Goal: Information Seeking & Learning: Learn about a topic

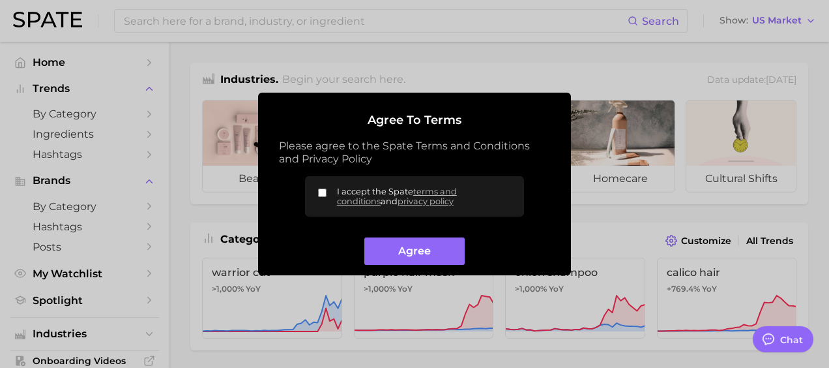
click at [323, 198] on label "I accept the Spate terms and conditions and privacy policy" at bounding box center [414, 196] width 219 height 40
click at [323, 197] on input "I accept the Spate terms and conditions and privacy policy" at bounding box center [322, 192] width 8 height 8
checkbox input "true"
click at [411, 241] on button "Agree" at bounding box center [415, 251] width 100 height 28
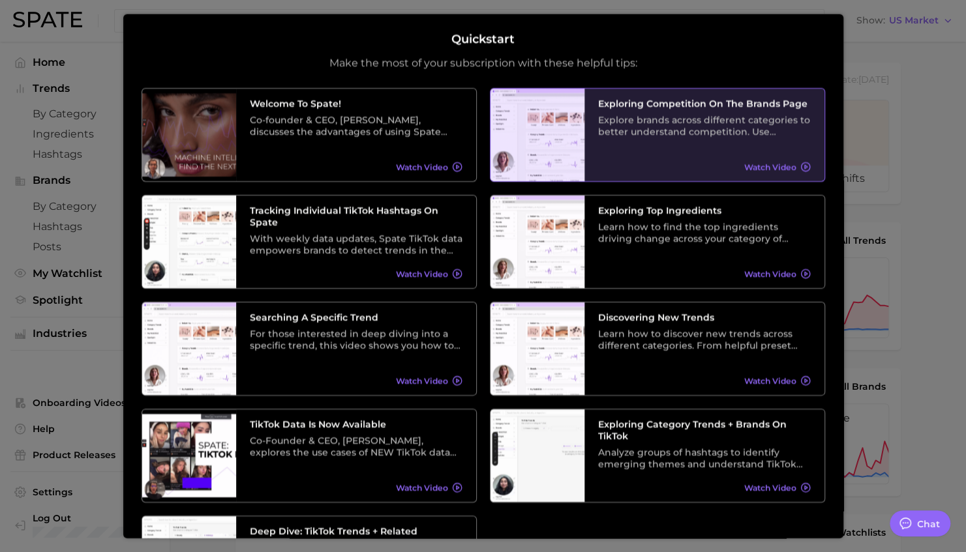
click at [756, 164] on span "Watch Video" at bounding box center [770, 167] width 52 height 10
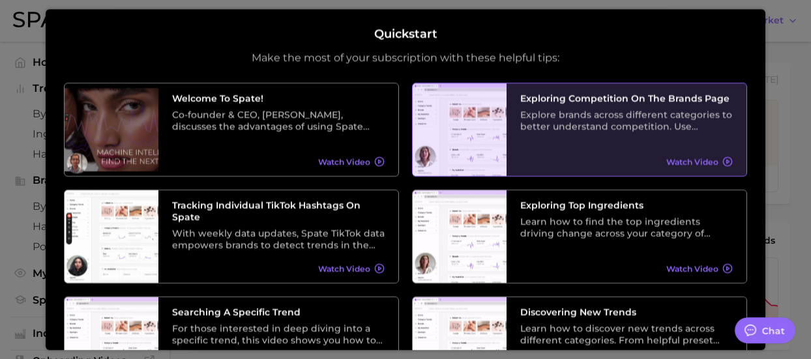
type textarea "x"
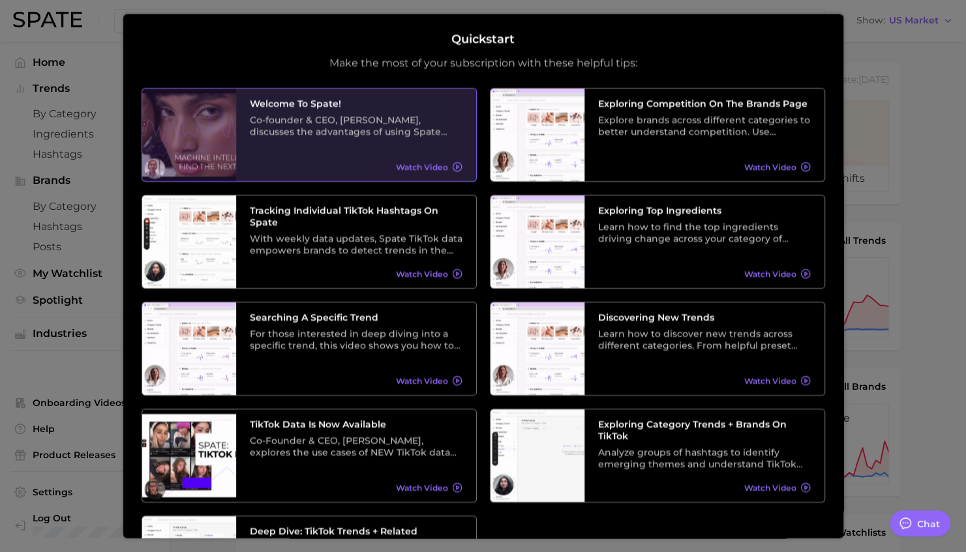
click at [252, 158] on div "Welcome to Spate! Co-founder & CEO, Olivier Zimmer, discusses the advantages of…" at bounding box center [356, 135] width 240 height 93
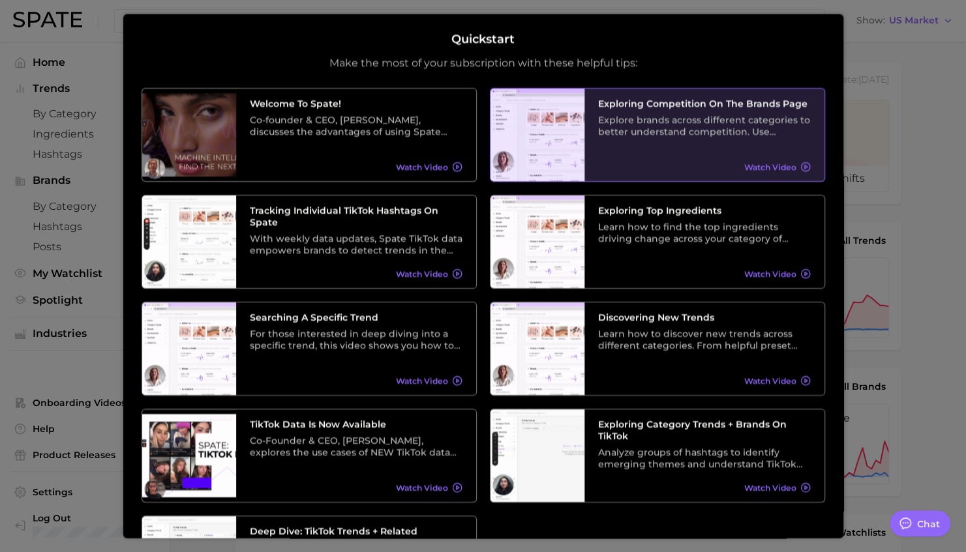
click at [543, 159] on div at bounding box center [537, 135] width 94 height 93
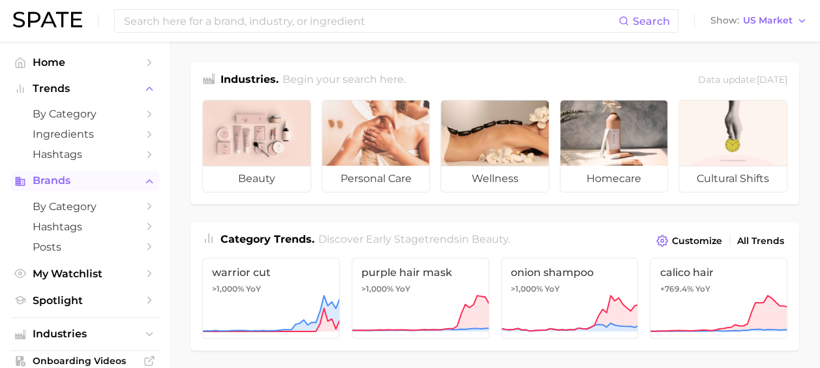
click at [50, 179] on span "Brands" at bounding box center [85, 181] width 104 height 12
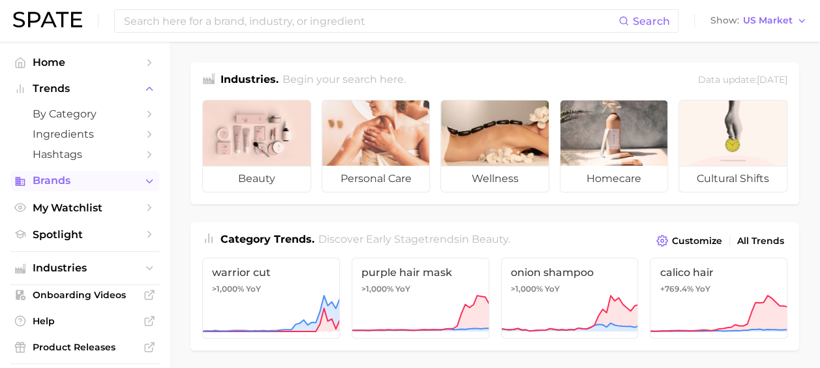
click at [53, 179] on span "Brands" at bounding box center [85, 181] width 104 height 12
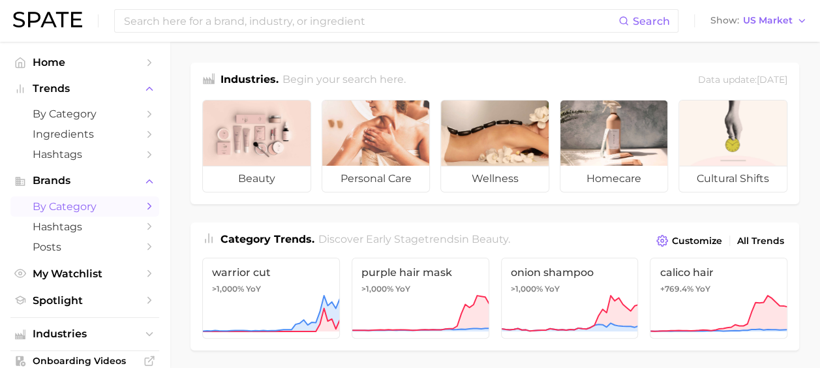
click at [56, 203] on span "by Category" at bounding box center [85, 206] width 104 height 12
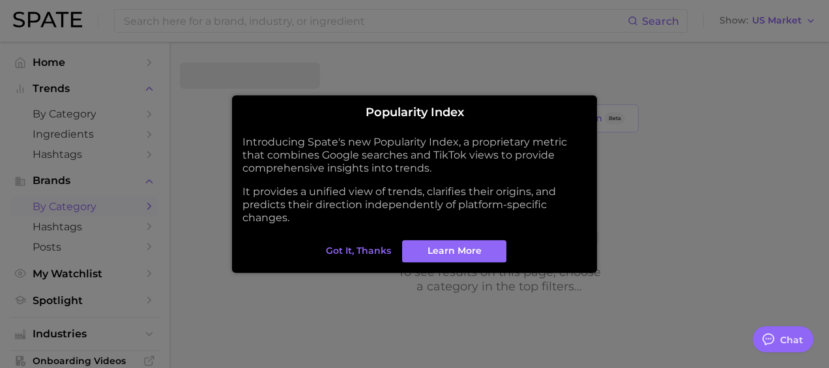
type textarea "x"
click at [331, 255] on span "Got it, thanks" at bounding box center [358, 250] width 65 height 11
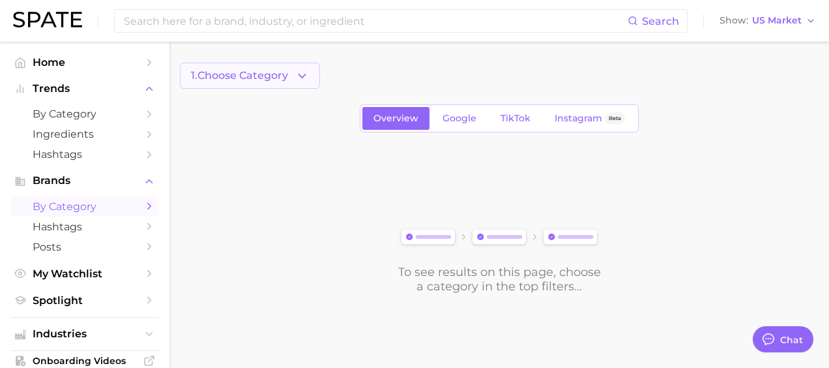
click at [242, 76] on span "1. Choose Category" at bounding box center [239, 76] width 97 height 12
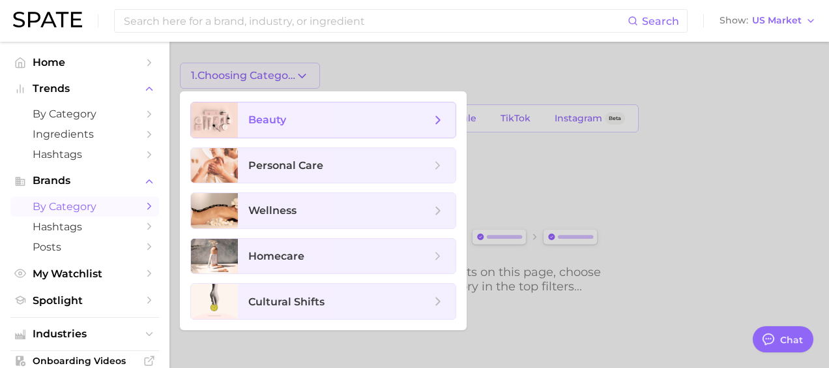
click at [253, 120] on span "beauty" at bounding box center [267, 119] width 38 height 12
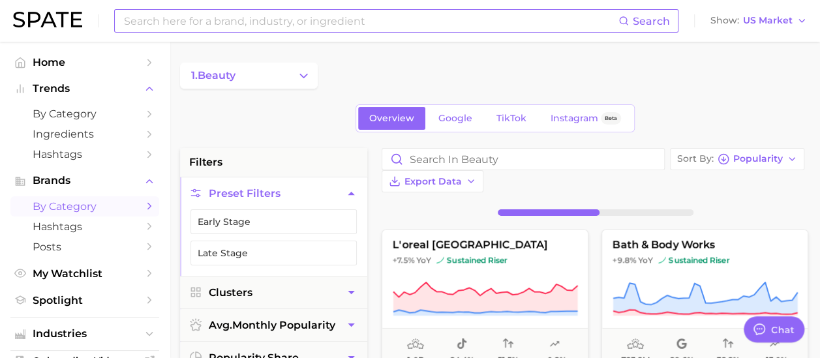
click at [243, 27] on input at bounding box center [371, 21] width 496 height 22
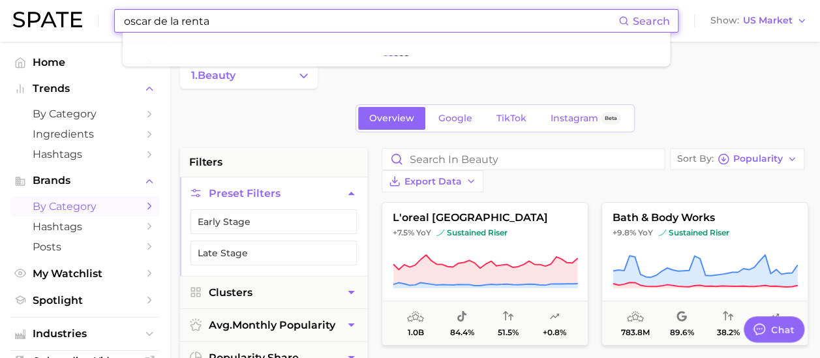
type input "oscar de la renta"
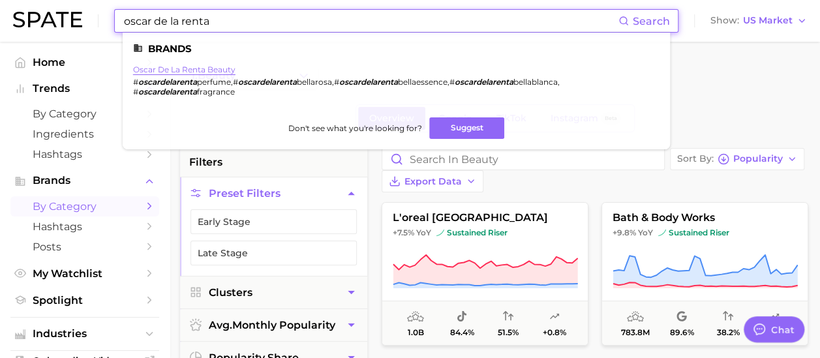
click at [203, 68] on link "oscar de la renta beauty" at bounding box center [184, 70] width 102 height 10
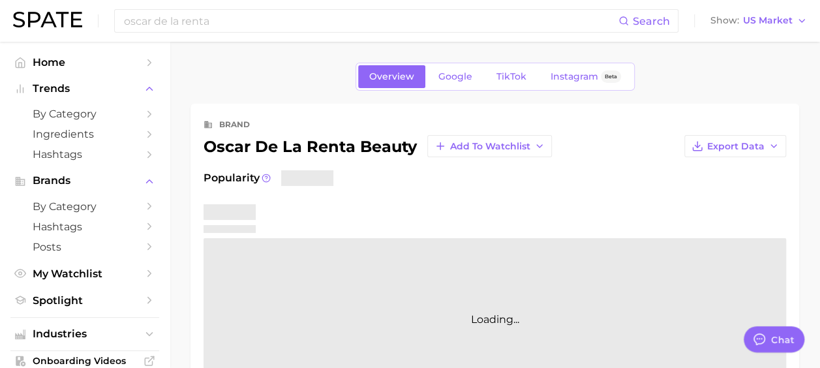
type textarea "x"
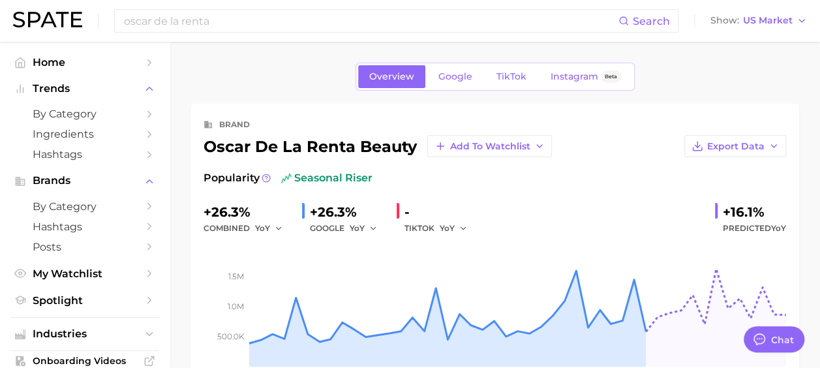
click at [420, 218] on div "-" at bounding box center [440, 211] width 72 height 21
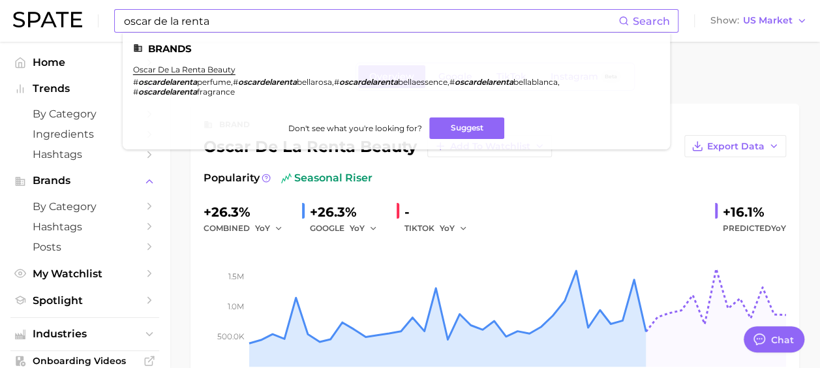
click at [639, 21] on span "Search" at bounding box center [651, 21] width 37 height 12
click at [246, 35] on ul "Brands oscar de la renta beauty # oscardelarenta perfume , # oscardelarenta bel…" at bounding box center [396, 91] width 547 height 117
drag, startPoint x: 237, startPoint y: 25, endPoint x: 5, endPoint y: 12, distance: 233.2
click at [5, 12] on header "oscar de la renta Search Brands oscar de la renta beauty # oscardelarenta perfu…" at bounding box center [410, 21] width 820 height 42
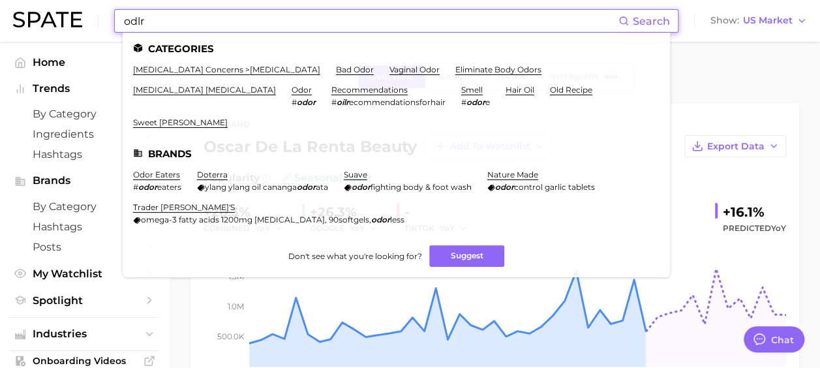
type input "odlr"
click at [713, 82] on div "Overview Google TikTok Instagram Beta" at bounding box center [494, 77] width 608 height 28
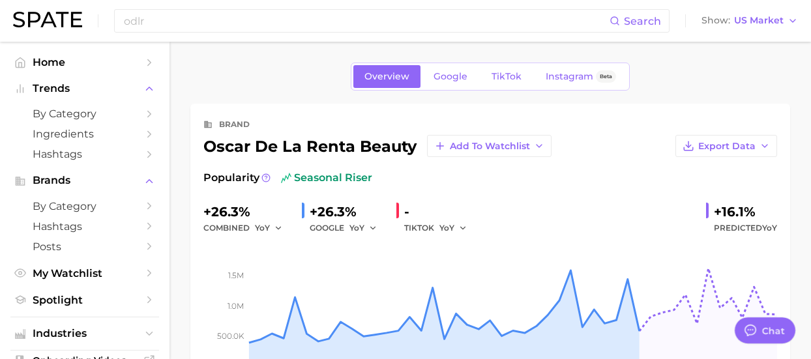
type textarea "x"
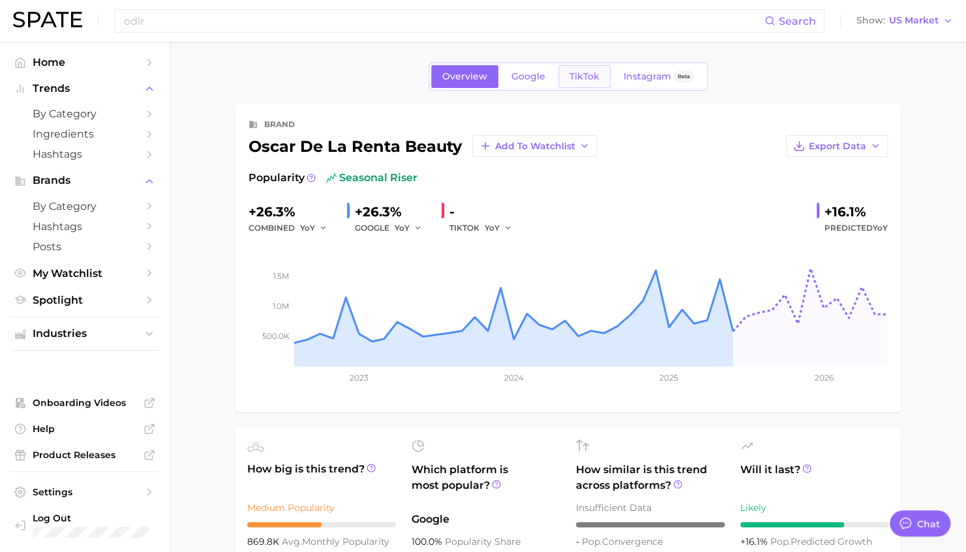
click at [589, 83] on link "TikTok" at bounding box center [584, 76] width 52 height 23
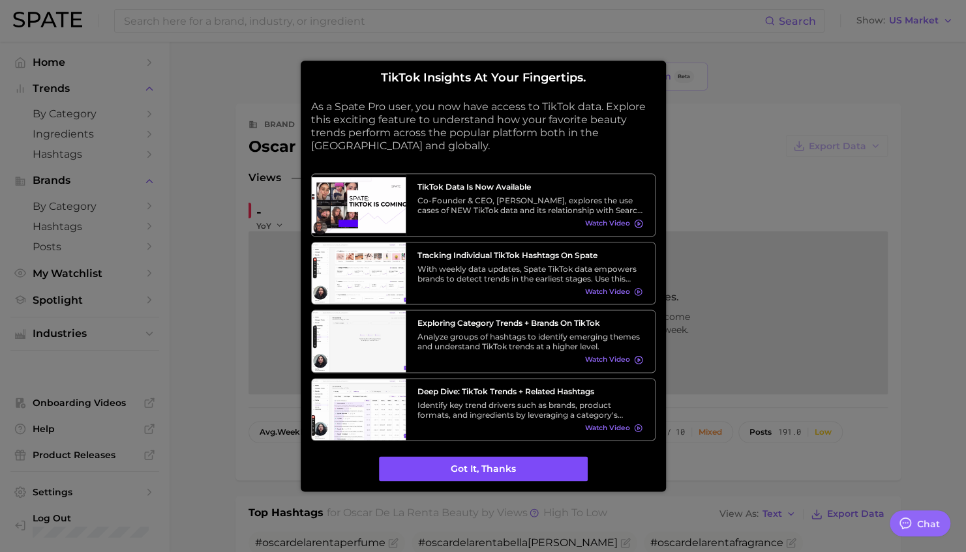
click at [499, 359] on button "Got it, thanks" at bounding box center [483, 469] width 209 height 25
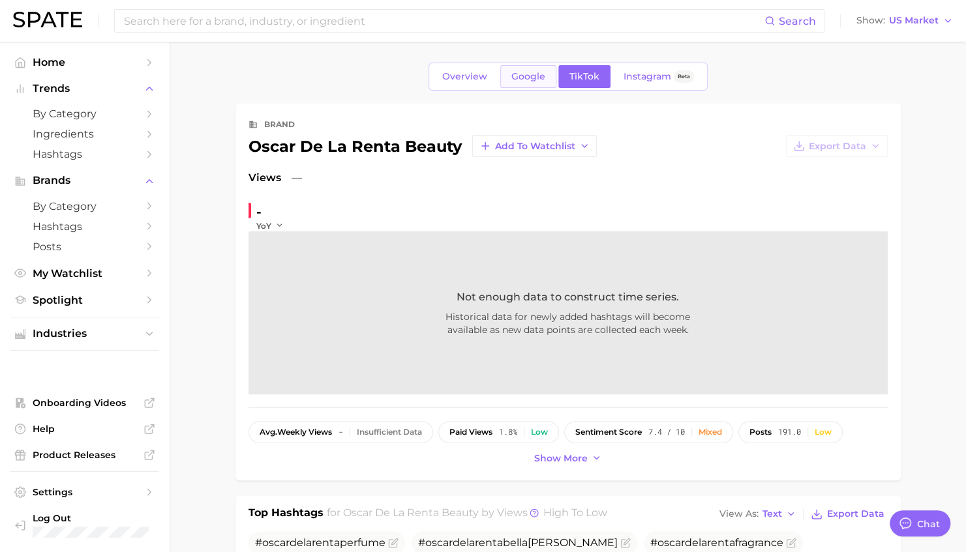
click at [526, 86] on link "Google" at bounding box center [528, 76] width 56 height 23
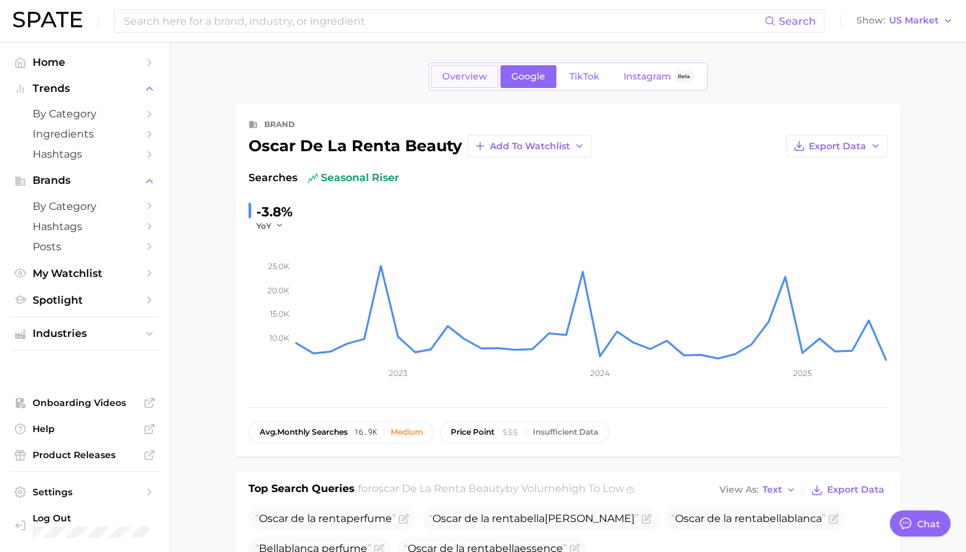
click at [477, 73] on span "Overview" at bounding box center [464, 76] width 45 height 11
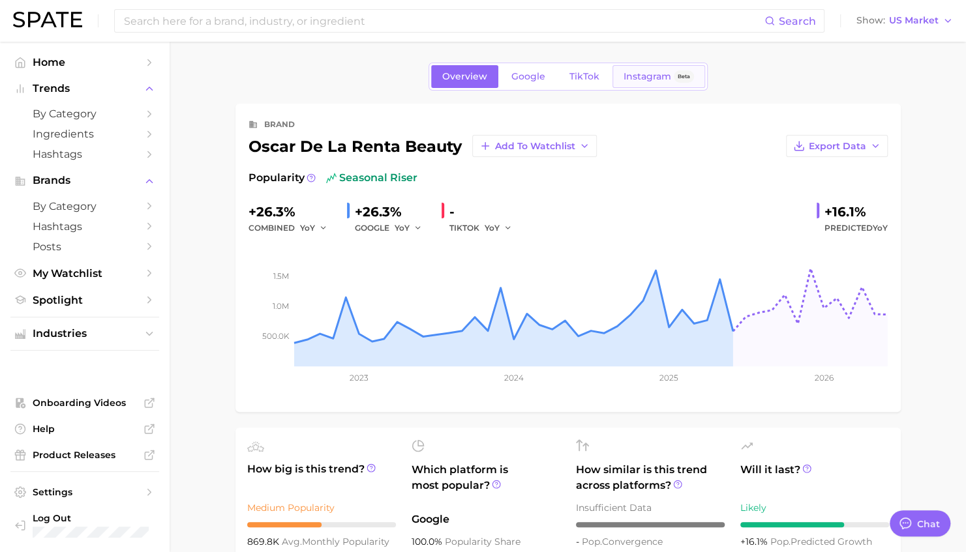
click at [644, 83] on link "Instagram Beta" at bounding box center [658, 76] width 93 height 23
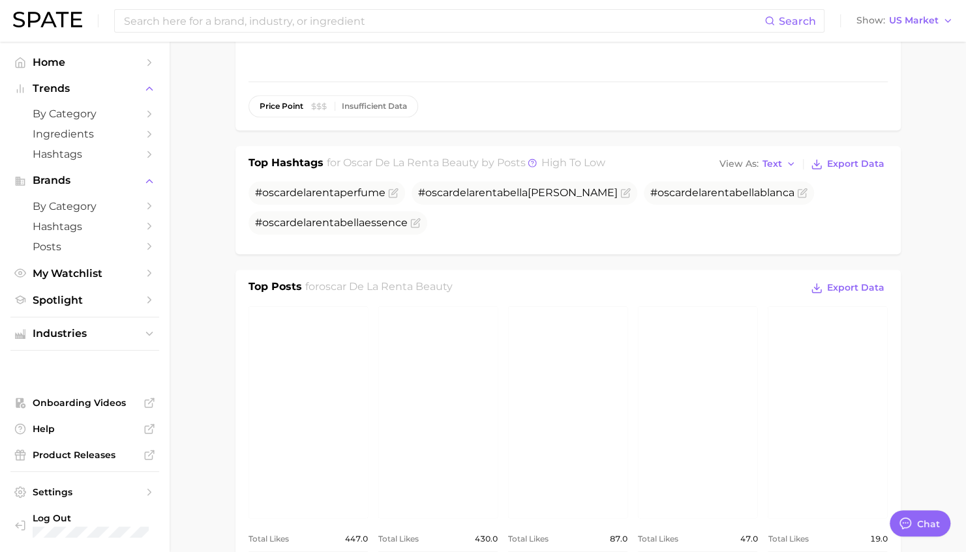
scroll to position [391, 0]
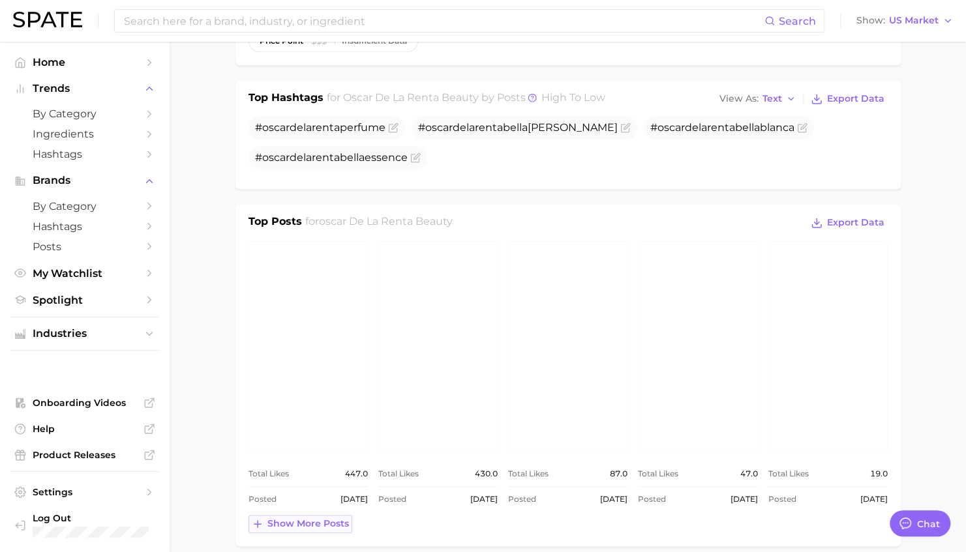
click at [335, 359] on button "Show more posts" at bounding box center [300, 524] width 104 height 18
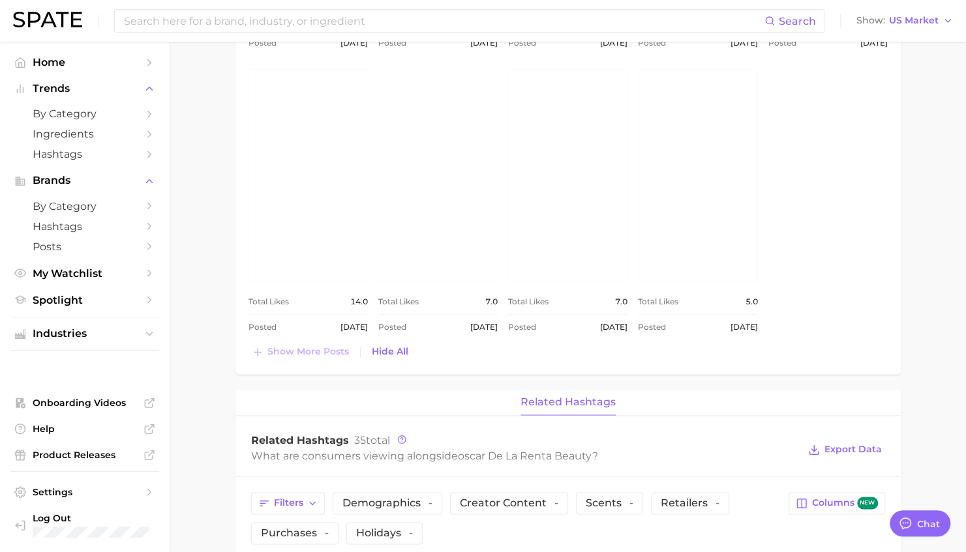
scroll to position [1043, 0]
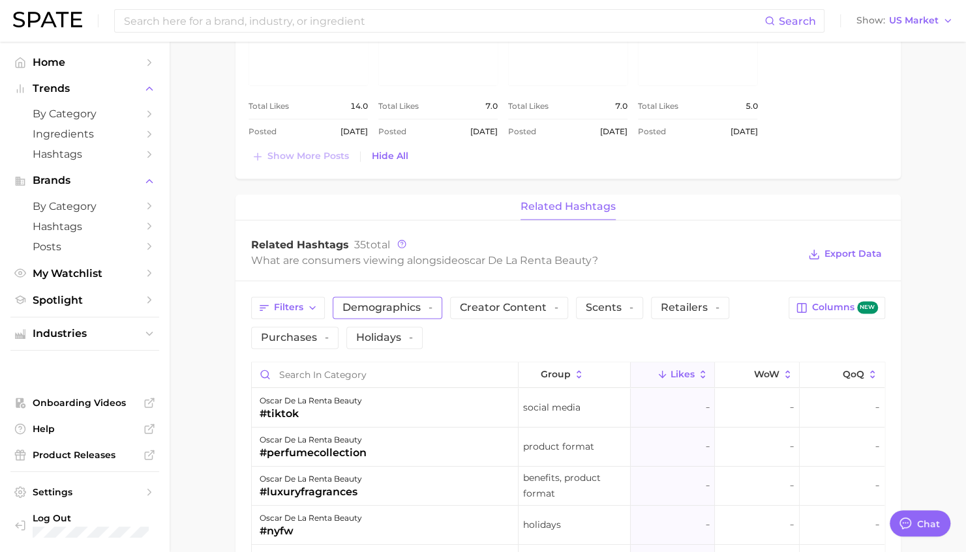
click at [370, 304] on span "Demographics -" at bounding box center [387, 308] width 90 height 10
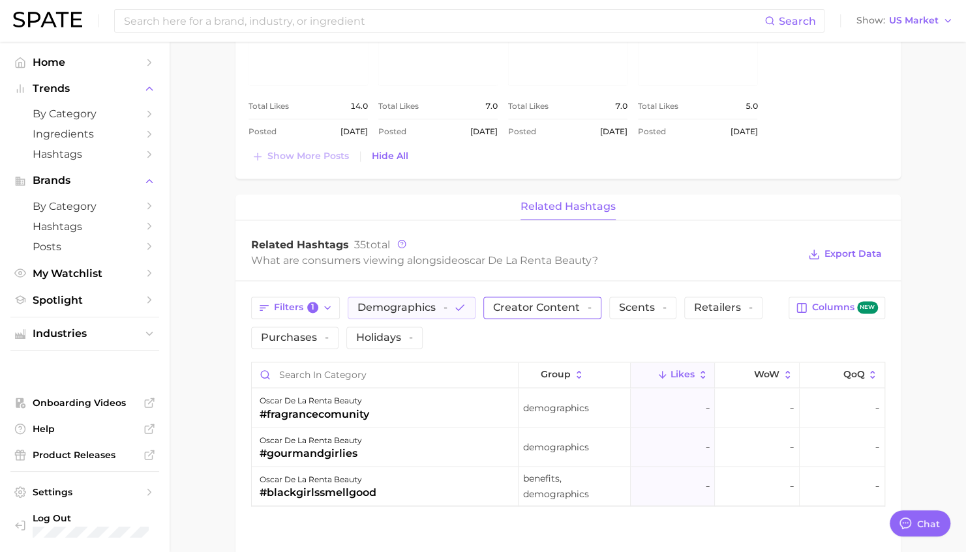
click at [543, 303] on span "Creator content -" at bounding box center [542, 308] width 98 height 10
click at [312, 333] on span "Purchases -" at bounding box center [295, 338] width 68 height 10
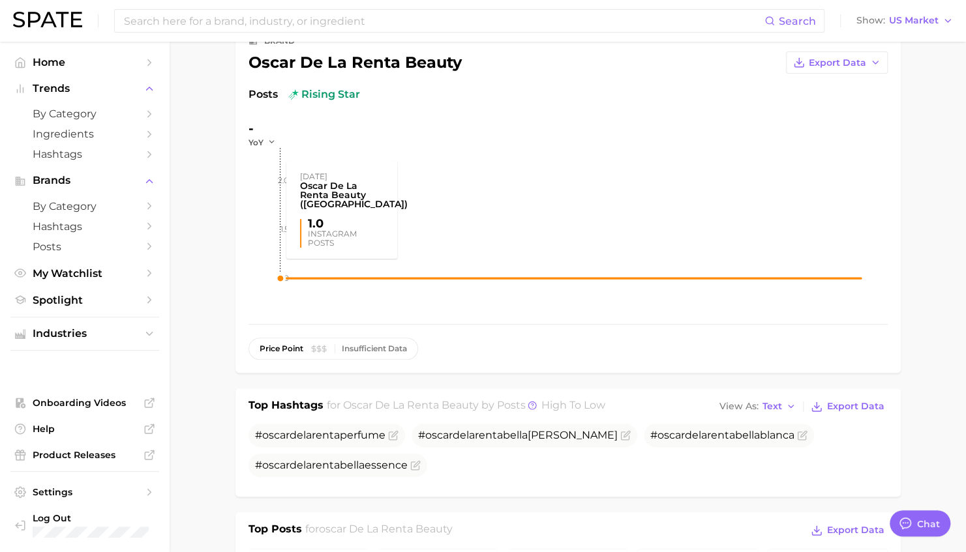
scroll to position [0, 0]
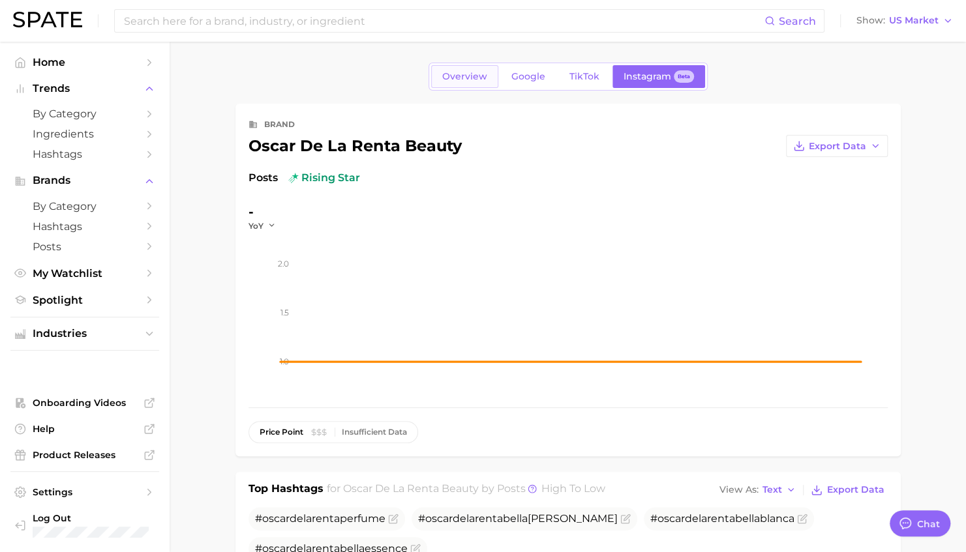
click at [474, 78] on span "Overview" at bounding box center [464, 76] width 45 height 11
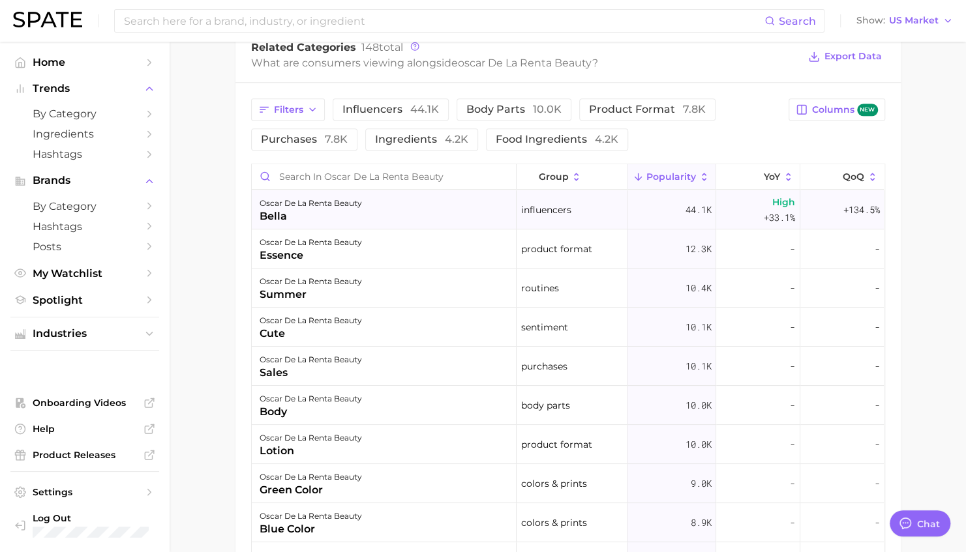
scroll to position [563, 0]
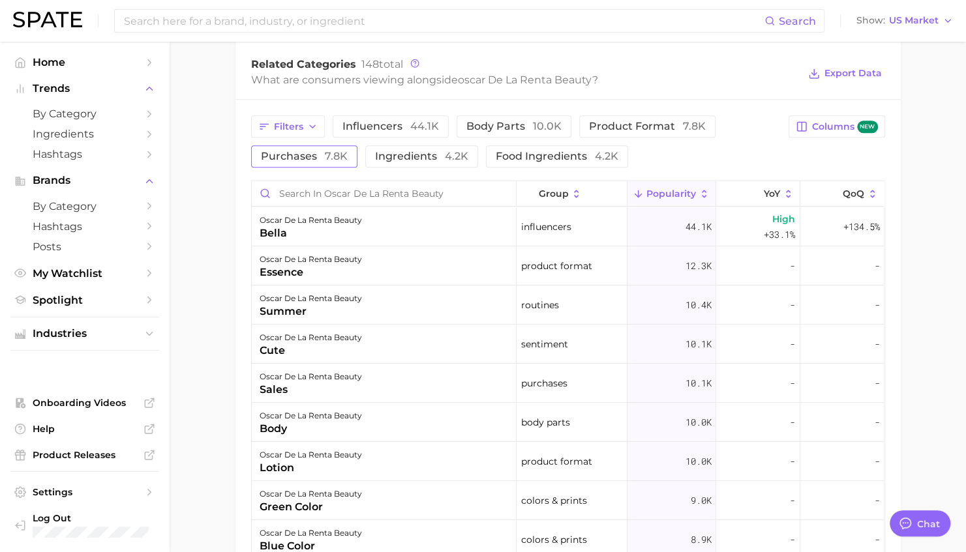
click at [338, 159] on span "7.8k" at bounding box center [336, 156] width 23 height 12
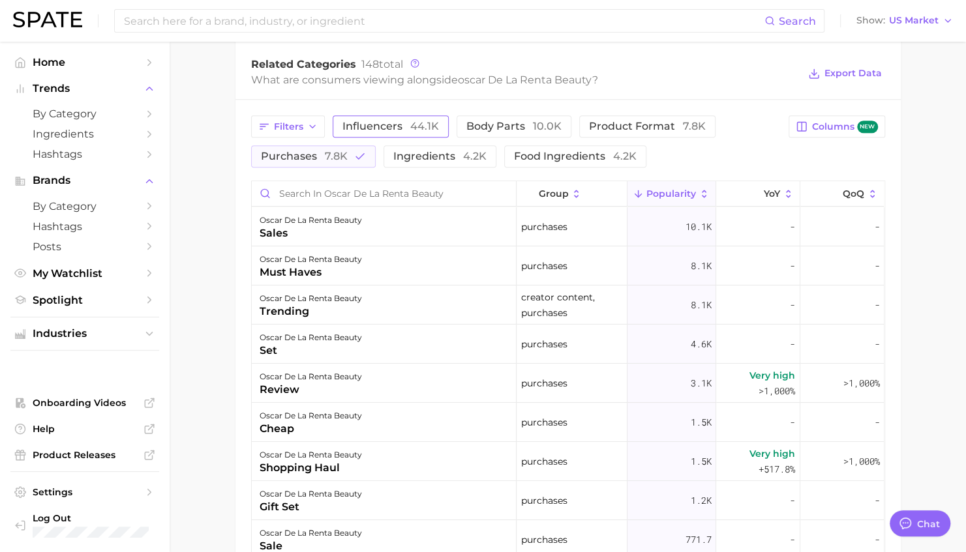
click at [392, 129] on span "influencers 44.1k" at bounding box center [390, 126] width 97 height 10
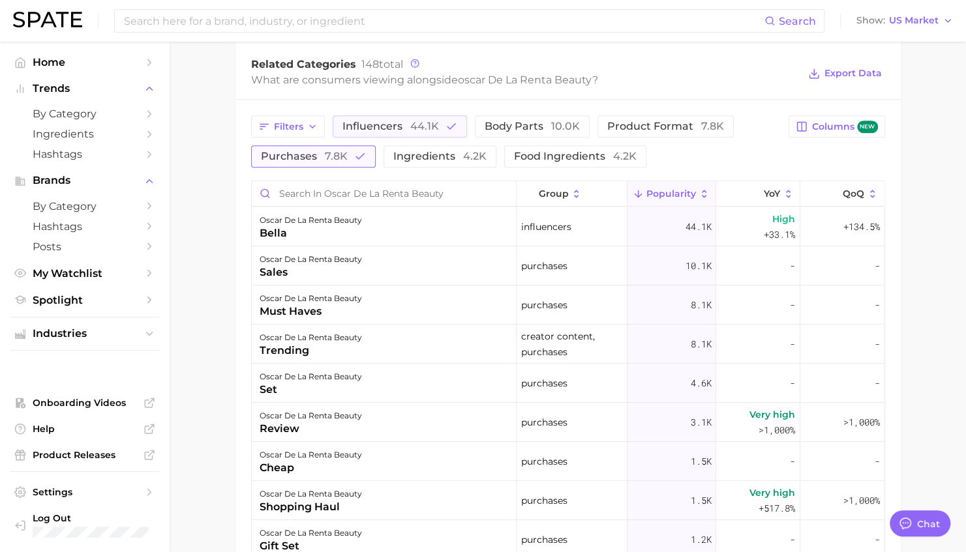
click at [335, 162] on span "7.8k" at bounding box center [336, 156] width 23 height 12
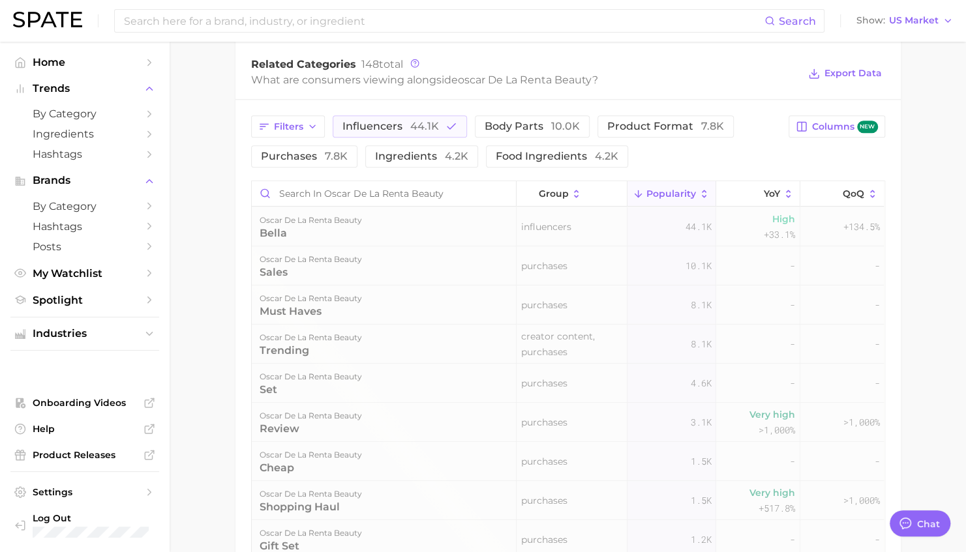
scroll to position [558, 0]
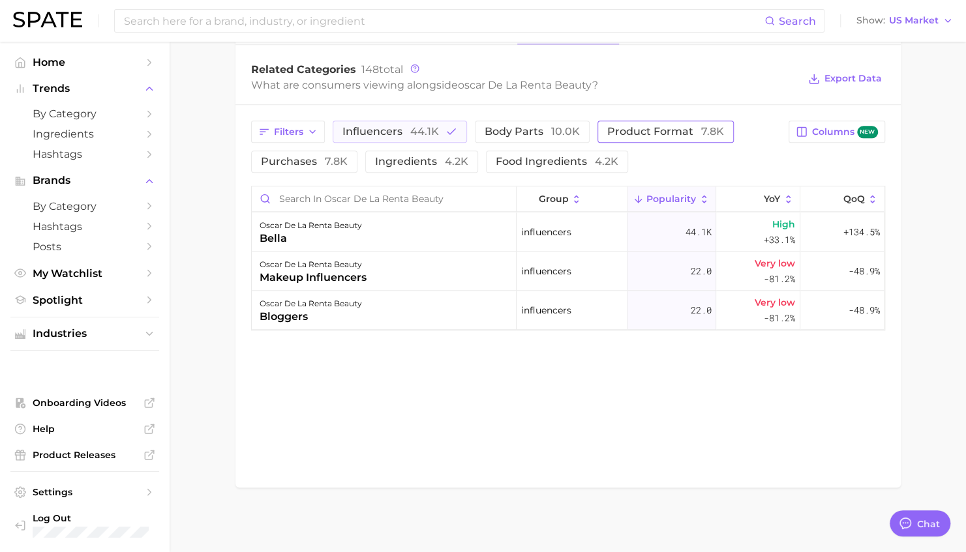
click at [639, 131] on span "product format 7.8k" at bounding box center [665, 132] width 117 height 10
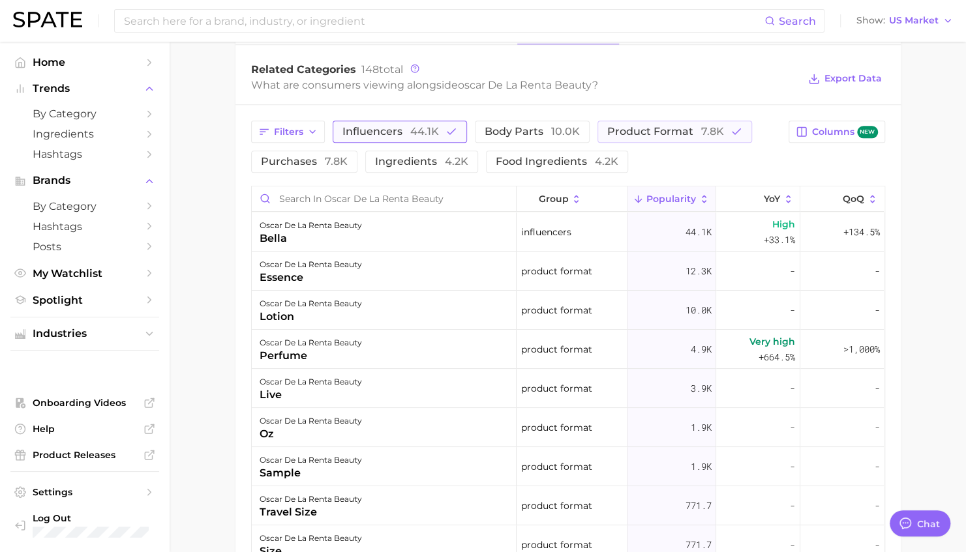
click at [417, 136] on span "44.1k" at bounding box center [424, 131] width 29 height 12
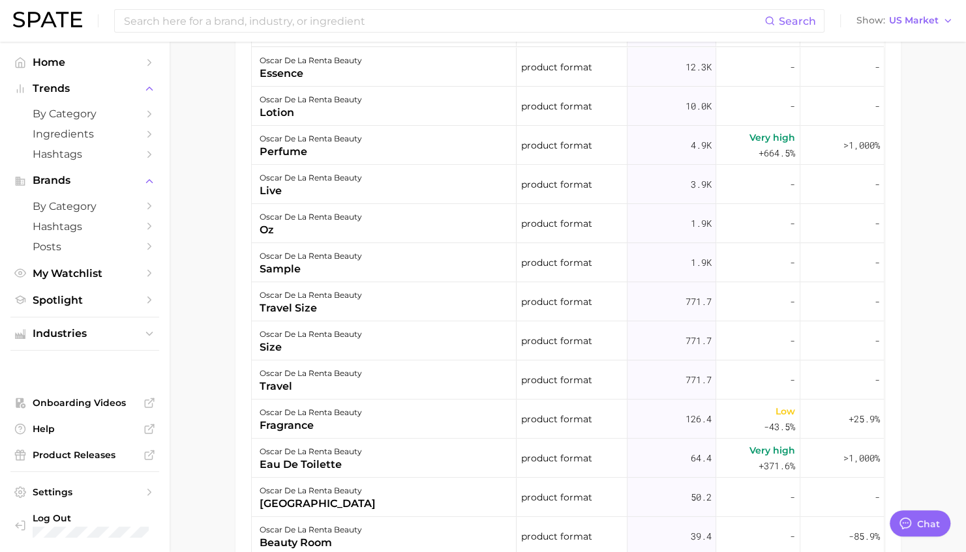
scroll to position [623, 0]
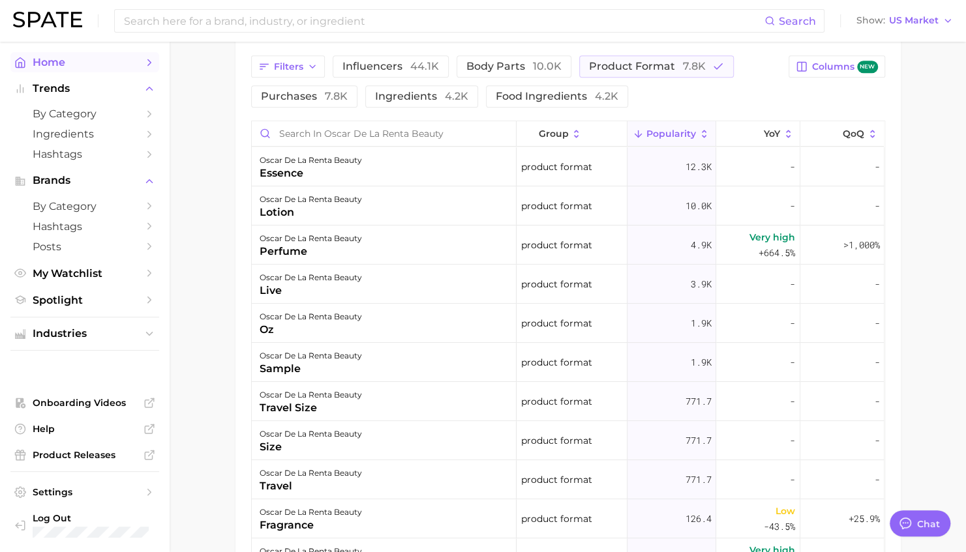
click at [60, 64] on span "Home" at bounding box center [85, 62] width 104 height 12
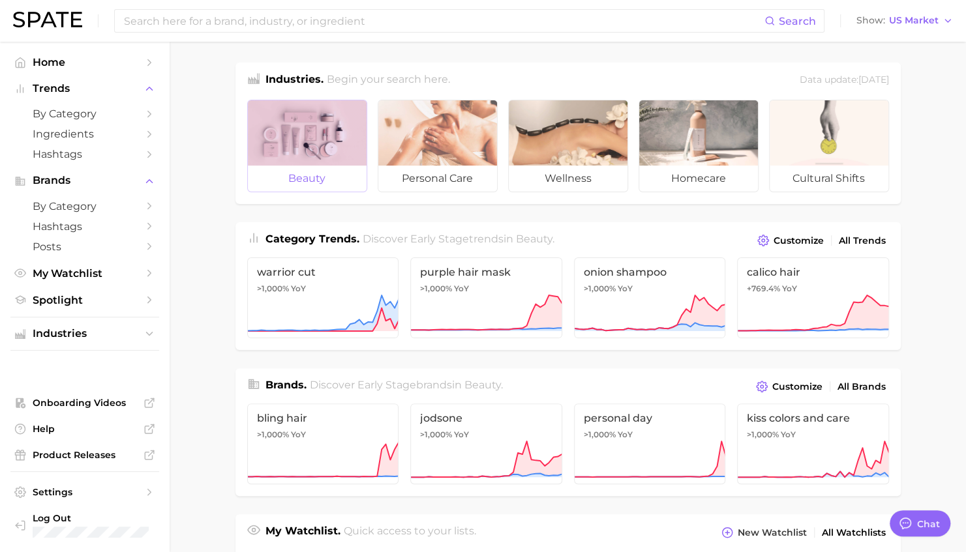
click at [301, 143] on div at bounding box center [307, 132] width 119 height 65
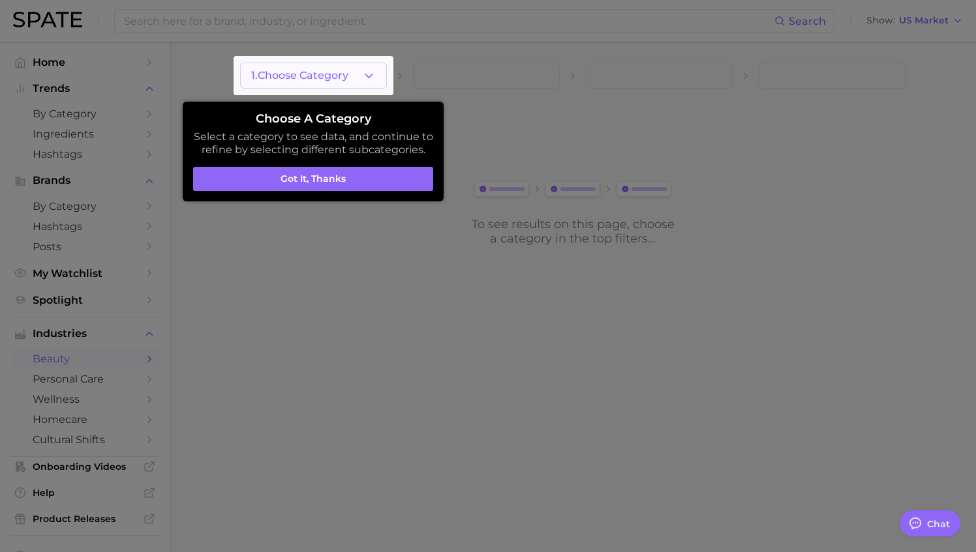
click at [361, 70] on body "Search Show US Market Home Trends by Category Ingredients Hashtags Brands by Ca…" at bounding box center [488, 276] width 976 height 552
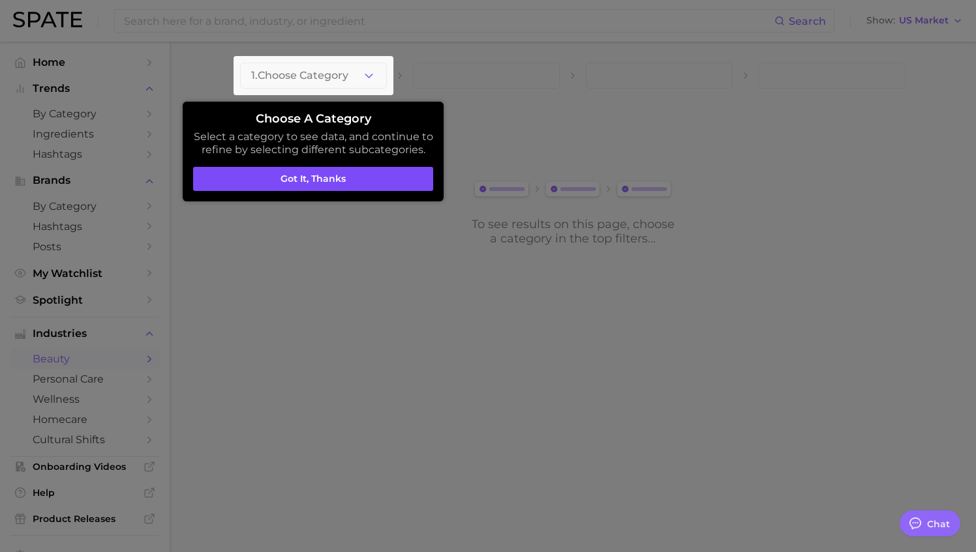
click at [322, 181] on button "Got it, thanks" at bounding box center [313, 179] width 240 height 25
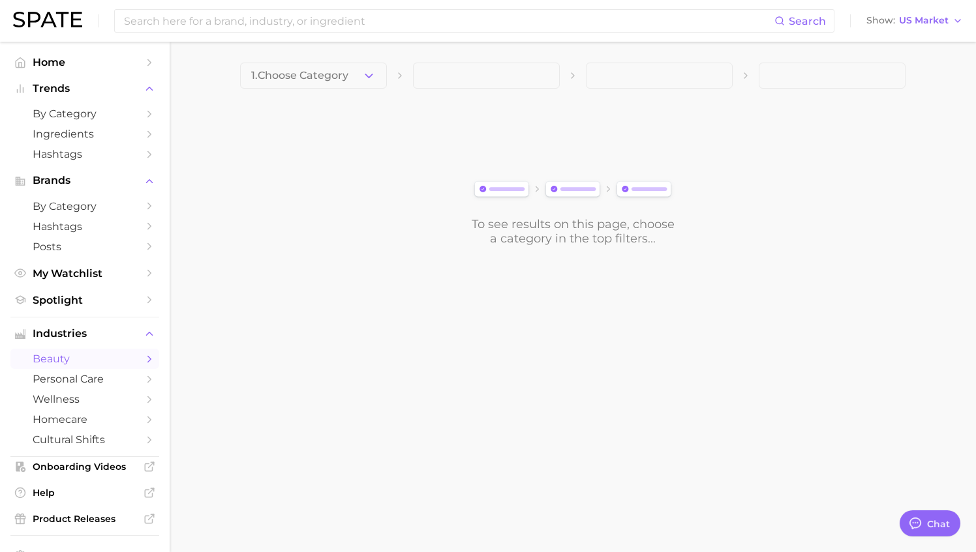
click at [314, 81] on span "1. Choose Category" at bounding box center [299, 76] width 97 height 12
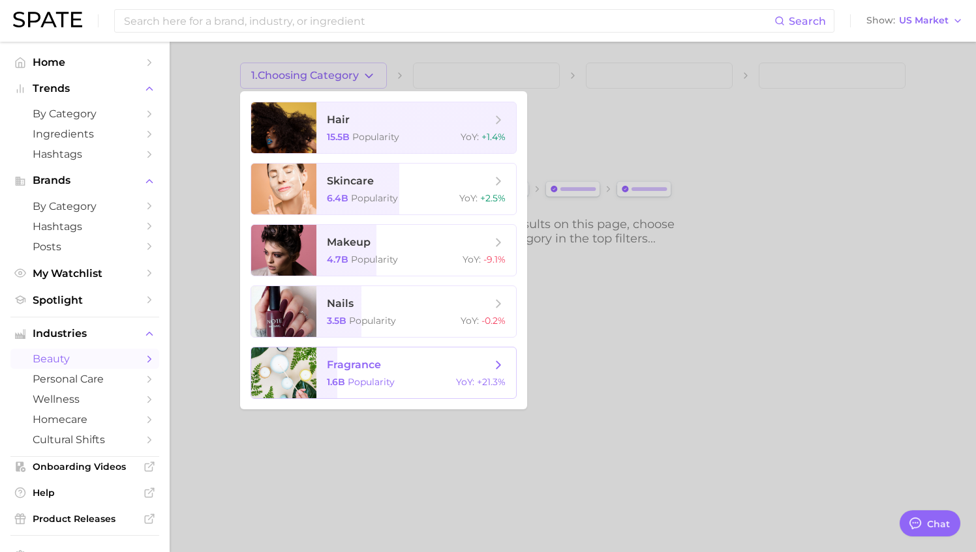
click at [359, 359] on span "Popularity" at bounding box center [371, 382] width 47 height 12
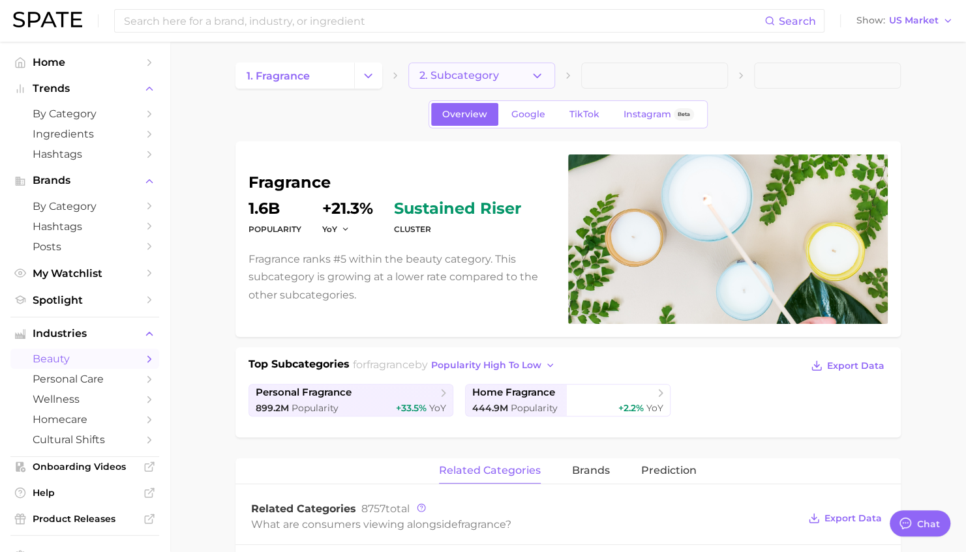
click at [498, 82] on button "2. Subcategory" at bounding box center [481, 76] width 147 height 26
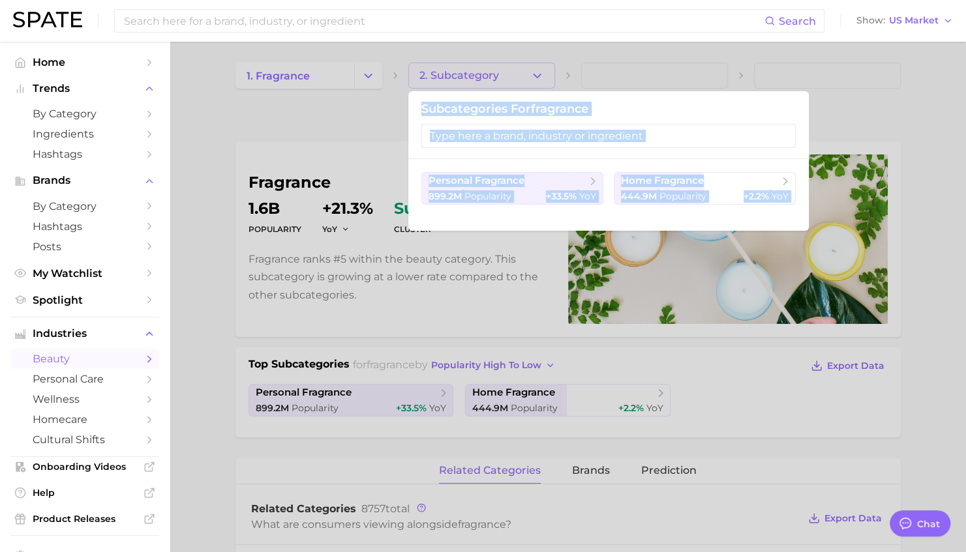
click at [497, 76] on div at bounding box center [483, 276] width 966 height 552
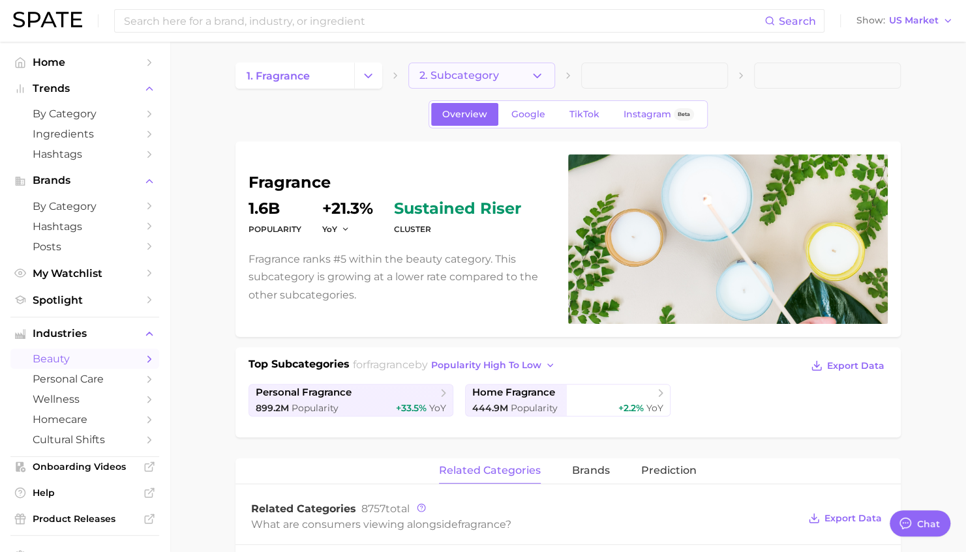
click at [497, 76] on button "2. Subcategory" at bounding box center [481, 76] width 147 height 26
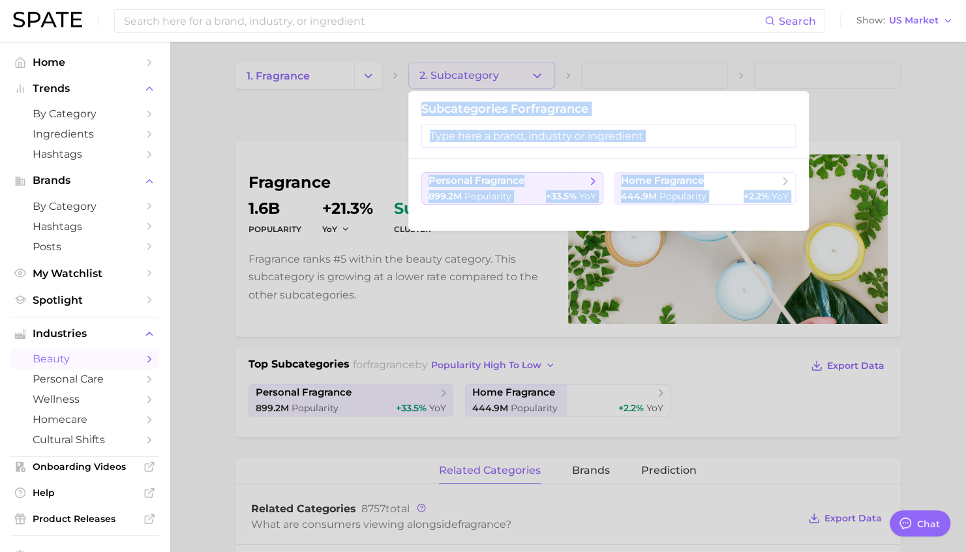
click at [469, 201] on span "899.2m Popularity" at bounding box center [469, 196] width 83 height 12
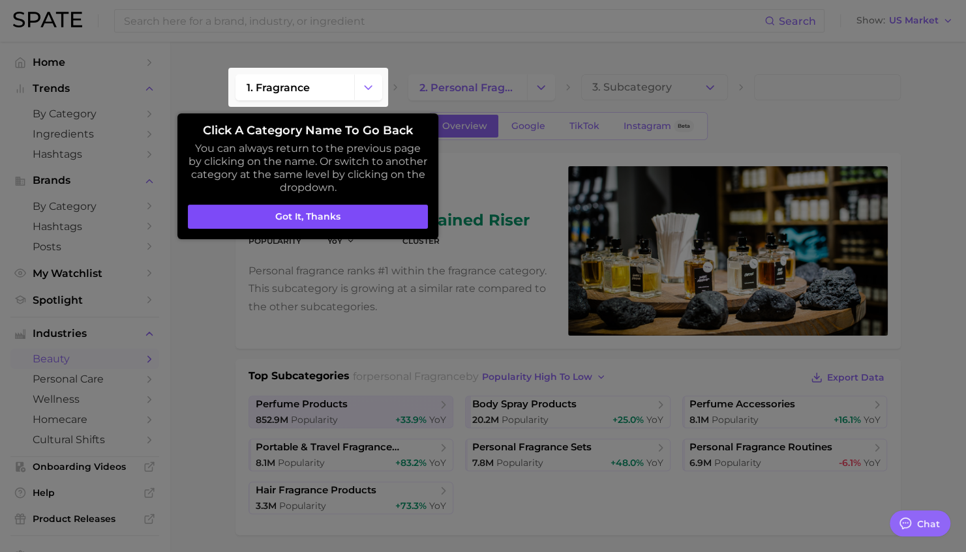
click at [363, 211] on button "Got it, thanks" at bounding box center [308, 217] width 240 height 25
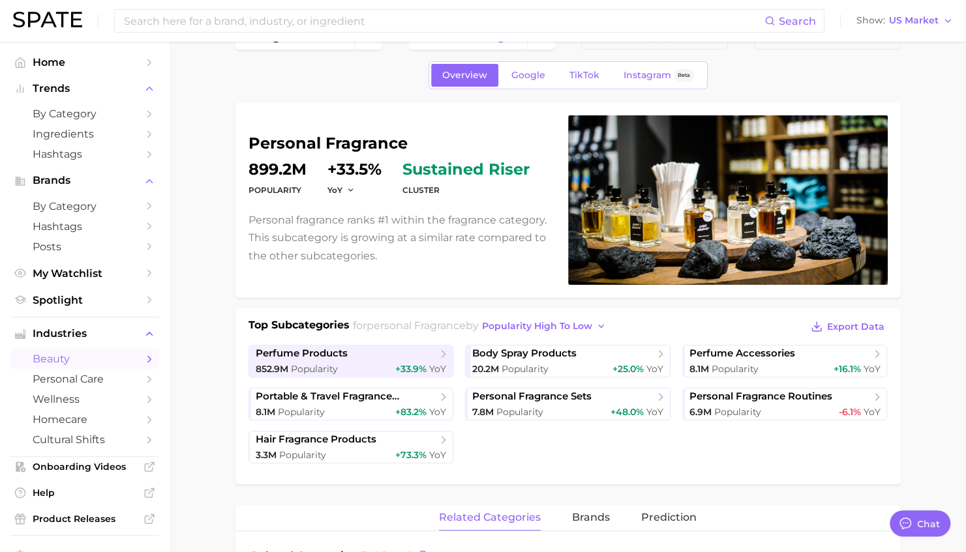
scroll to position [65, 0]
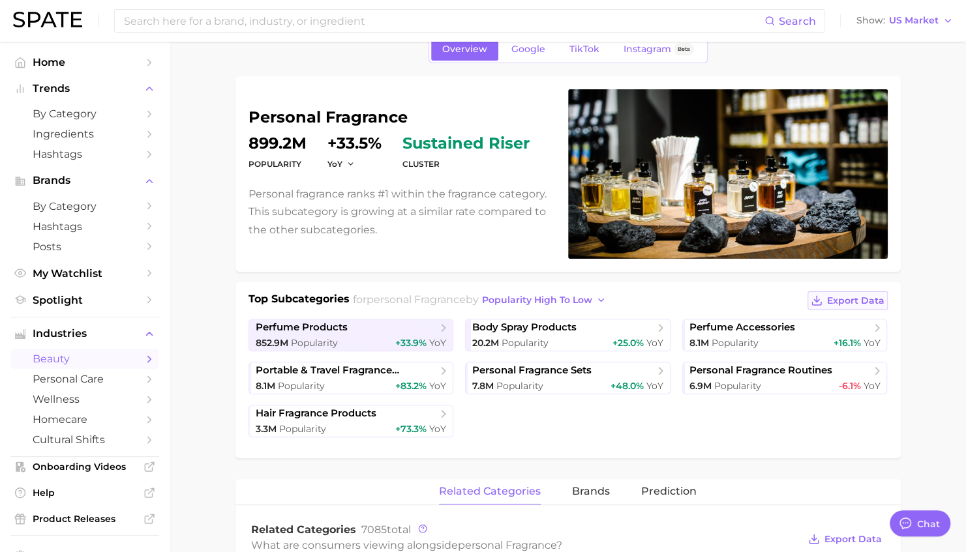
click at [820, 296] on span "Export Data" at bounding box center [855, 300] width 57 height 11
click at [360, 359] on span "portable & travel fragrance products" at bounding box center [346, 371] width 181 height 12
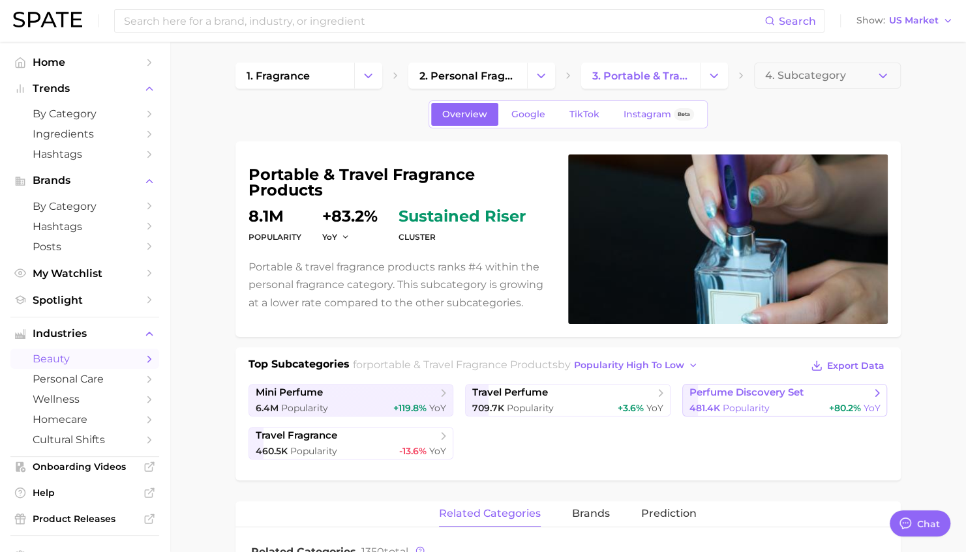
click at [786, 359] on div "481.4k Popularity +80.2% YoY" at bounding box center [784, 408] width 191 height 12
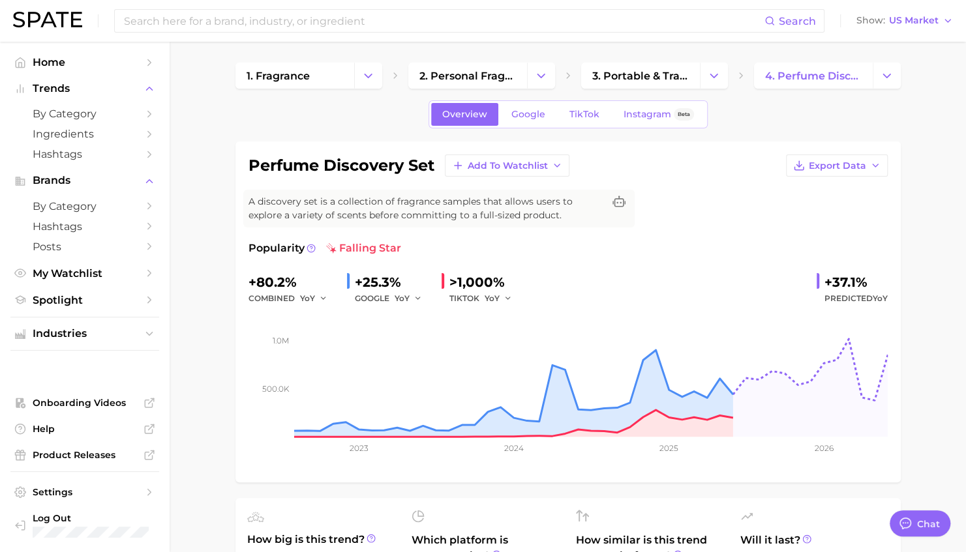
click at [359, 250] on span "falling star" at bounding box center [363, 249] width 75 height 16
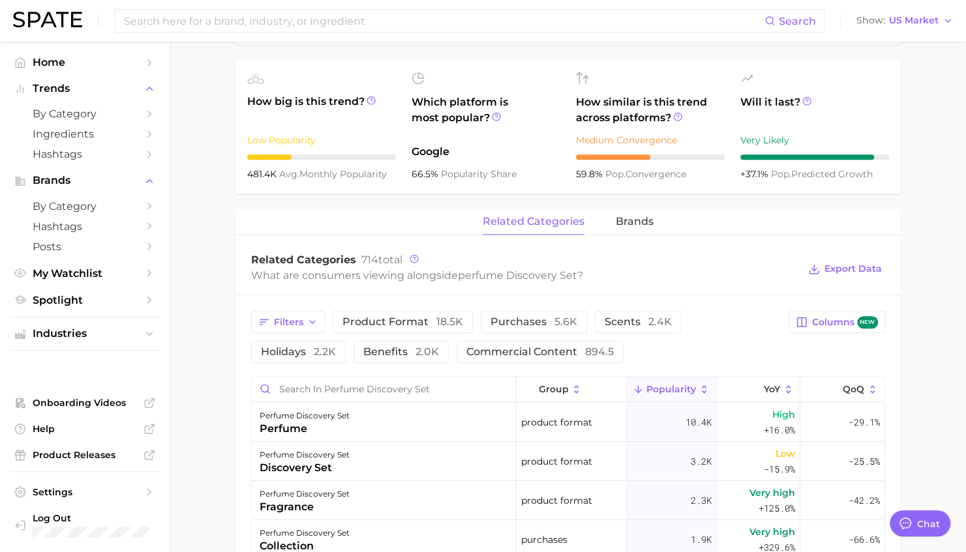
scroll to position [456, 0]
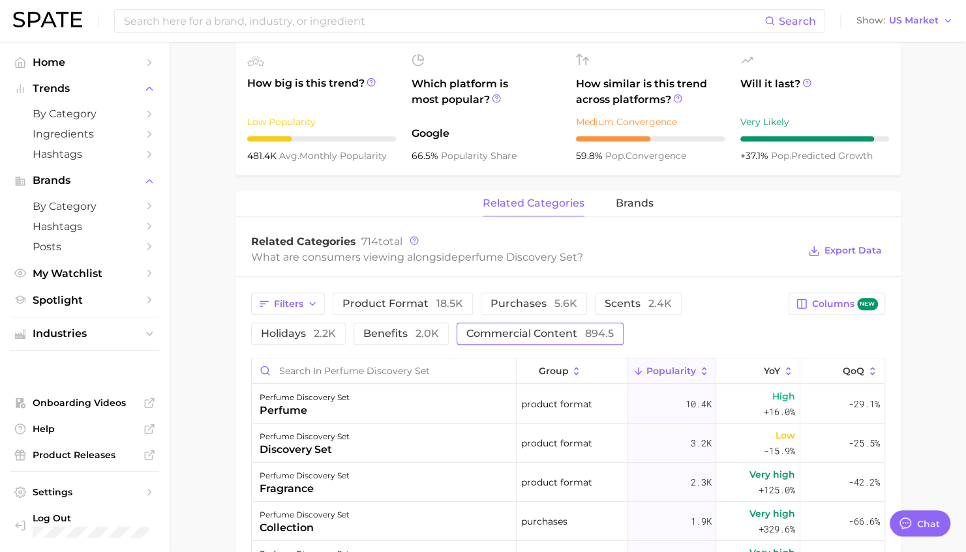
click at [466, 337] on span "commercial content 894.5" at bounding box center [539, 334] width 147 height 10
click at [419, 305] on span "product format 18.5k" at bounding box center [402, 304] width 121 height 10
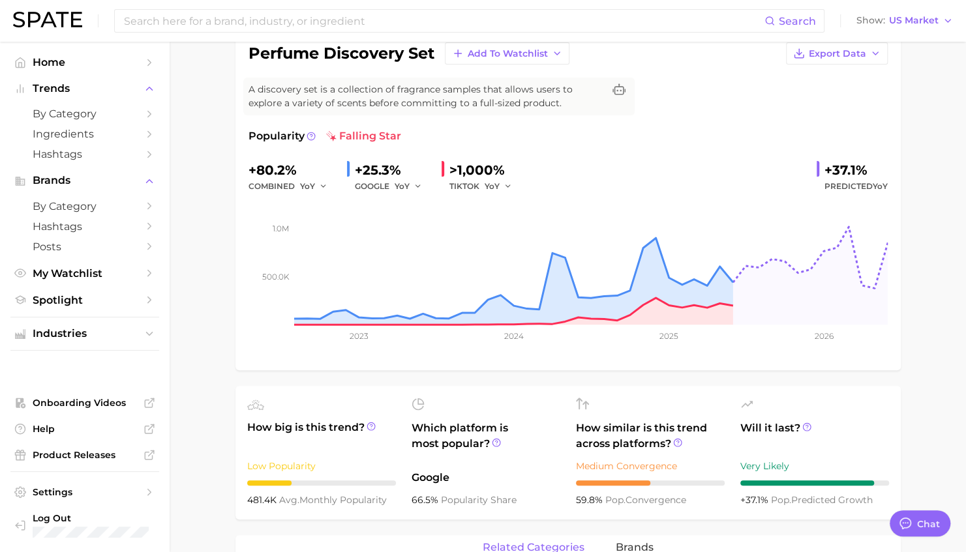
scroll to position [438, 0]
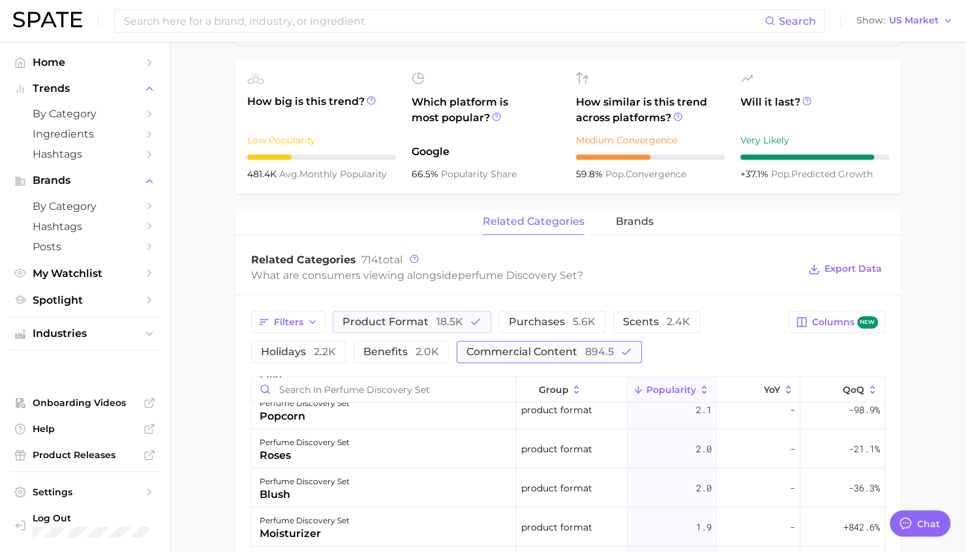
click at [591, 356] on span "894.5" at bounding box center [599, 352] width 29 height 12
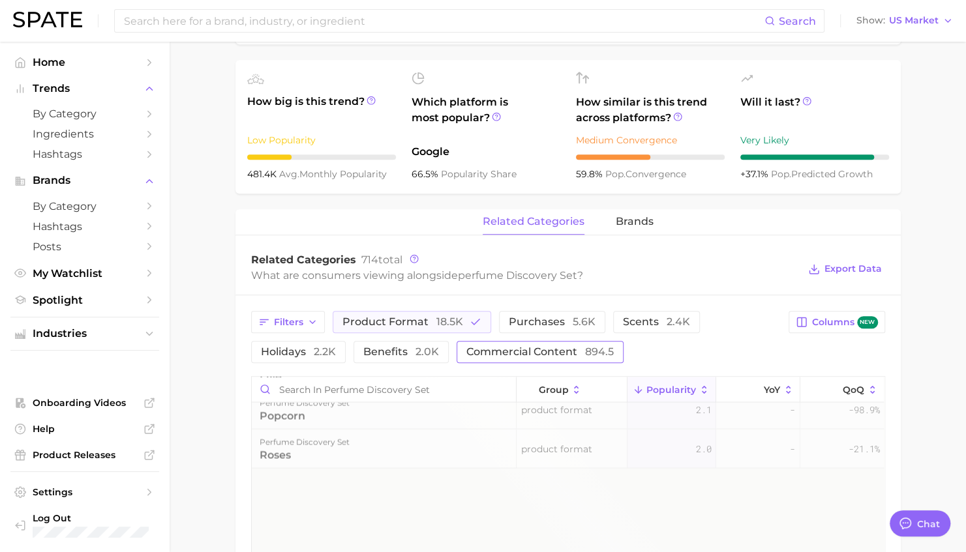
scroll to position [0, 0]
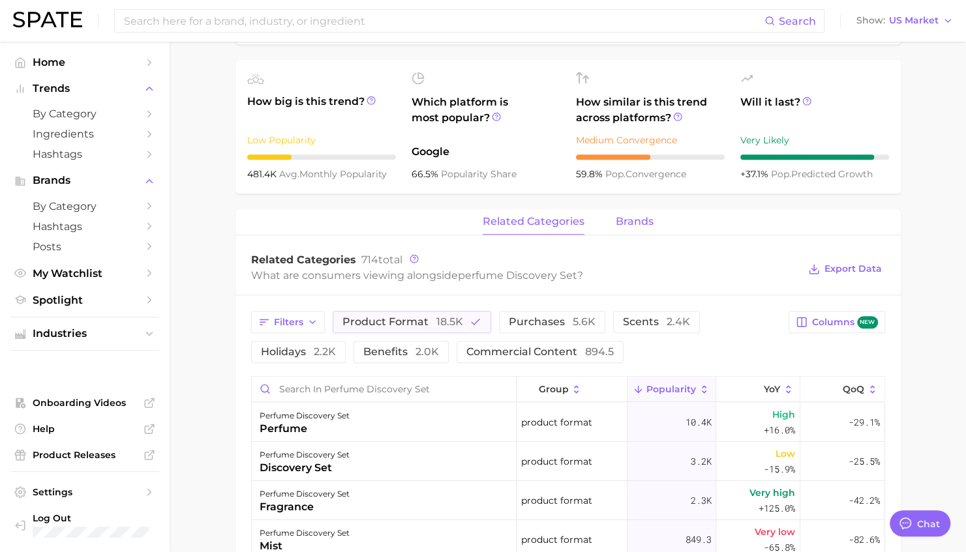
click at [639, 225] on span "brands" at bounding box center [635, 222] width 38 height 12
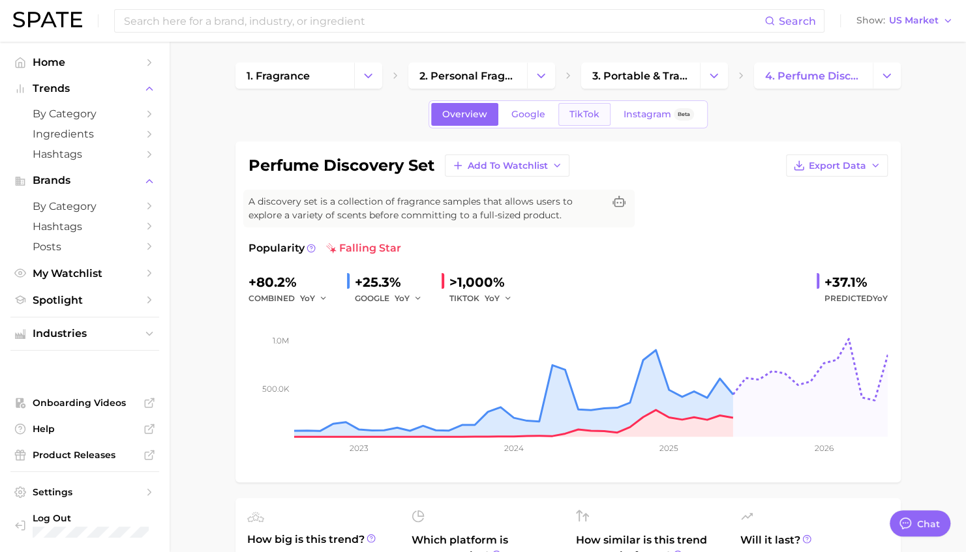
click at [573, 123] on link "TikTok" at bounding box center [584, 114] width 52 height 23
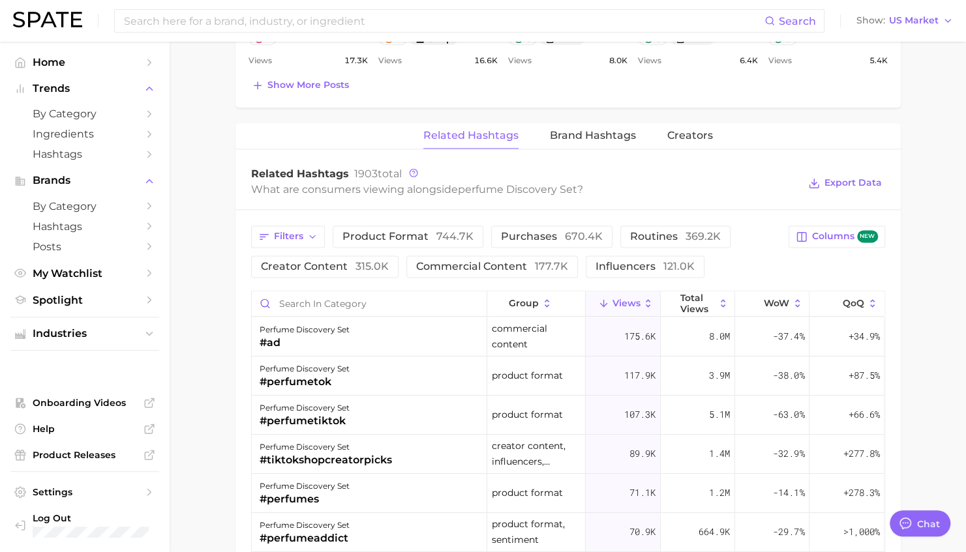
scroll to position [978, 0]
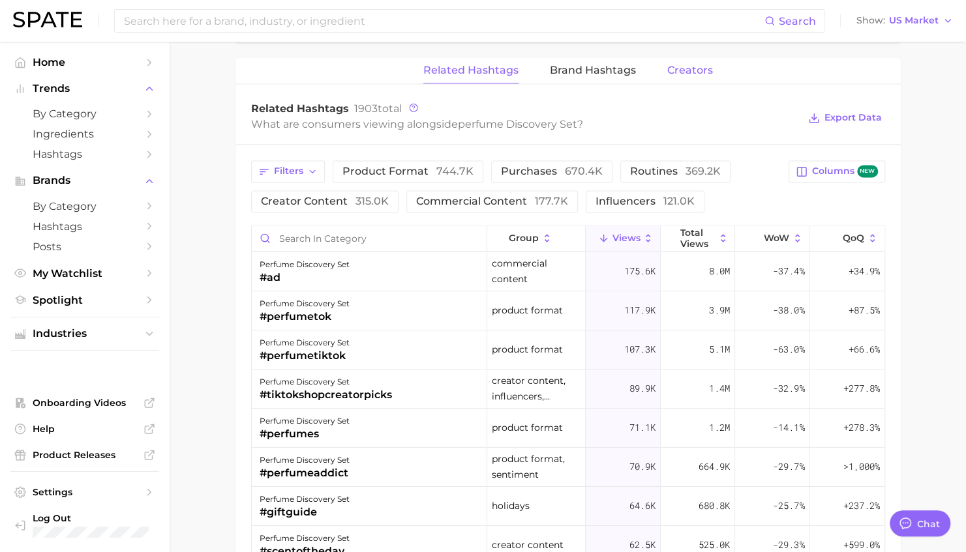
click at [691, 61] on button "Creators" at bounding box center [690, 70] width 46 height 25
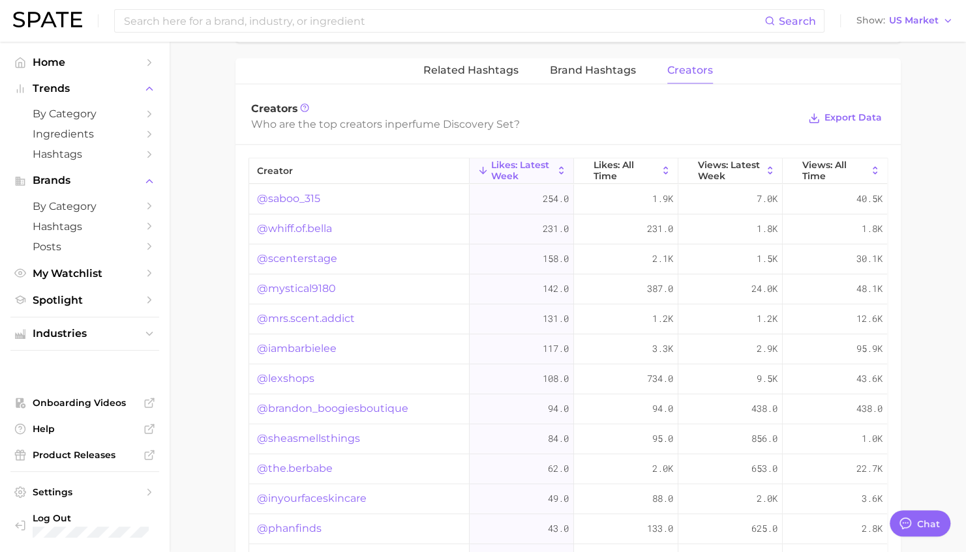
click at [319, 286] on link "@mystical9180" at bounding box center [296, 289] width 79 height 16
click at [57, 133] on span "Ingredients" at bounding box center [85, 134] width 104 height 12
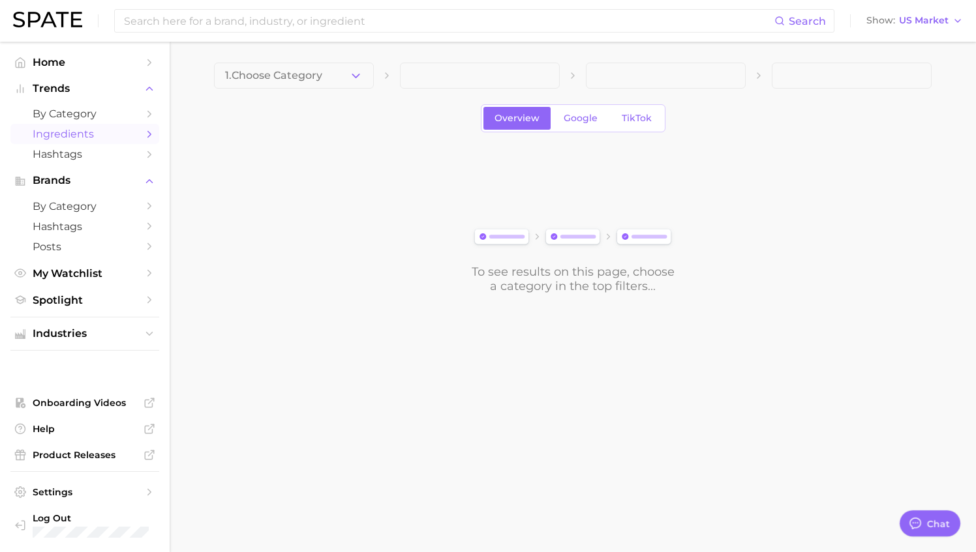
click at [278, 72] on span "1. Choose Category" at bounding box center [273, 76] width 97 height 12
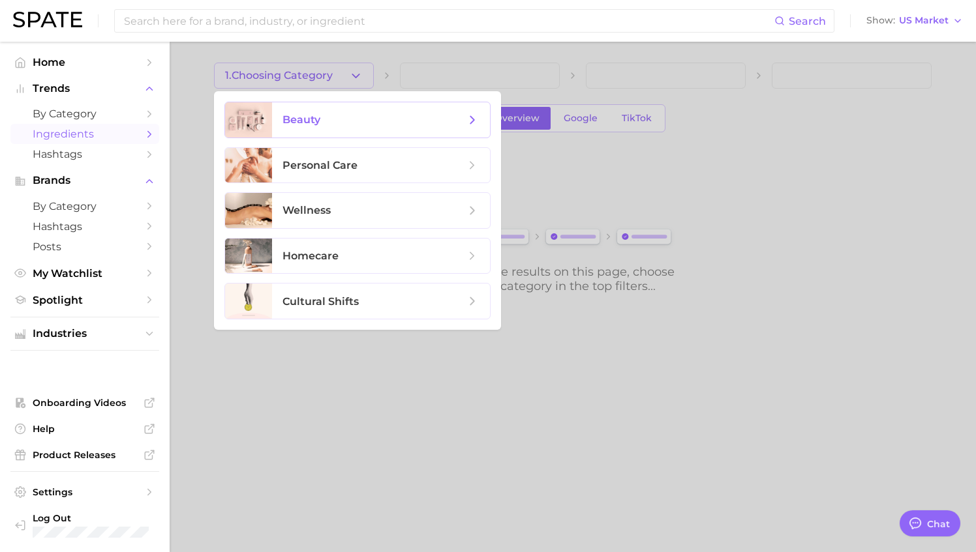
click at [286, 113] on span "beauty" at bounding box center [301, 119] width 38 height 12
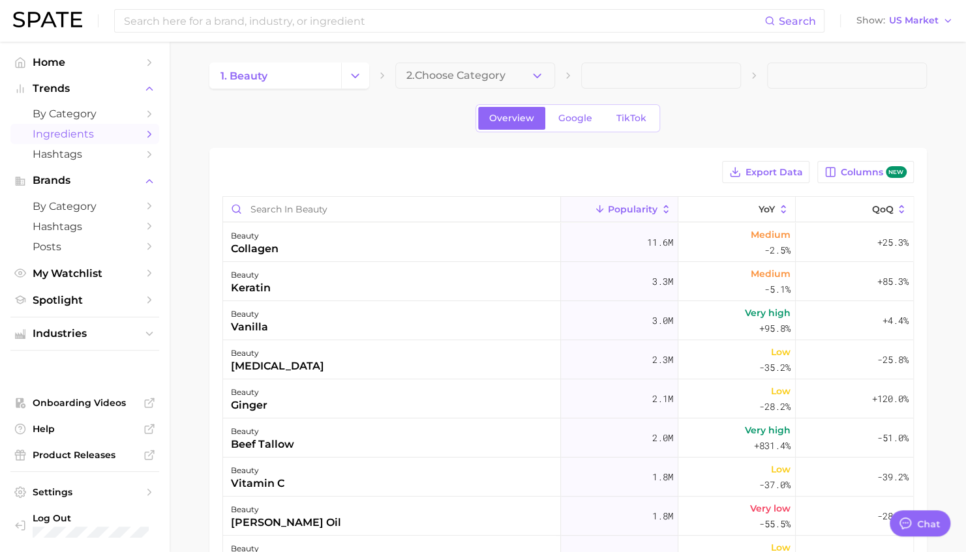
click at [456, 80] on span "2. Choose Category" at bounding box center [455, 76] width 99 height 12
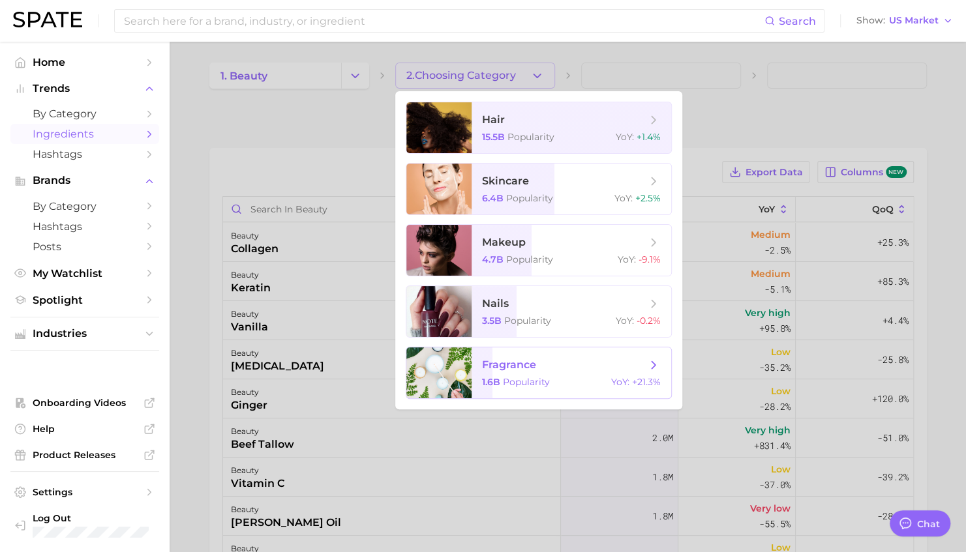
click at [513, 359] on span "fragrance 1.6b Popularity YoY : +21.3%" at bounding box center [571, 373] width 200 height 51
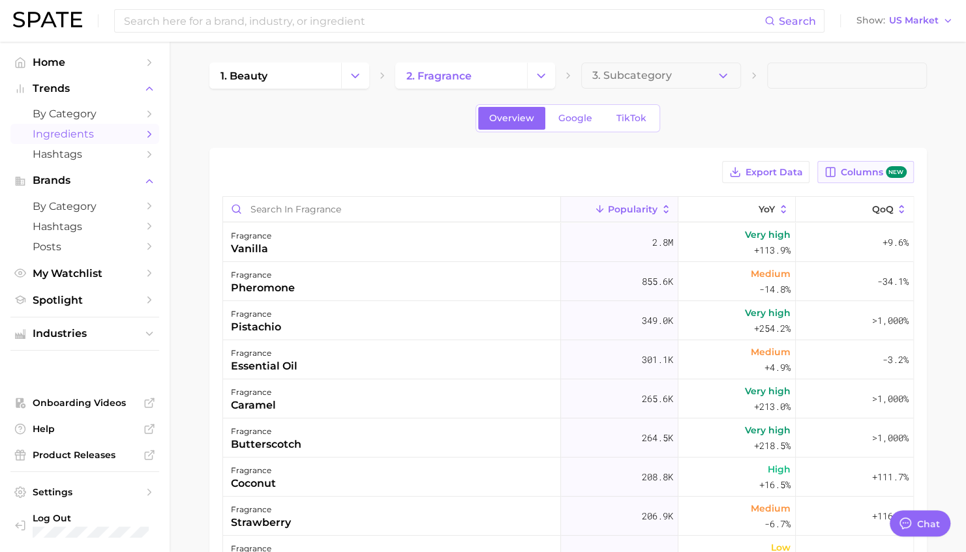
click at [820, 168] on span "Columns new" at bounding box center [873, 172] width 66 height 12
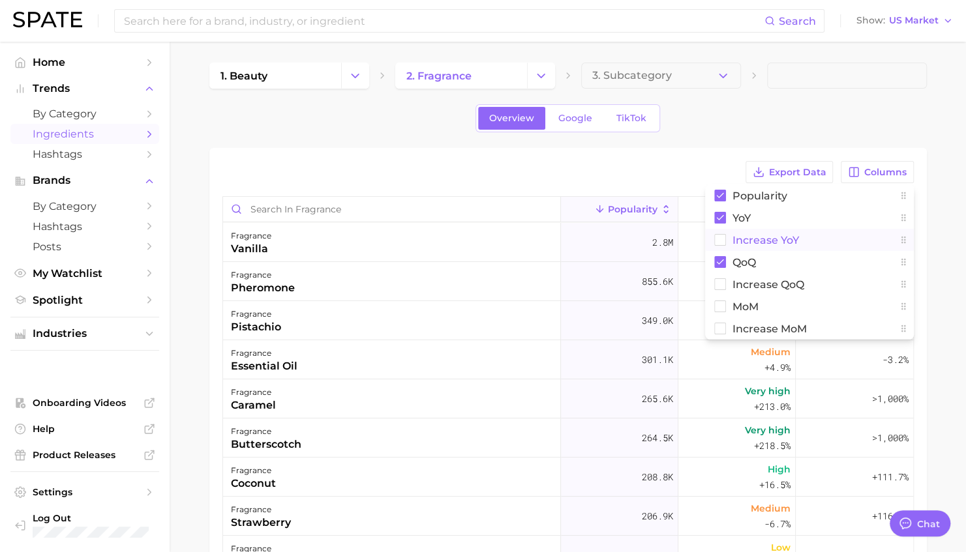
click at [783, 241] on span "Increase YoY" at bounding box center [765, 240] width 67 height 11
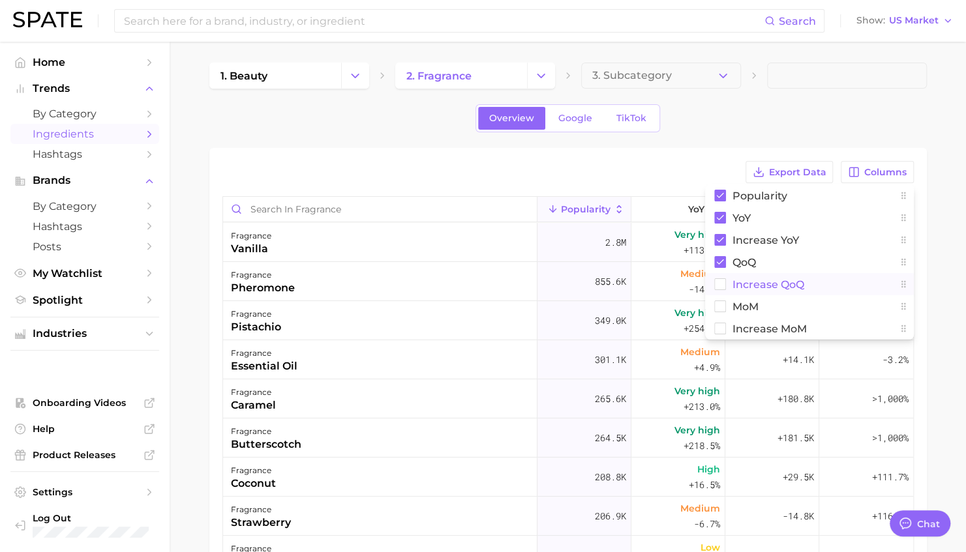
click at [739, 280] on span "Increase QoQ" at bounding box center [768, 284] width 72 height 11
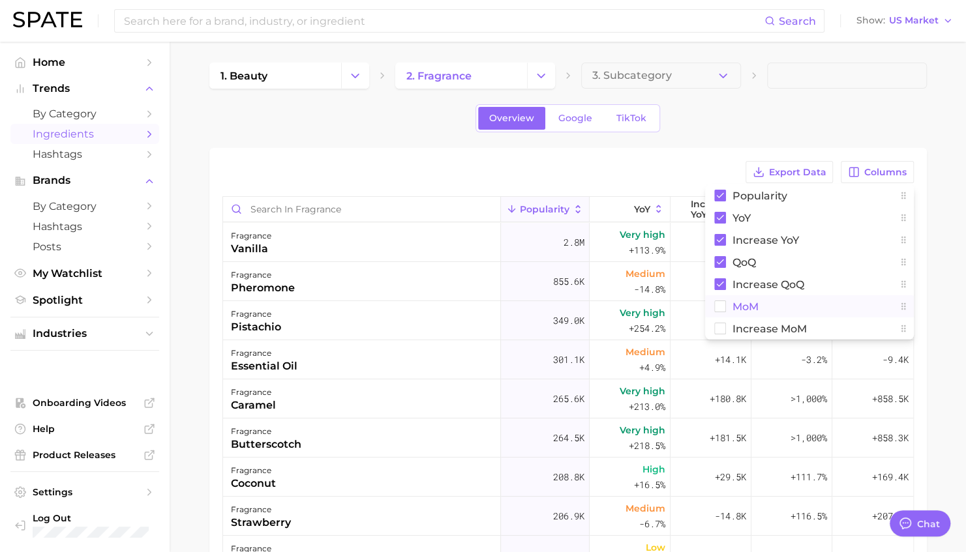
click at [736, 299] on button "MoM" at bounding box center [809, 306] width 209 height 22
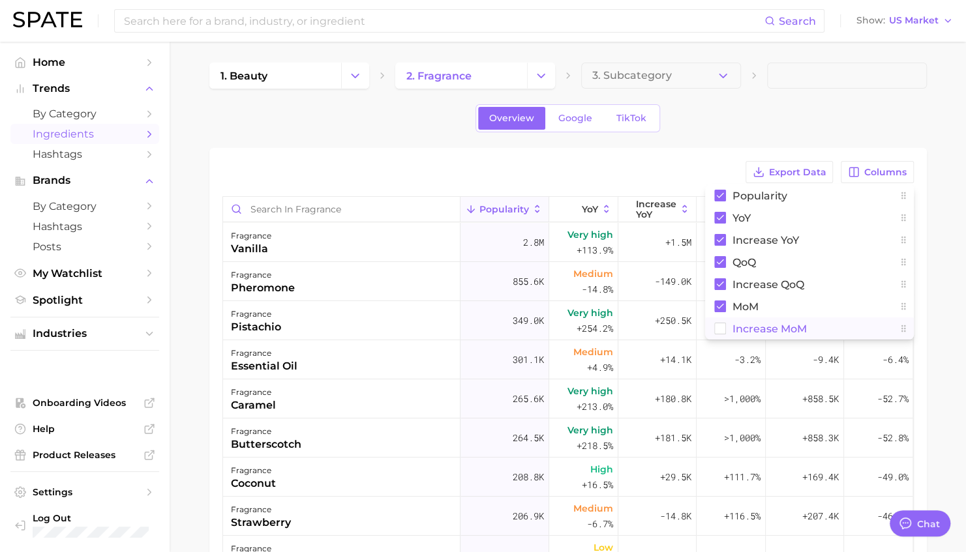
click at [733, 329] on span "Increase MoM" at bounding box center [769, 328] width 74 height 11
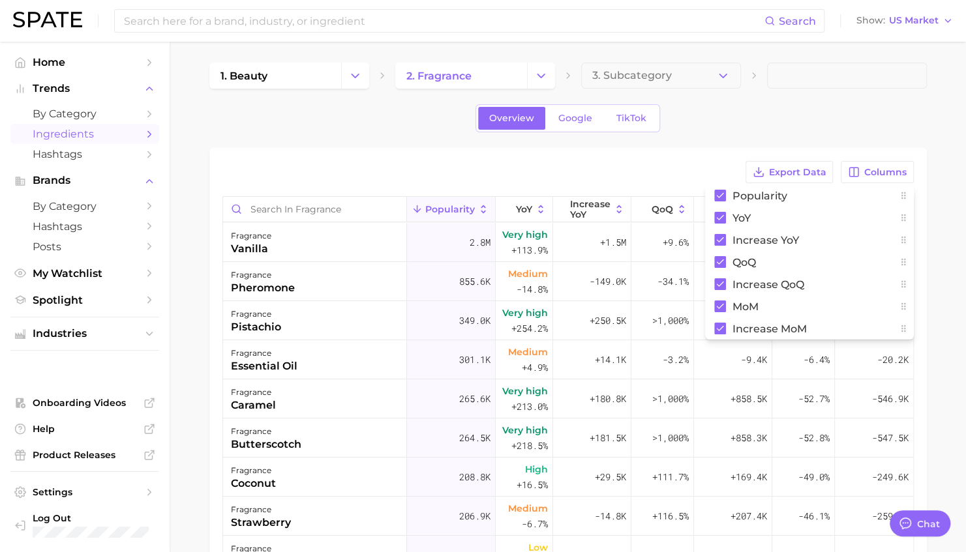
click at [661, 167] on div "Export Data Columns Popularity YoY Increase YoY QoQ Increase QoQ MoM Increase M…" at bounding box center [567, 172] width 691 height 22
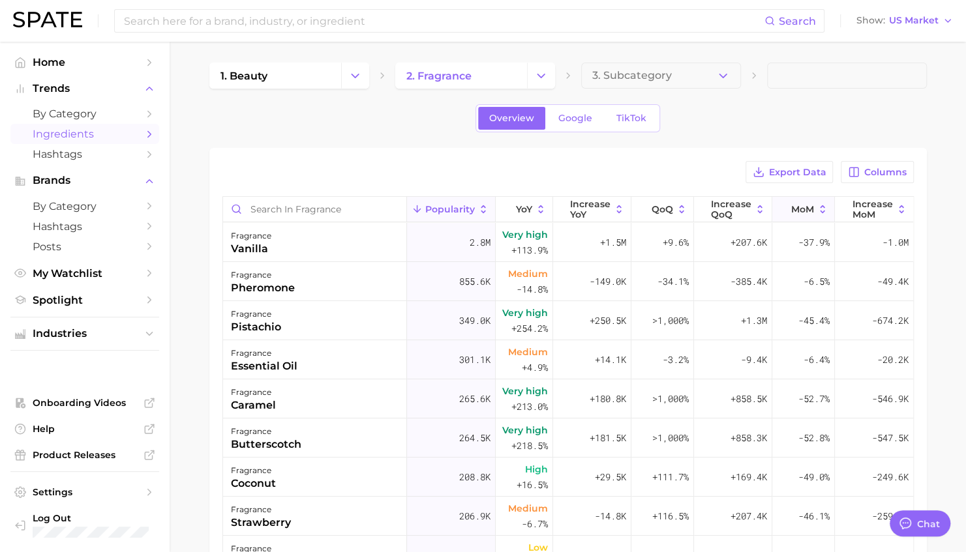
drag, startPoint x: 653, startPoint y: 206, endPoint x: 815, endPoint y: 208, distance: 162.4
click at [813, 208] on div "Popularity YoY Increase YoY QoQ Increase QoQ MoM Increase MoM" at bounding box center [568, 210] width 690 height 26
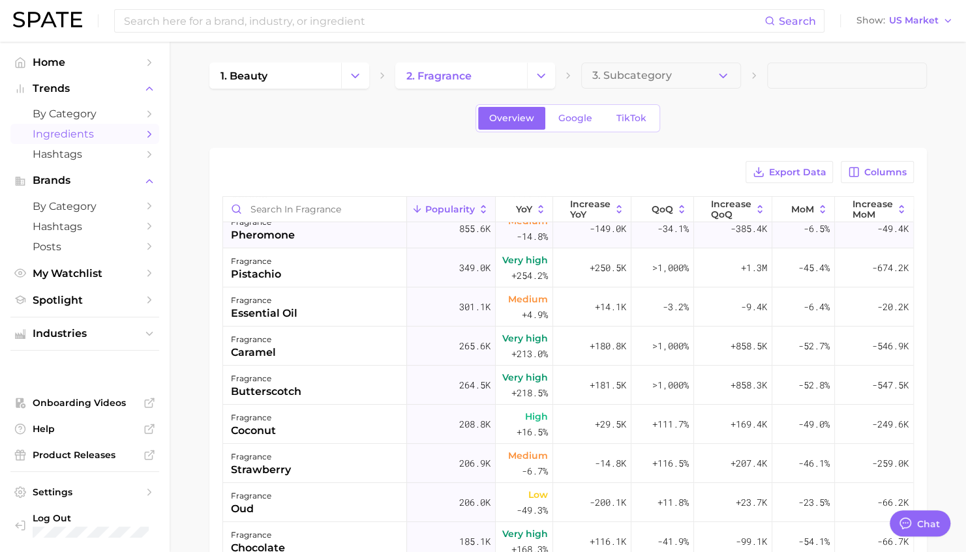
scroll to position [65, 0]
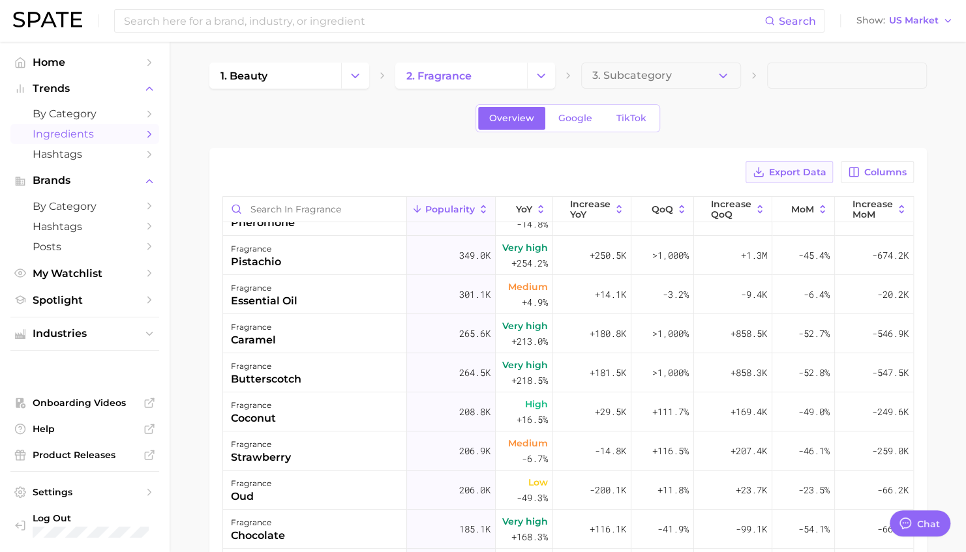
click at [792, 177] on button "Export Data" at bounding box center [788, 172] width 87 height 22
click at [361, 155] on div "Export Data Columns Popularity YoY Increase YoY QoQ Increase QoQ MoM Increase M…" at bounding box center [567, 455] width 717 height 614
click at [619, 122] on span "TikTok" at bounding box center [631, 118] width 30 height 11
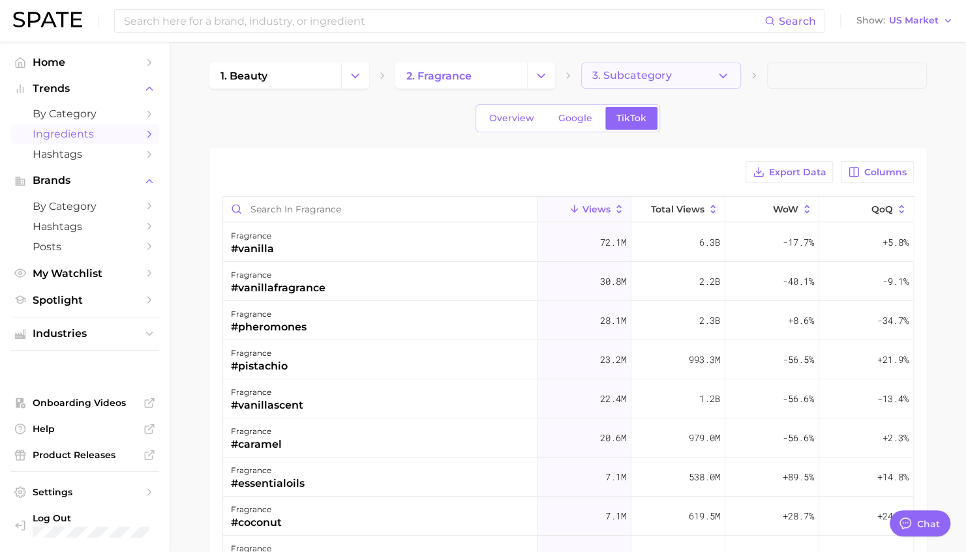
click at [638, 81] on span "3. Subcategory" at bounding box center [632, 76] width 80 height 12
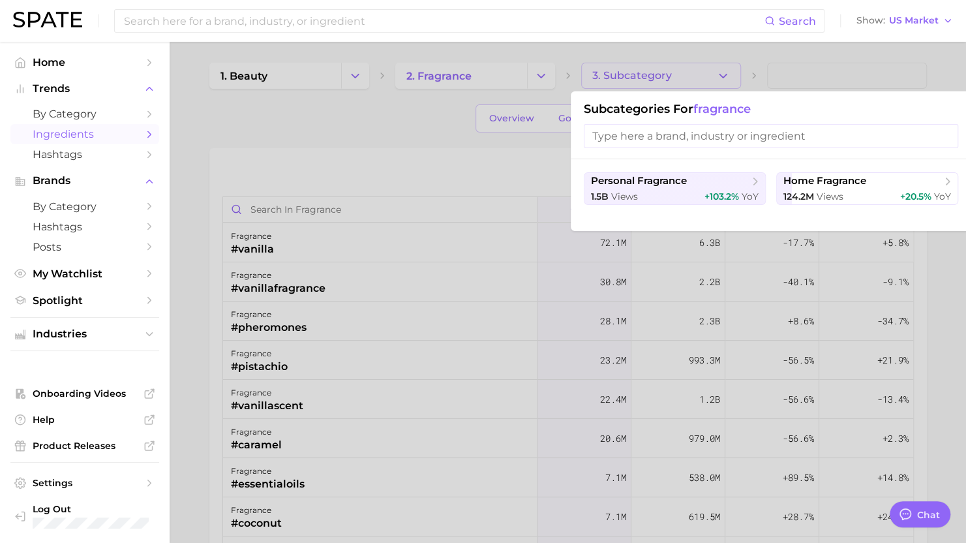
click at [655, 129] on input "search" at bounding box center [771, 136] width 374 height 24
click at [659, 193] on div "1.5b views +103.2% YoY" at bounding box center [675, 196] width 168 height 12
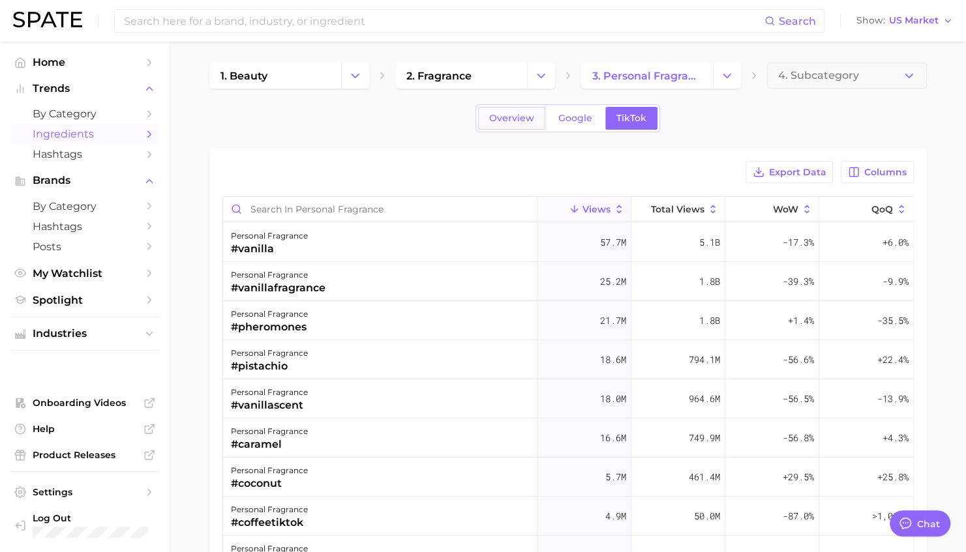
click at [512, 115] on span "Overview" at bounding box center [511, 118] width 45 height 11
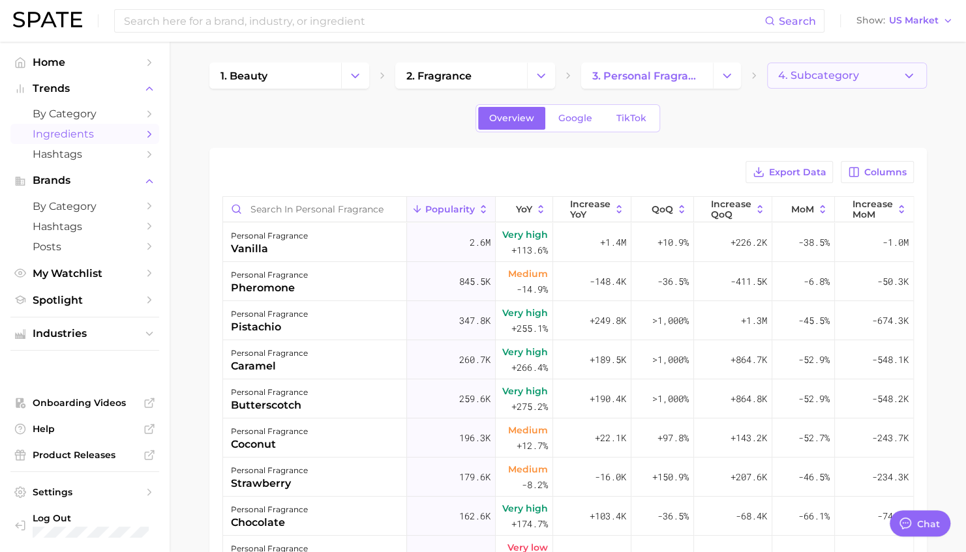
click at [820, 80] on icon "button" at bounding box center [909, 76] width 14 height 14
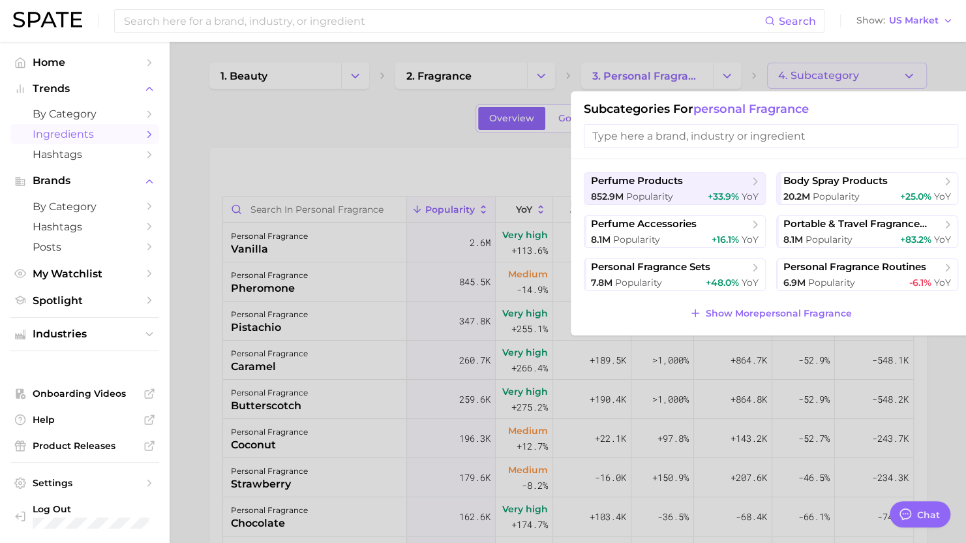
click at [321, 162] on div at bounding box center [483, 271] width 966 height 543
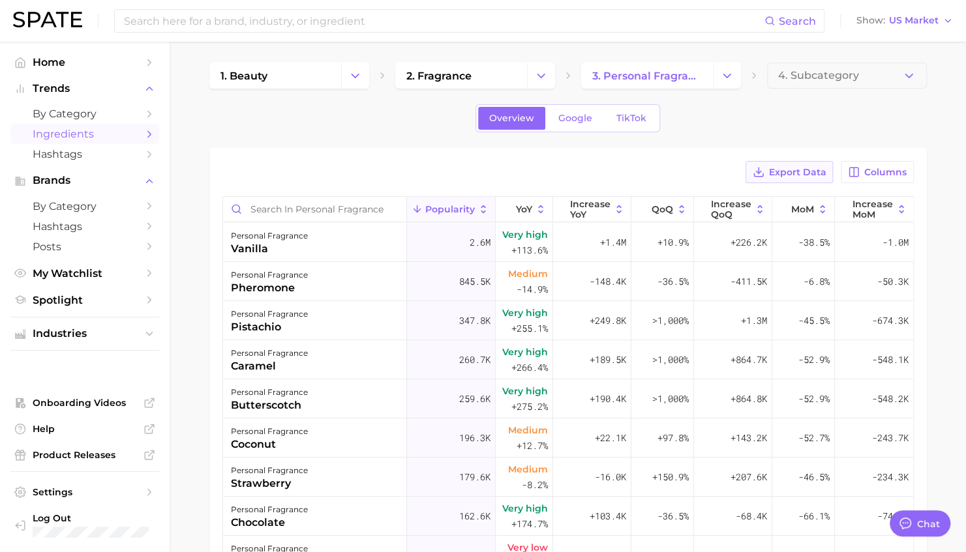
click at [798, 171] on span "Export Data" at bounding box center [796, 172] width 57 height 11
click at [299, 150] on div "Export Data Columns Popularity YoY Increase YoY QoQ Increase QoQ MoM Increase M…" at bounding box center [567, 455] width 717 height 614
click at [820, 22] on icon "button" at bounding box center [947, 21] width 10 height 10
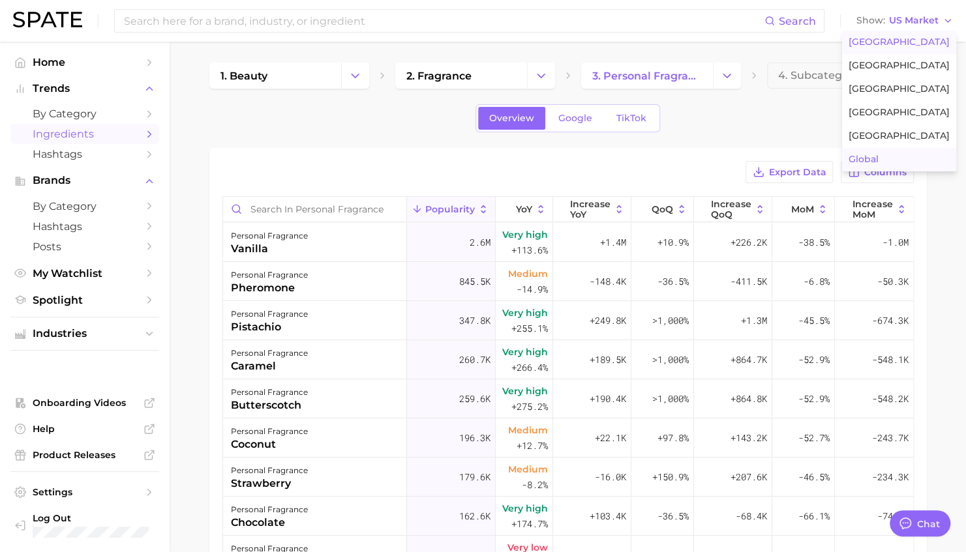
click at [820, 151] on button "Global" at bounding box center [899, 159] width 114 height 23
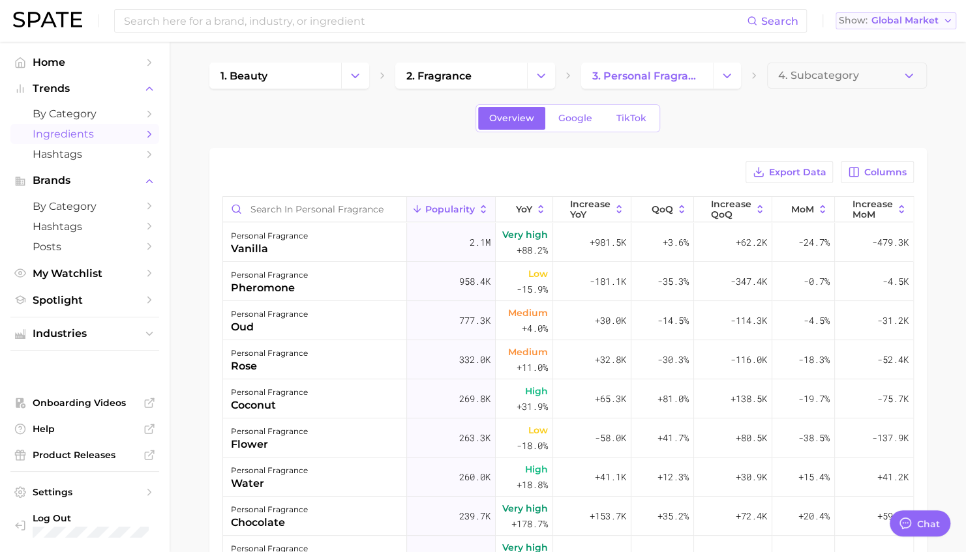
click at [820, 23] on span "Global Market" at bounding box center [904, 20] width 67 height 7
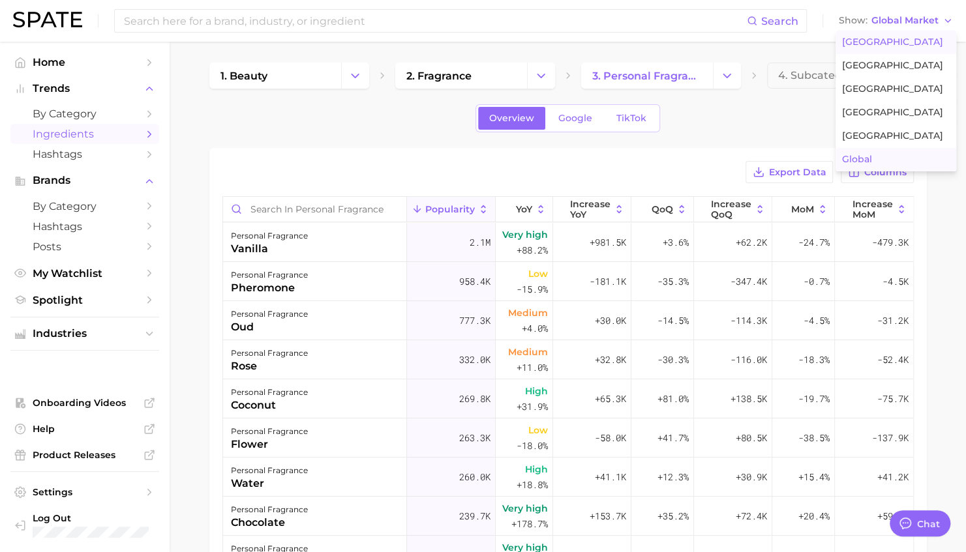
click at [820, 40] on span "[GEOGRAPHIC_DATA]" at bounding box center [892, 42] width 101 height 11
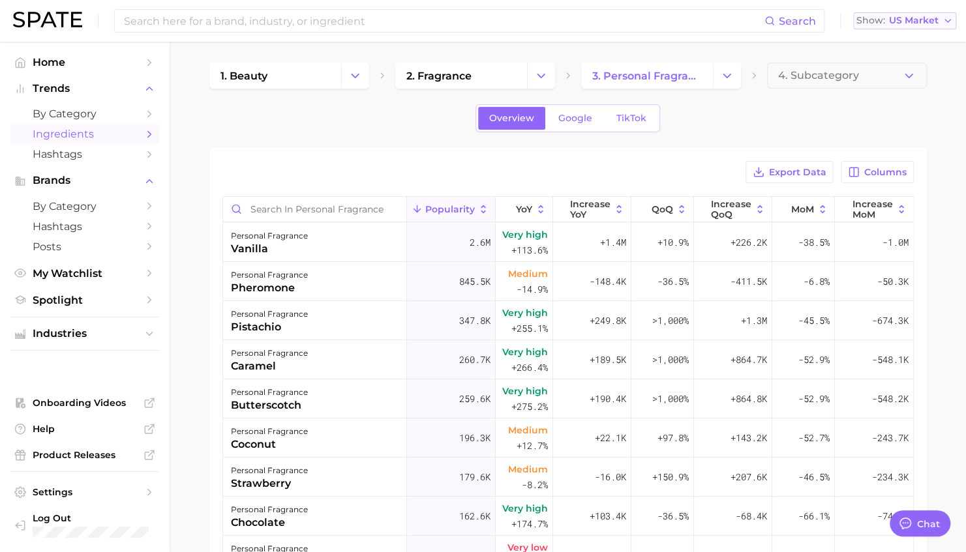
click at [820, 22] on span "US Market" at bounding box center [914, 20] width 50 height 7
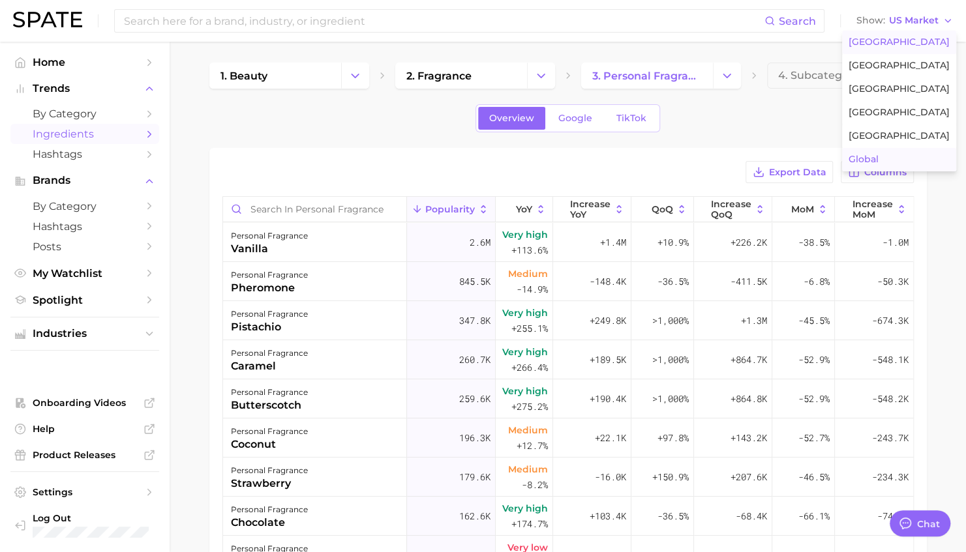
click at [820, 155] on span "Global" at bounding box center [863, 159] width 30 height 11
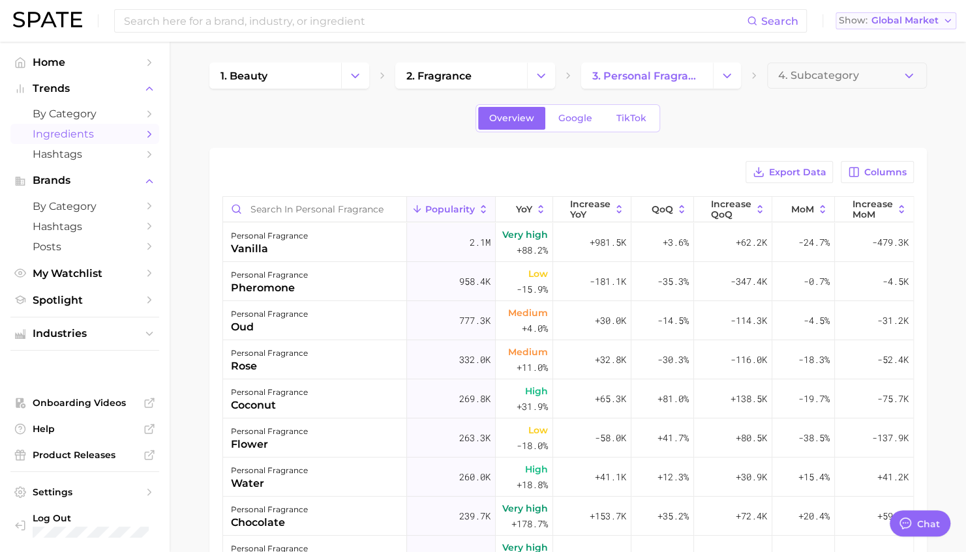
click at [820, 16] on button "Show Global Market" at bounding box center [895, 20] width 121 height 17
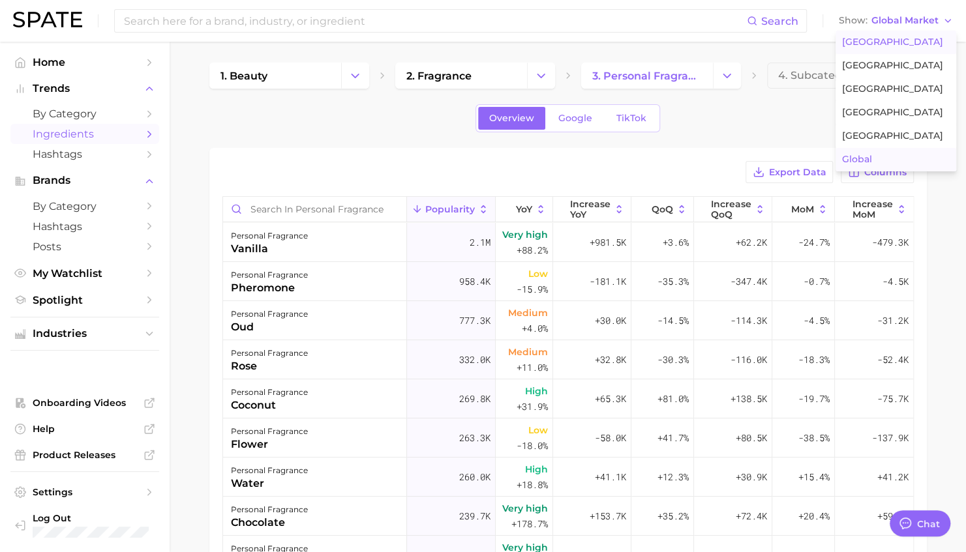
click at [820, 39] on button "[GEOGRAPHIC_DATA]" at bounding box center [895, 42] width 121 height 23
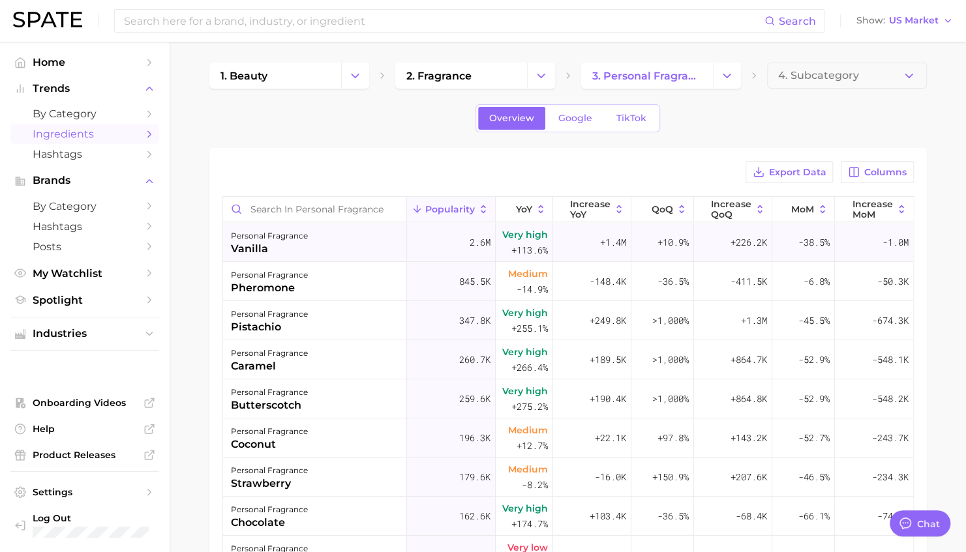
click at [240, 245] on div "vanilla" at bounding box center [269, 249] width 77 height 16
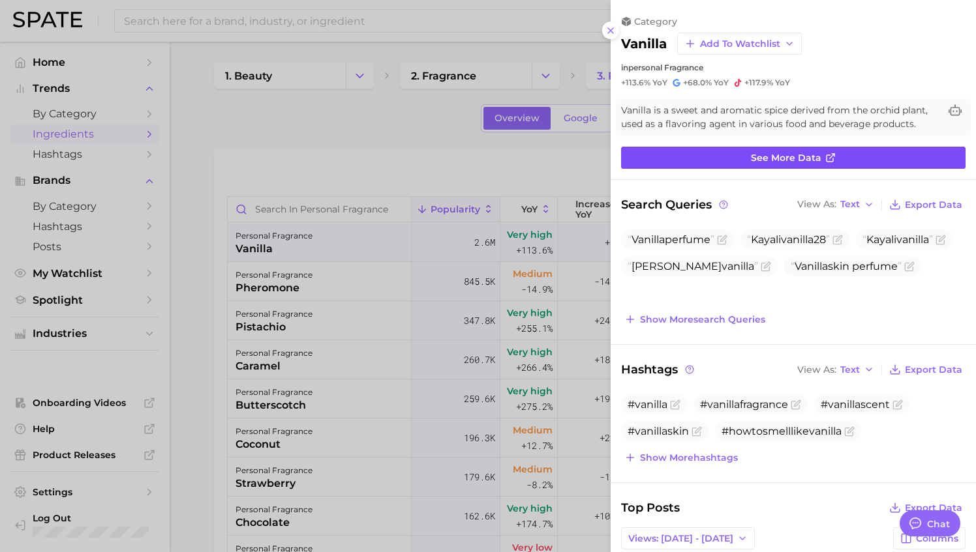
click at [760, 160] on span "See more data" at bounding box center [786, 158] width 70 height 11
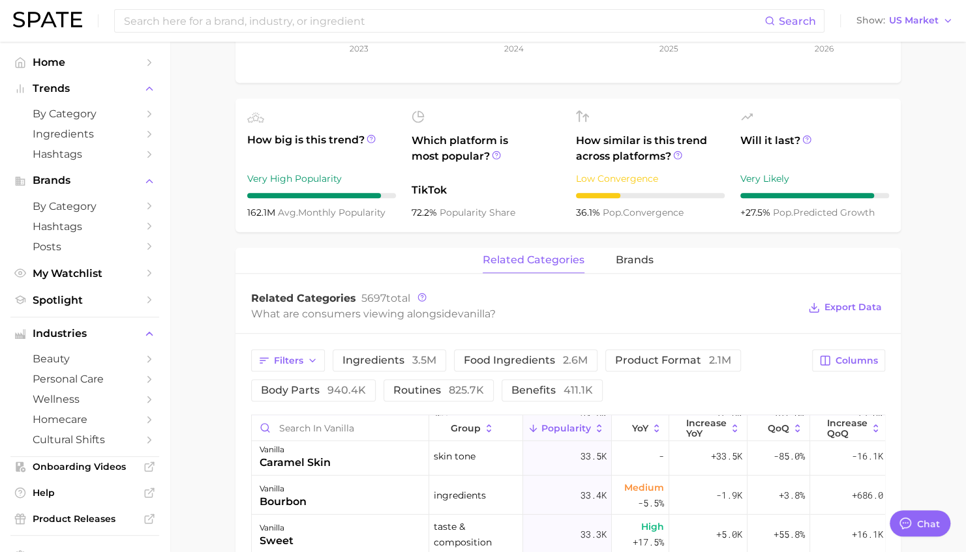
scroll to position [2217, 0]
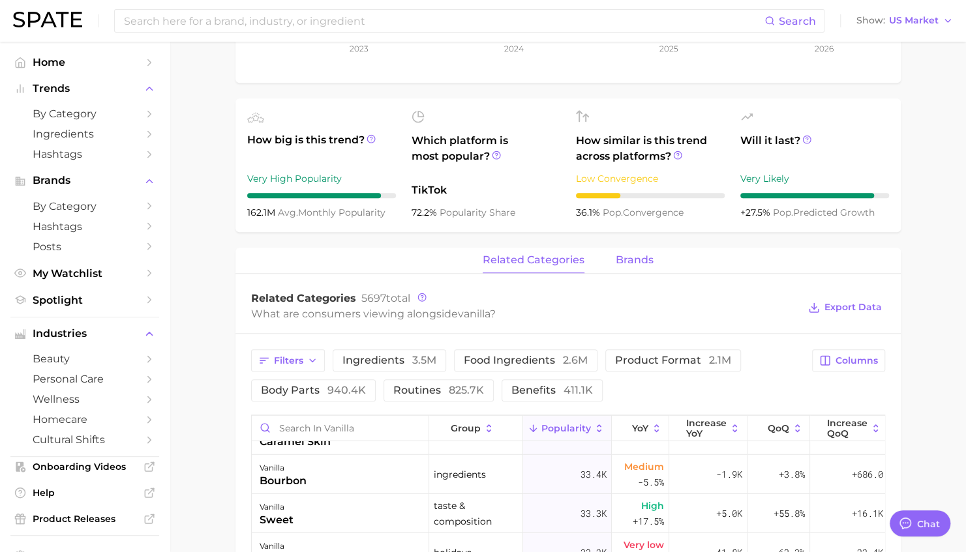
click at [643, 263] on span "brands" at bounding box center [635, 260] width 38 height 12
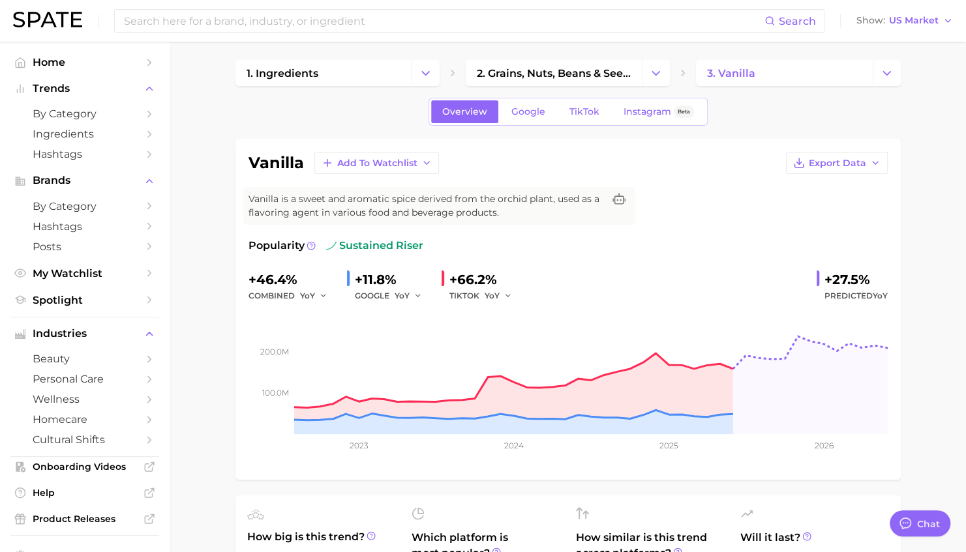
scroll to position [0, 0]
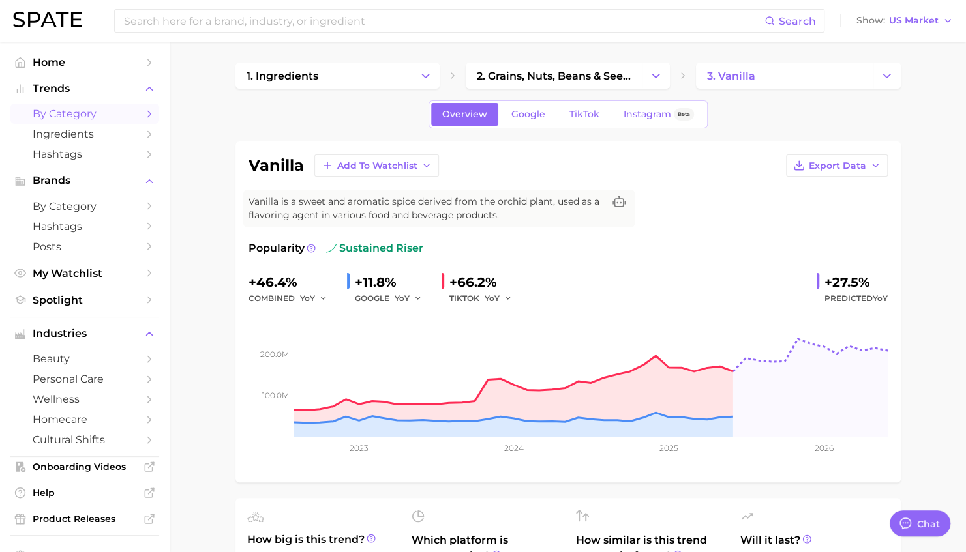
click at [80, 114] on span "by Category" at bounding box center [85, 114] width 104 height 12
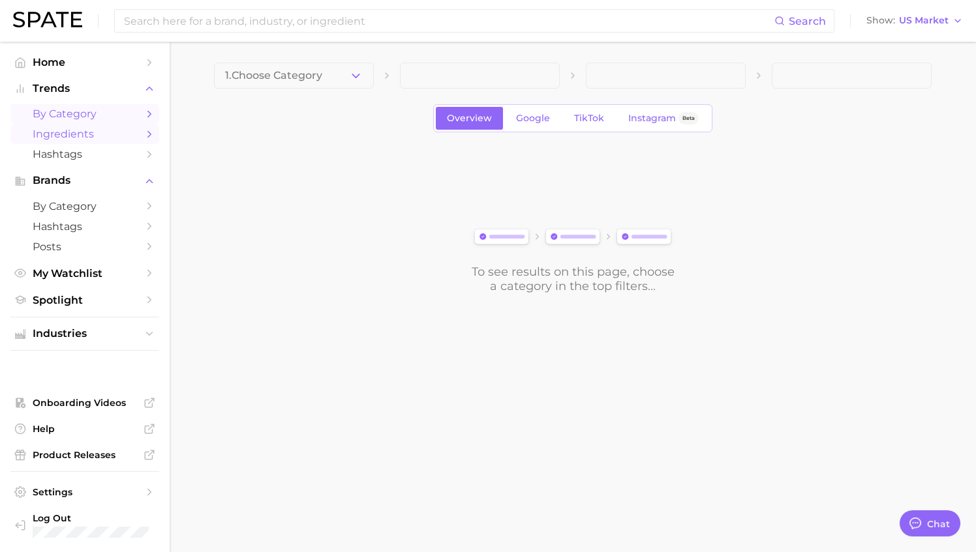
click at [77, 140] on span "Ingredients" at bounding box center [85, 134] width 104 height 12
click at [347, 83] on button "1. Choose Category" at bounding box center [294, 76] width 160 height 26
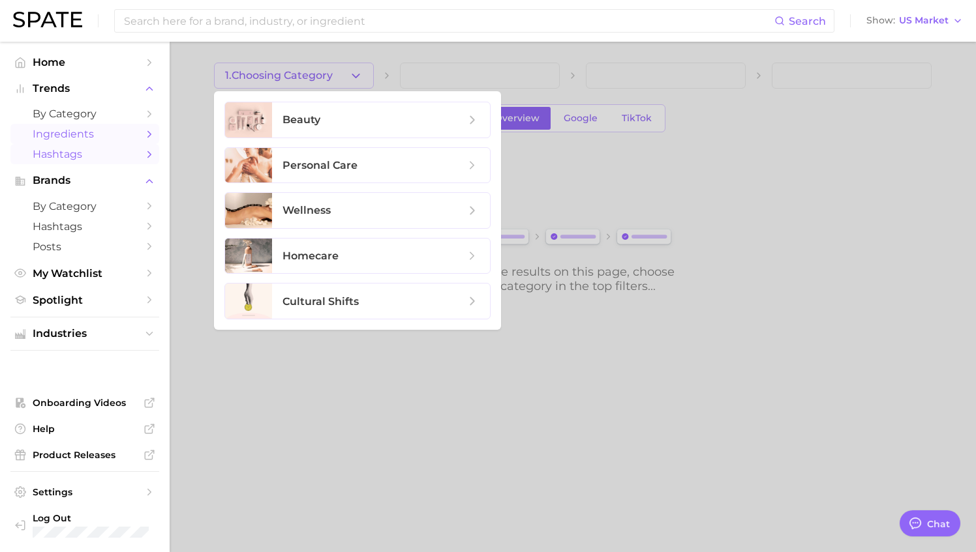
click at [65, 160] on span "Hashtags" at bounding box center [85, 154] width 104 height 12
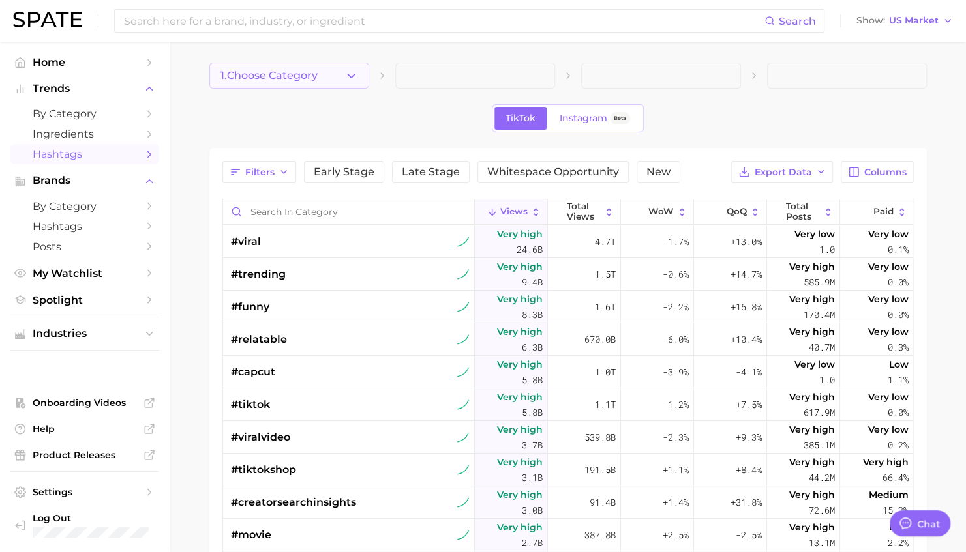
click at [335, 72] on button "1. Choose Category" at bounding box center [289, 76] width 160 height 26
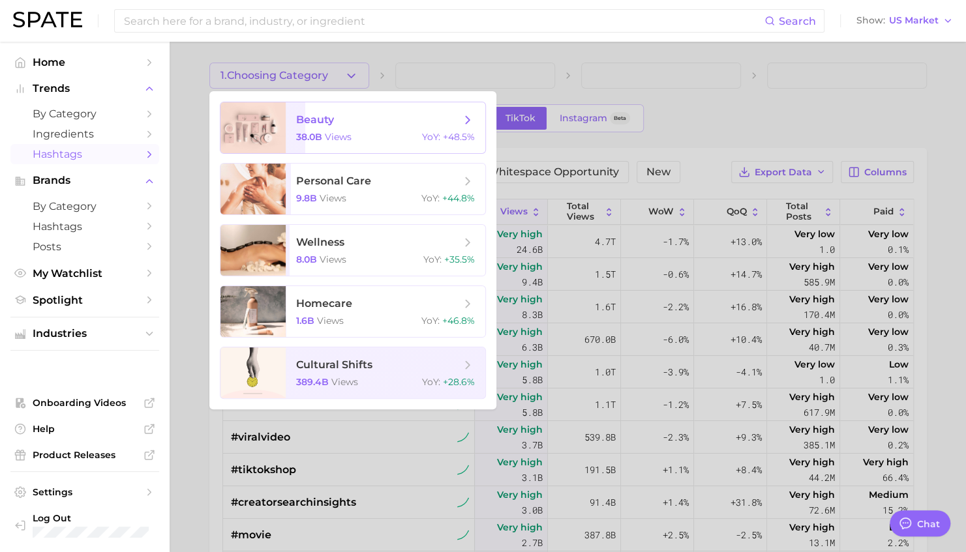
click at [330, 131] on span "beauty 38.0b views YoY : +48.5%" at bounding box center [386, 127] width 200 height 51
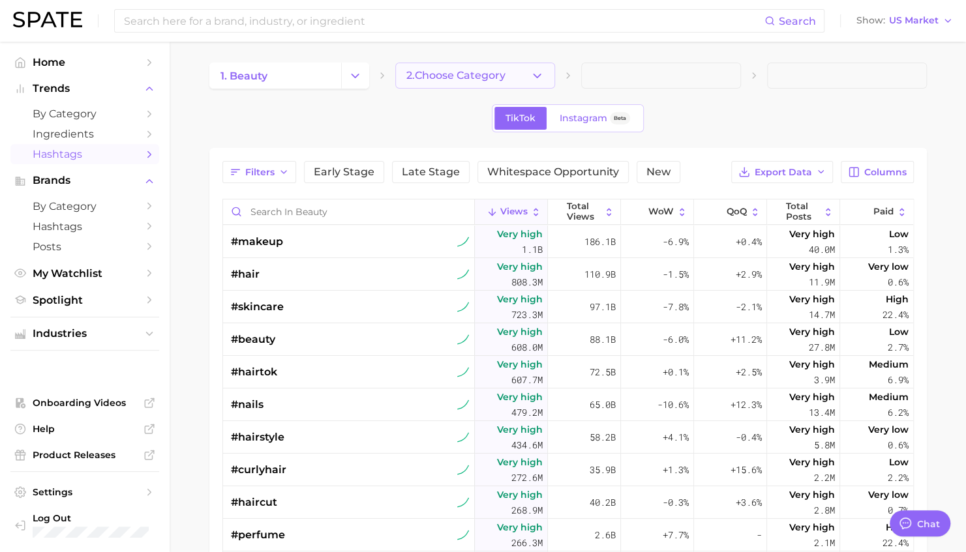
click at [488, 81] on span "2. Choose Category" at bounding box center [455, 76] width 99 height 12
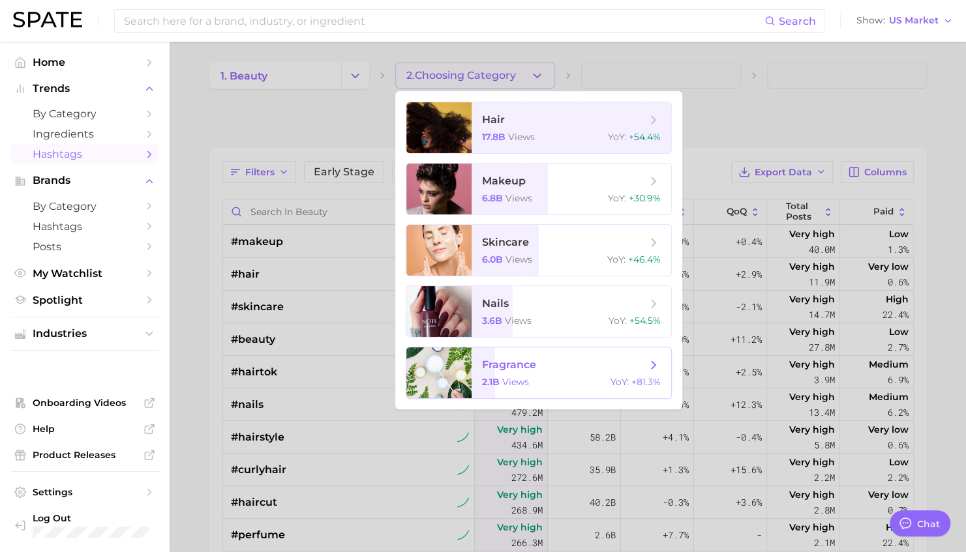
click at [497, 359] on span "2.1b" at bounding box center [491, 382] width 18 height 12
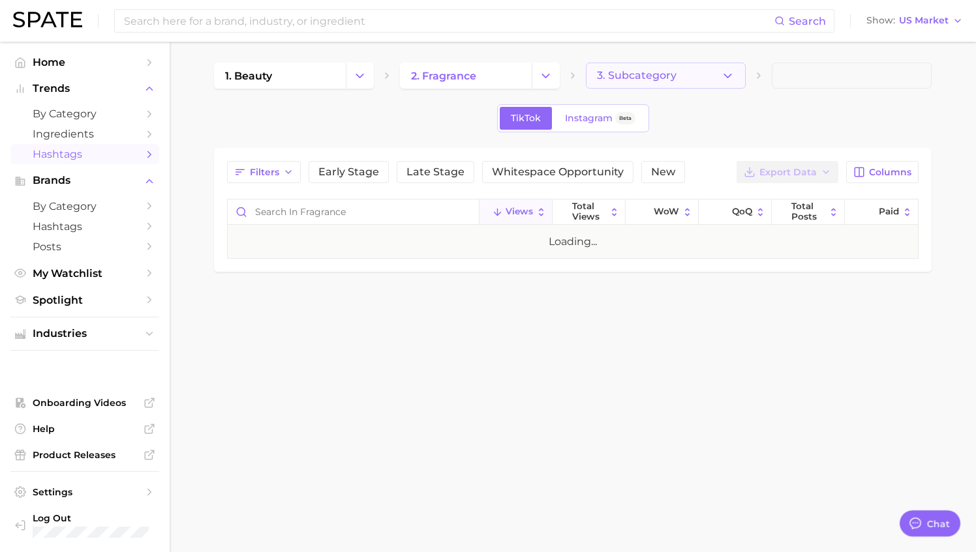
click at [653, 83] on button "3. Subcategory" at bounding box center [666, 76] width 160 height 26
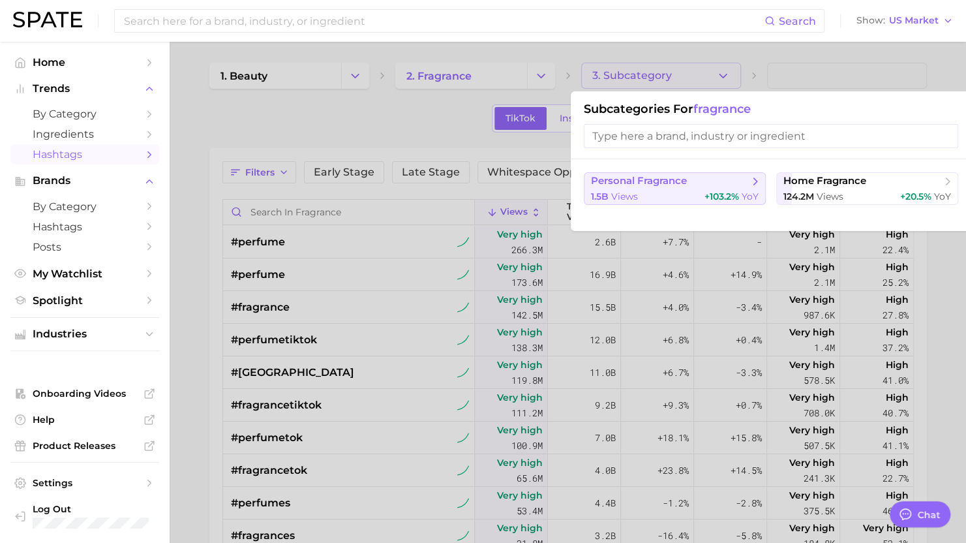
click at [667, 196] on div "1.5b views +103.2% YoY" at bounding box center [675, 196] width 168 height 12
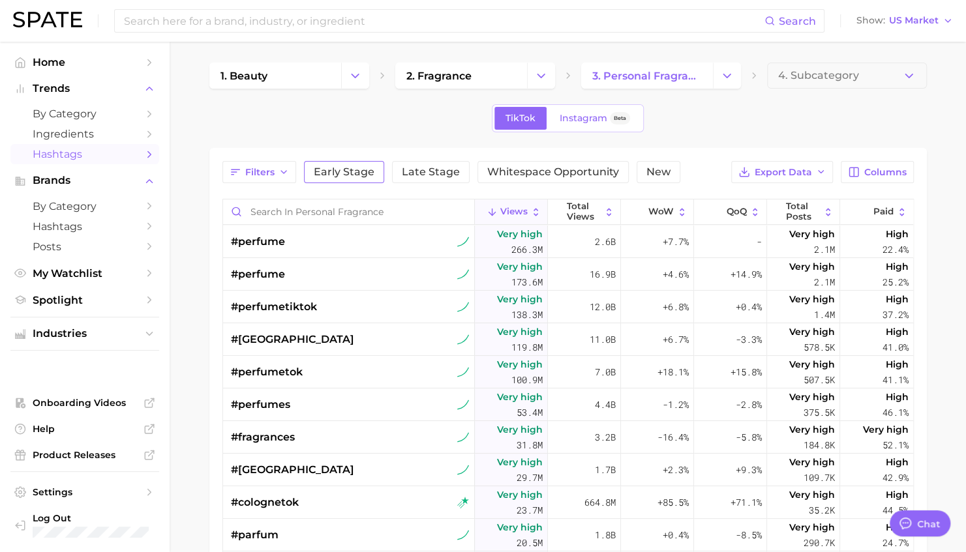
click at [355, 174] on span "Early Stage" at bounding box center [344, 172] width 61 height 10
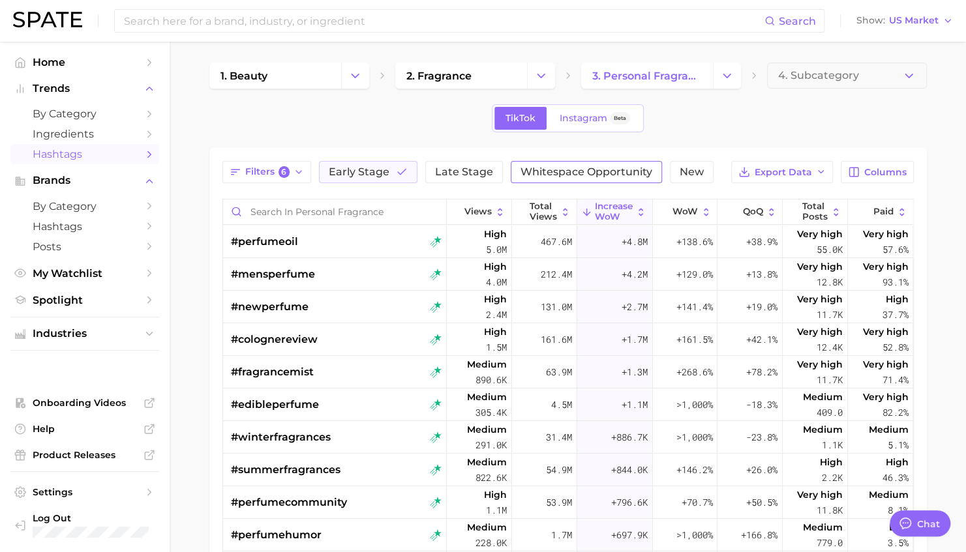
click at [563, 172] on span "Whitespace Opportunity" at bounding box center [586, 172] width 132 height 10
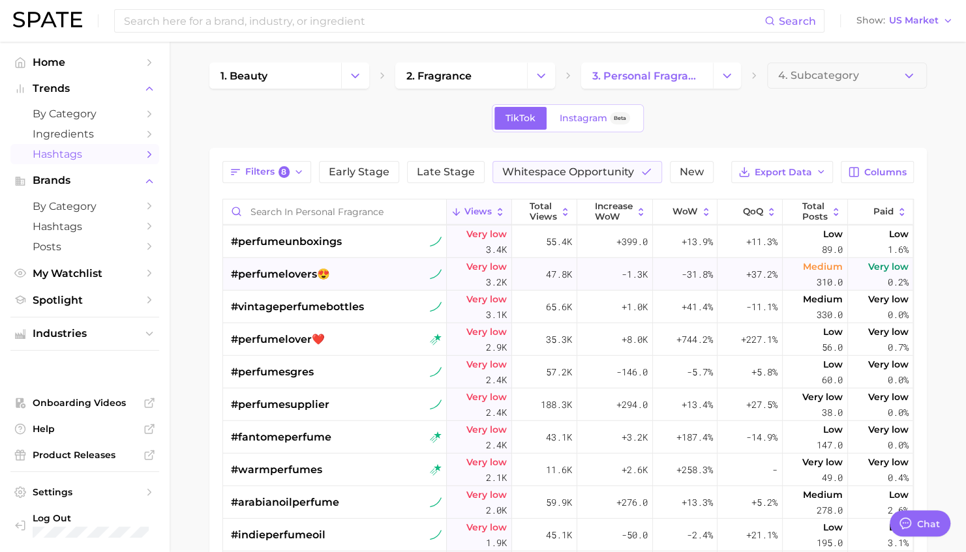
scroll to position [2478, 0]
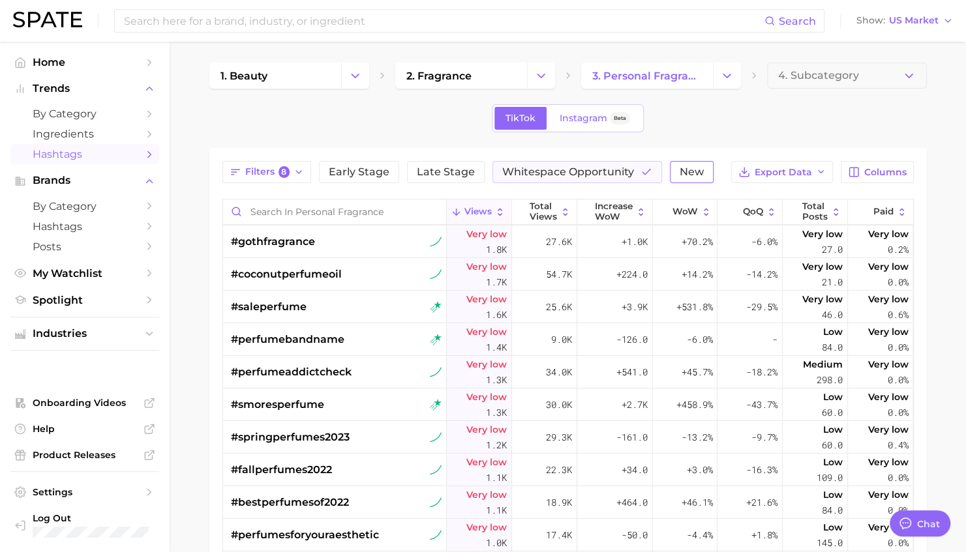
click at [687, 170] on span "New" at bounding box center [691, 172] width 24 height 10
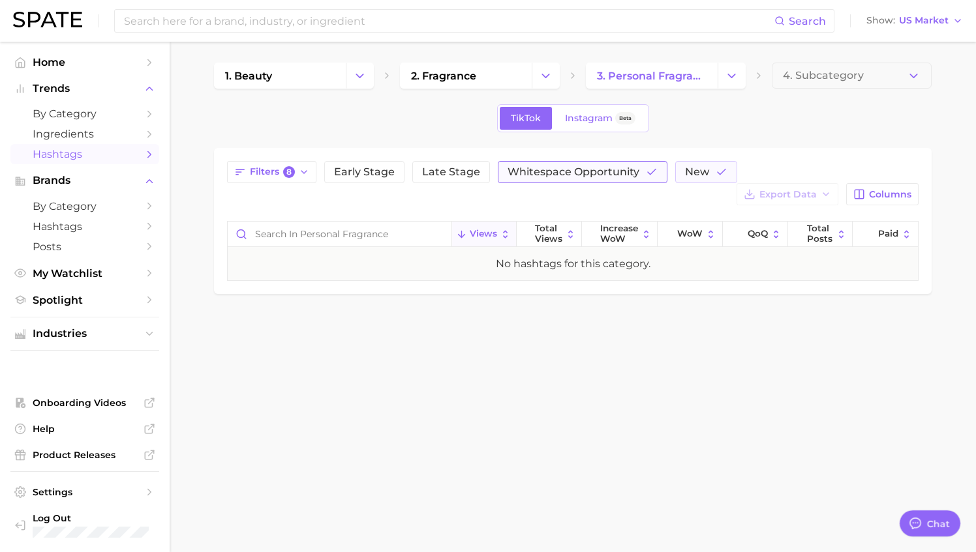
click at [610, 172] on span "Whitespace Opportunity" at bounding box center [573, 172] width 132 height 10
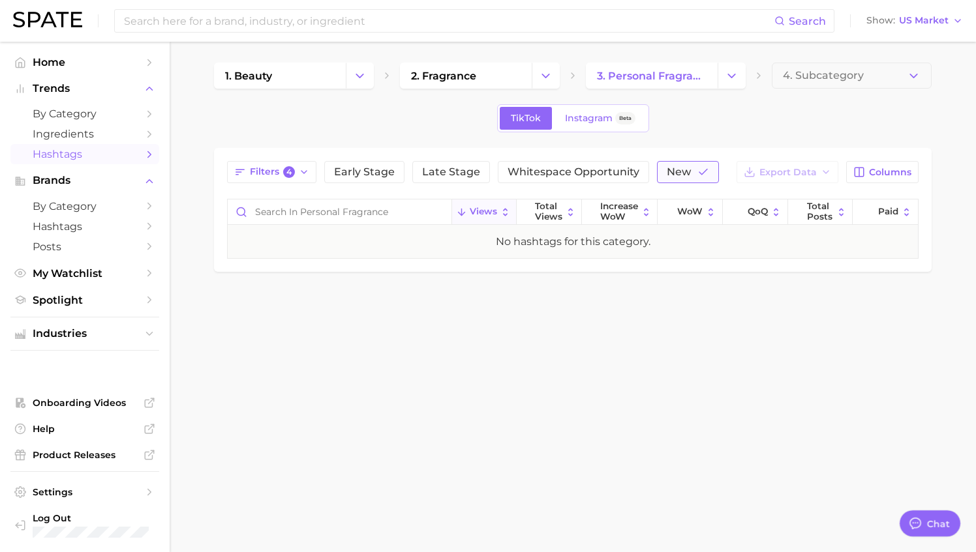
click at [681, 170] on span "New" at bounding box center [678, 172] width 24 height 10
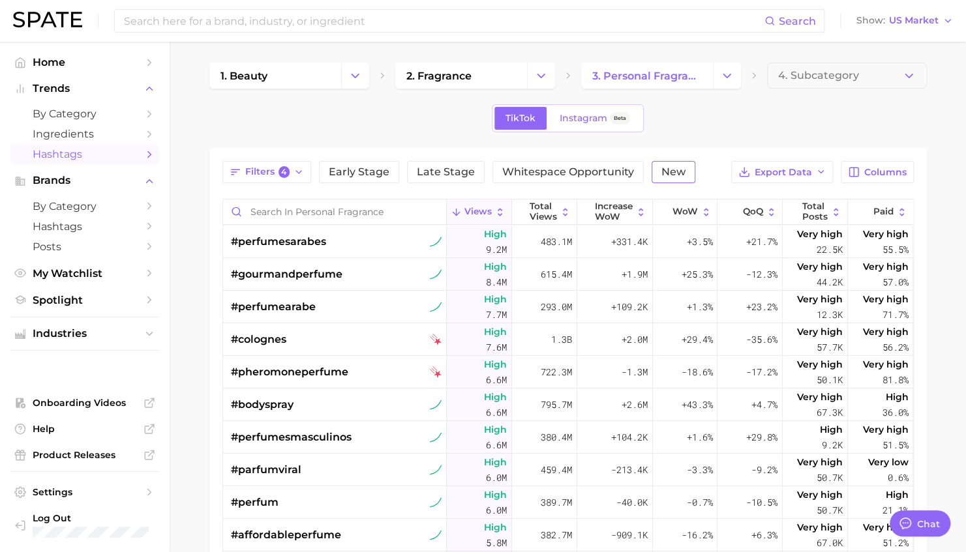
click at [676, 175] on span "New" at bounding box center [673, 172] width 24 height 10
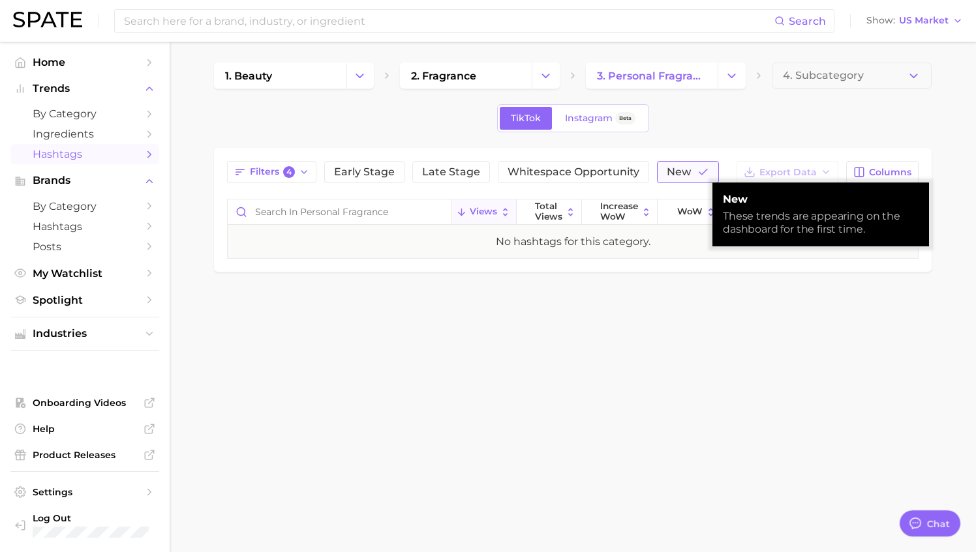
click at [674, 175] on span "New" at bounding box center [678, 172] width 24 height 10
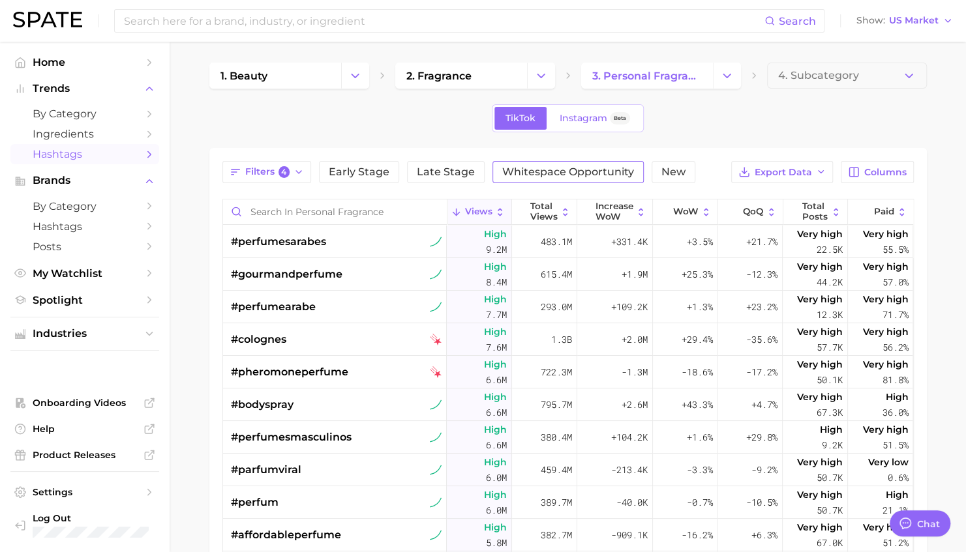
click at [603, 173] on span "Whitespace Opportunity" at bounding box center [568, 172] width 132 height 10
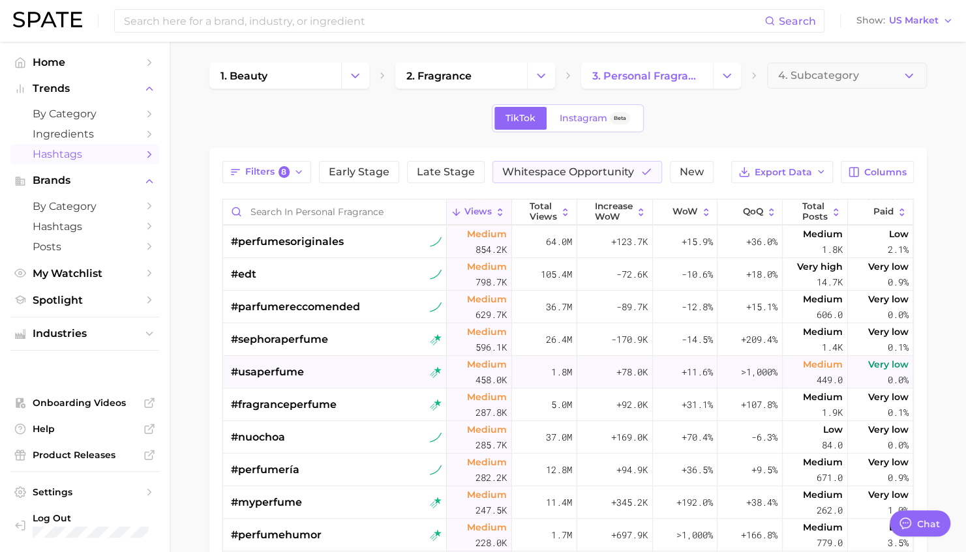
scroll to position [391, 0]
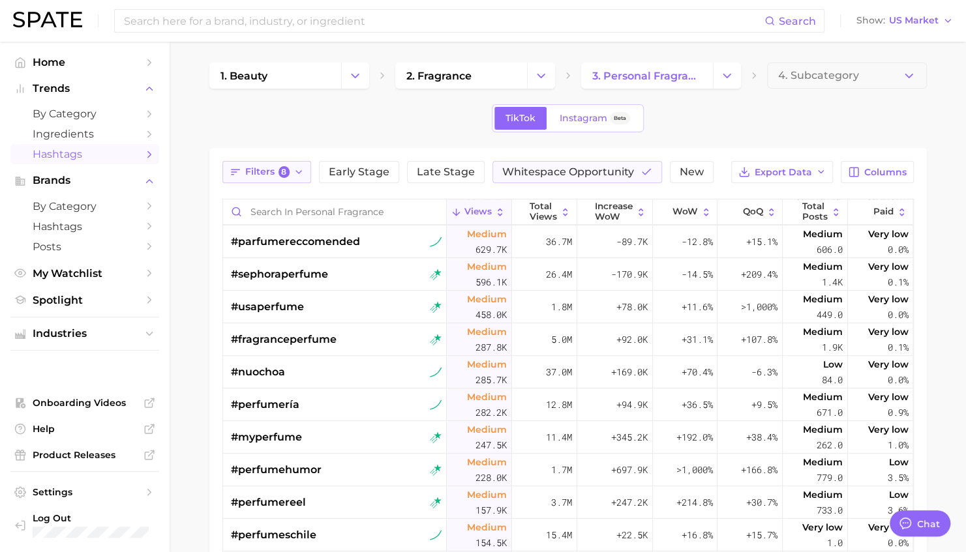
click at [301, 174] on icon "button" at bounding box center [298, 172] width 10 height 10
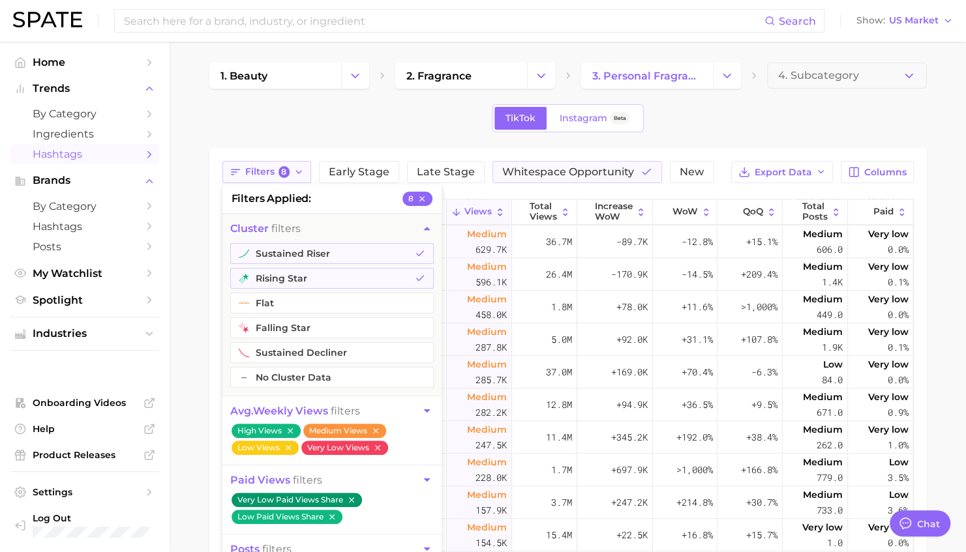
click at [301, 175] on icon "button" at bounding box center [298, 172] width 10 height 10
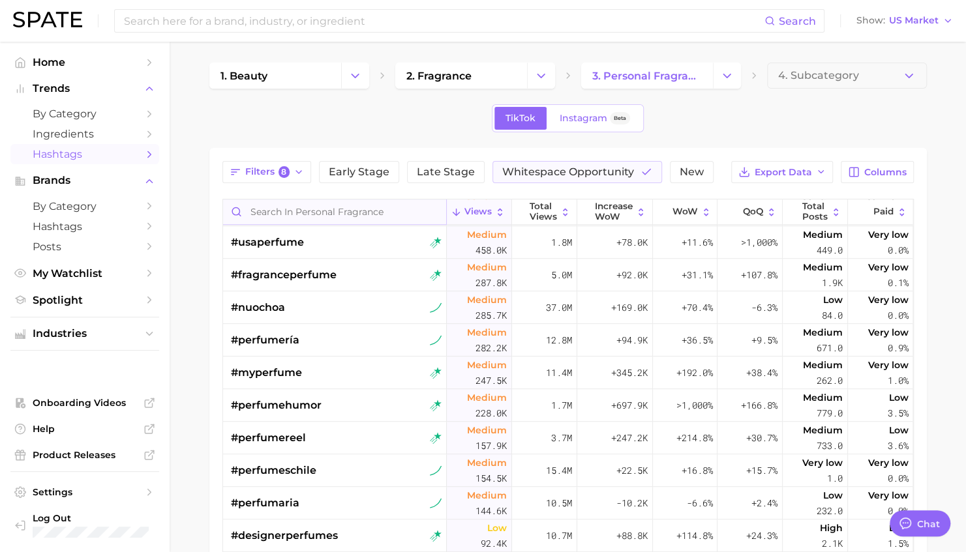
scroll to position [587, 0]
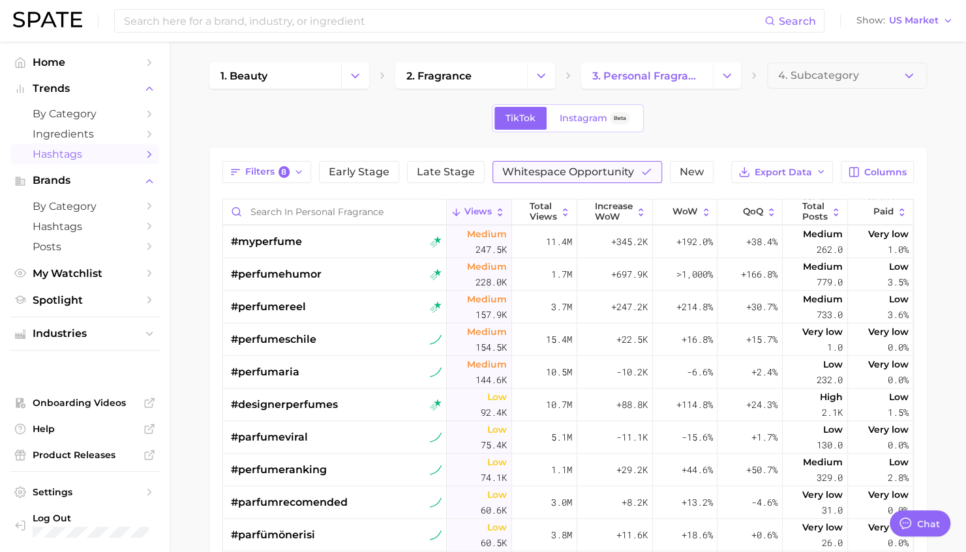
click at [589, 167] on span "Whitespace Opportunity" at bounding box center [568, 172] width 132 height 10
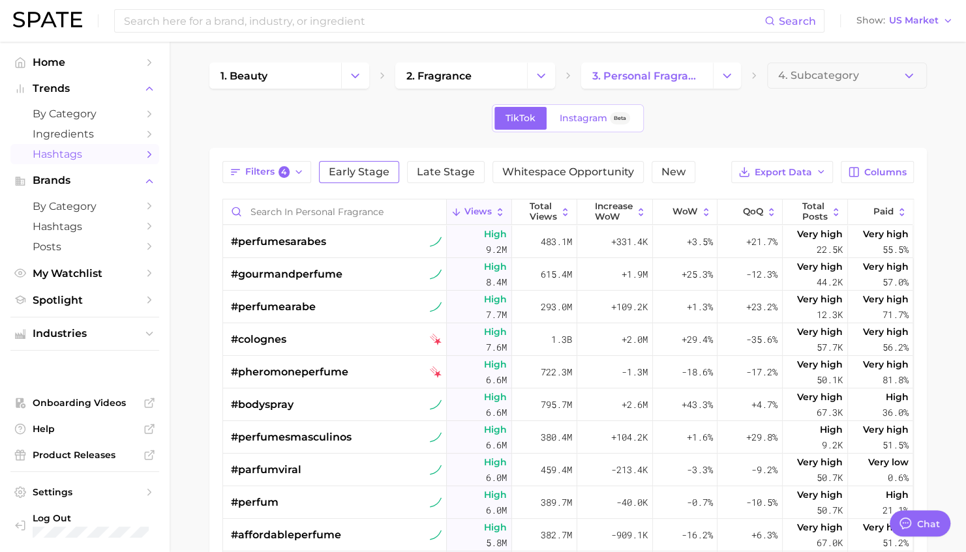
click at [361, 171] on span "Early Stage" at bounding box center [359, 172] width 61 height 10
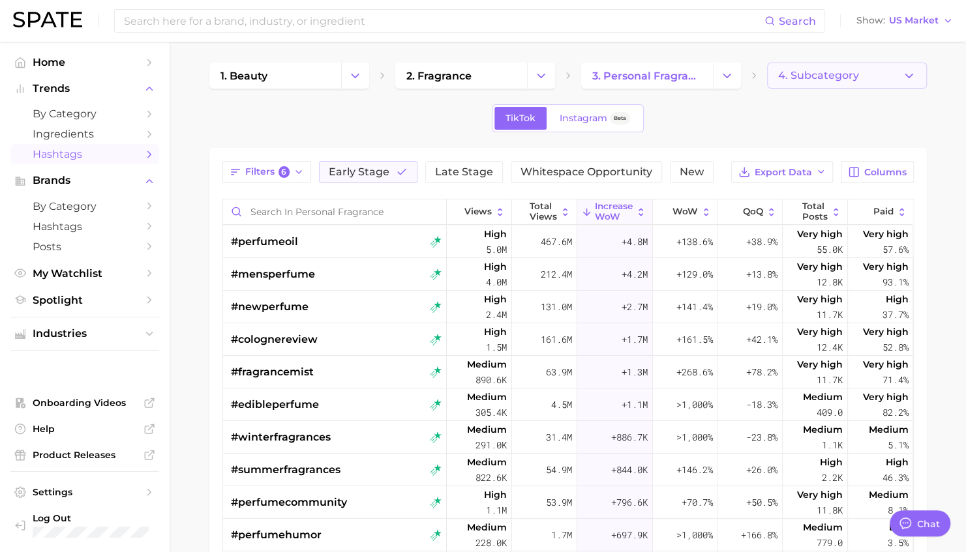
click at [820, 79] on span "4. Subcategory" at bounding box center [818, 76] width 81 height 12
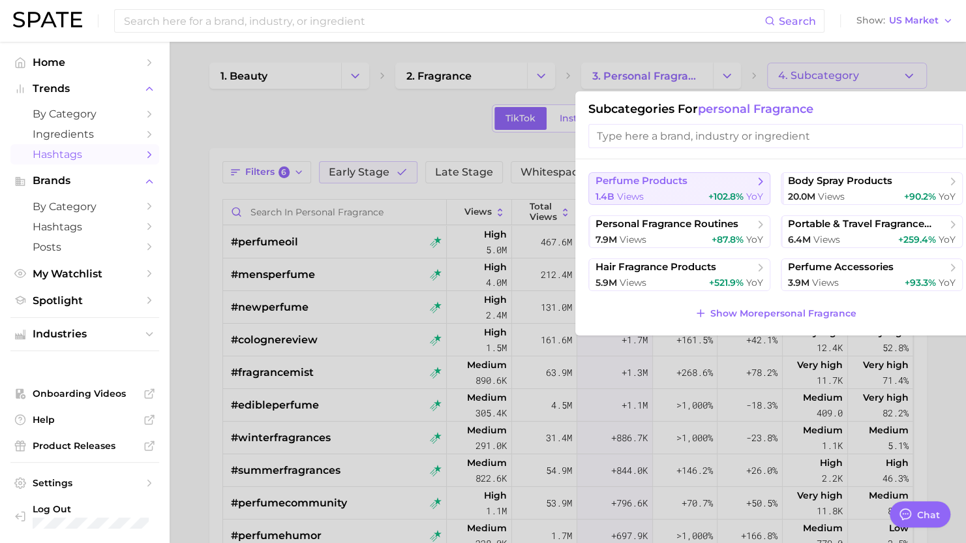
click at [647, 193] on div "1.4b views +102.8% YoY" at bounding box center [679, 196] width 168 height 12
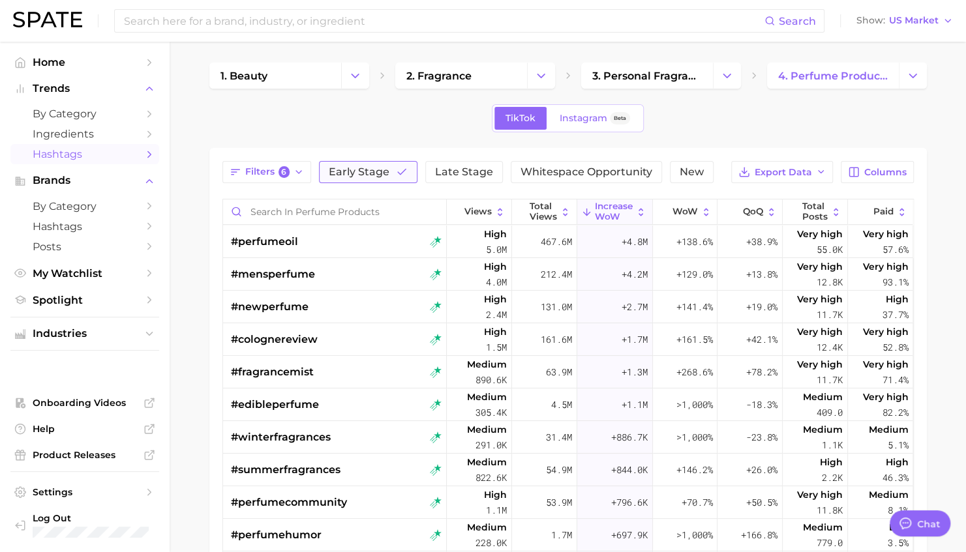
click at [375, 171] on span "Early Stage" at bounding box center [359, 172] width 61 height 10
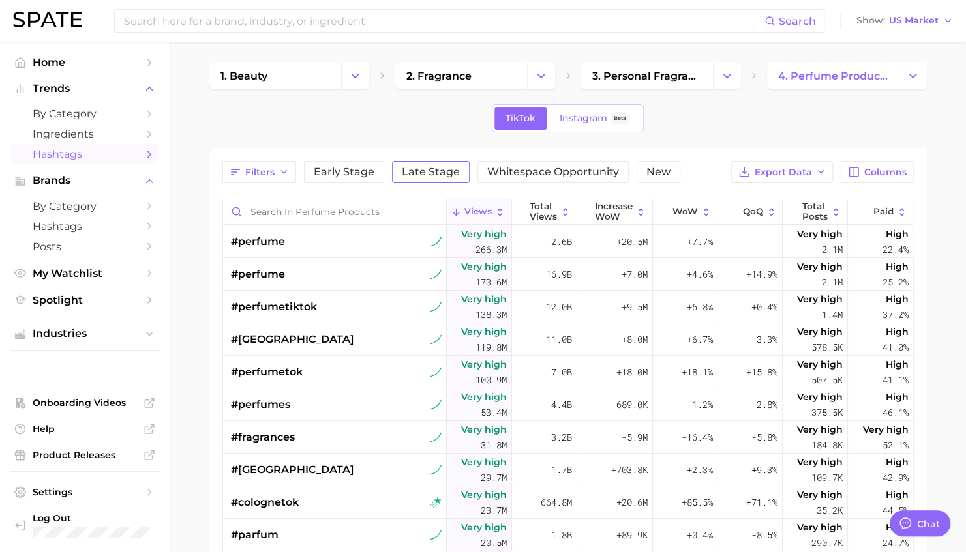
click at [429, 175] on span "Late Stage" at bounding box center [431, 172] width 58 height 10
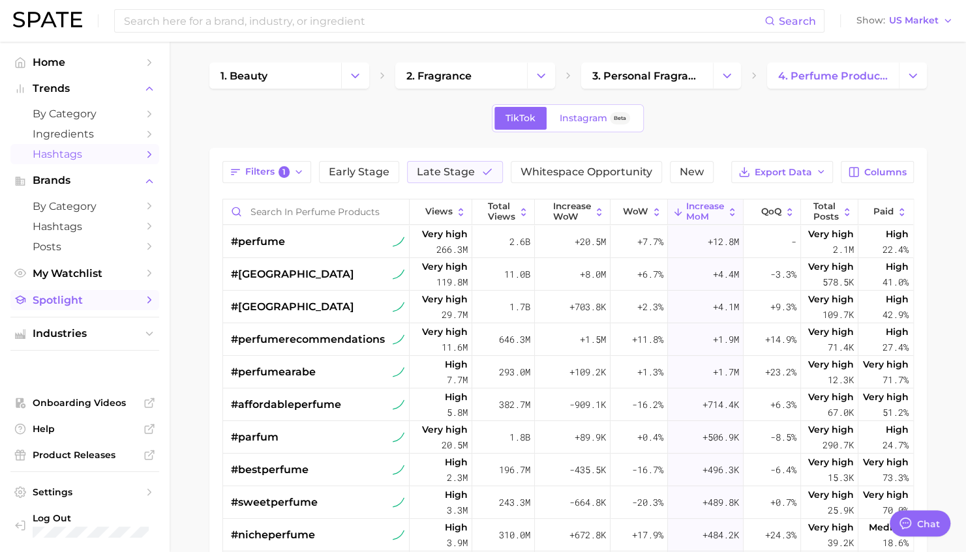
click at [58, 301] on span "Spotlight" at bounding box center [85, 300] width 104 height 12
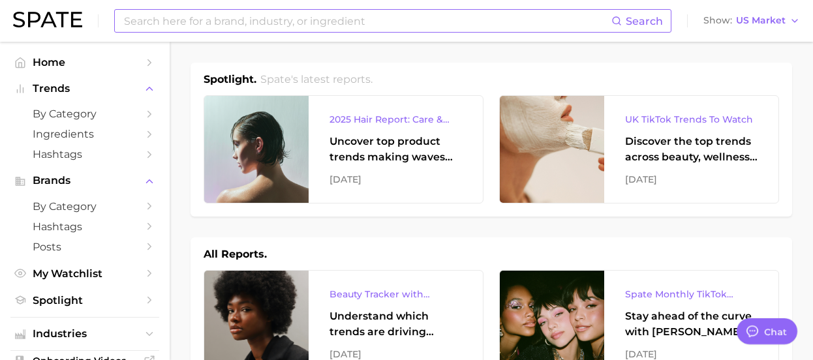
type textarea "x"
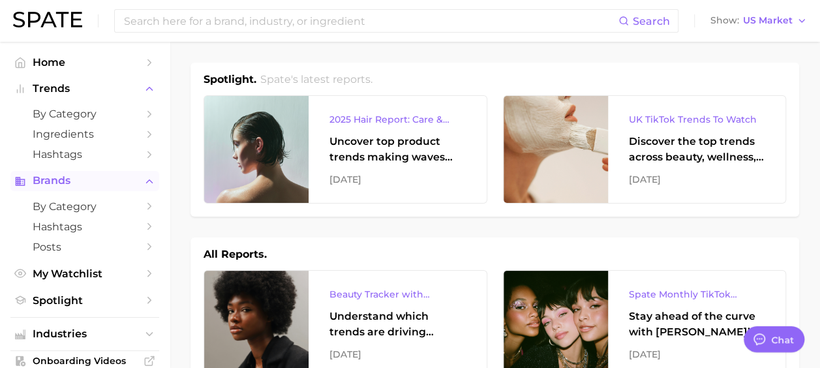
click at [68, 184] on span "Brands" at bounding box center [85, 181] width 104 height 12
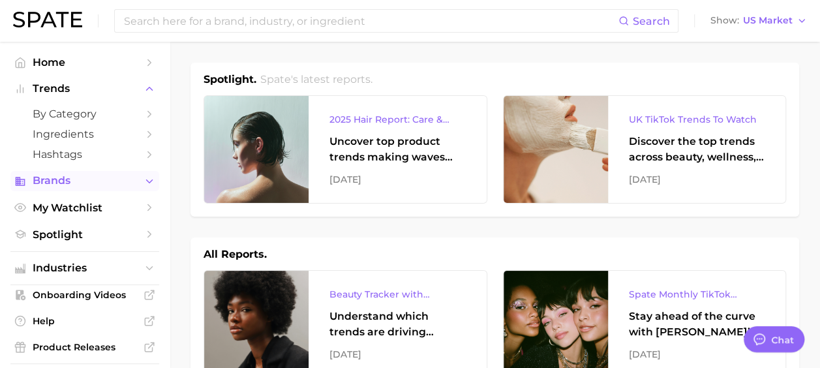
click at [68, 186] on span "Brands" at bounding box center [85, 181] width 104 height 12
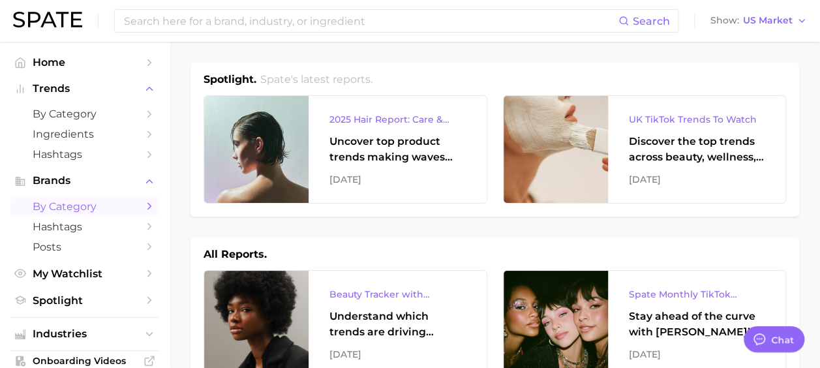
click at [73, 209] on span "by Category" at bounding box center [85, 206] width 104 height 12
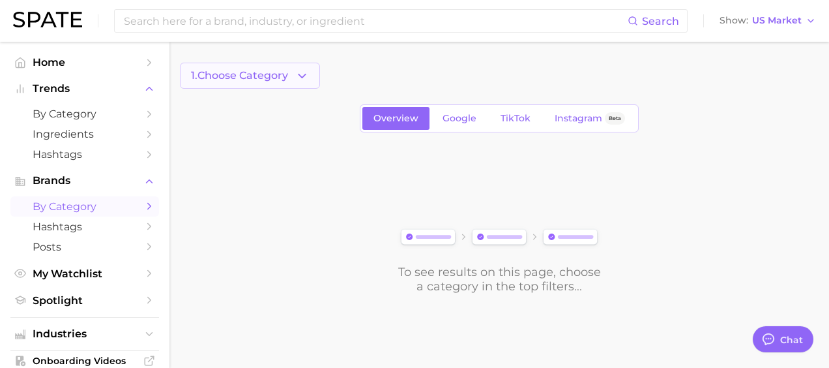
click at [270, 82] on button "1. Choose Category" at bounding box center [250, 76] width 140 height 26
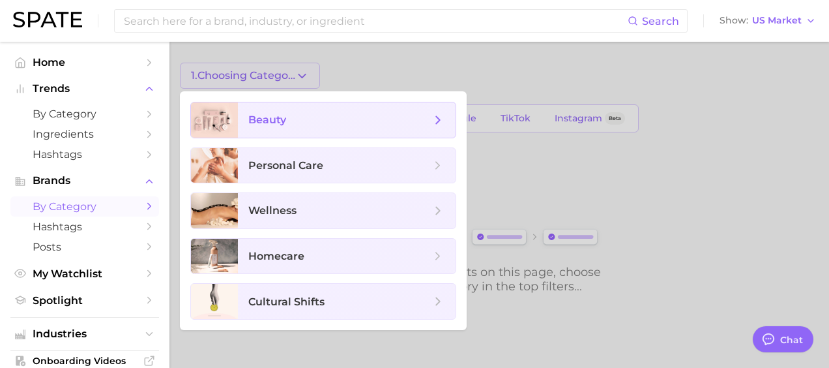
click at [286, 121] on span "beauty" at bounding box center [339, 120] width 183 height 14
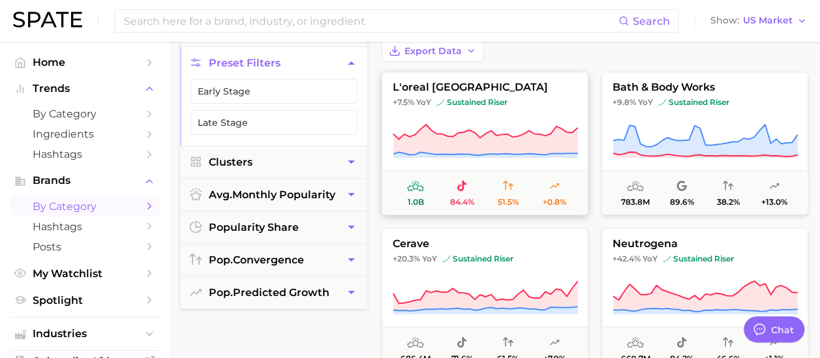
scroll to position [65, 0]
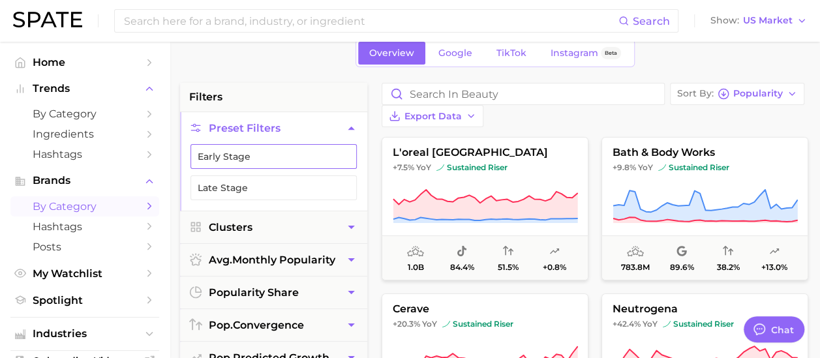
click at [223, 157] on button "Early Stage" at bounding box center [273, 156] width 166 height 25
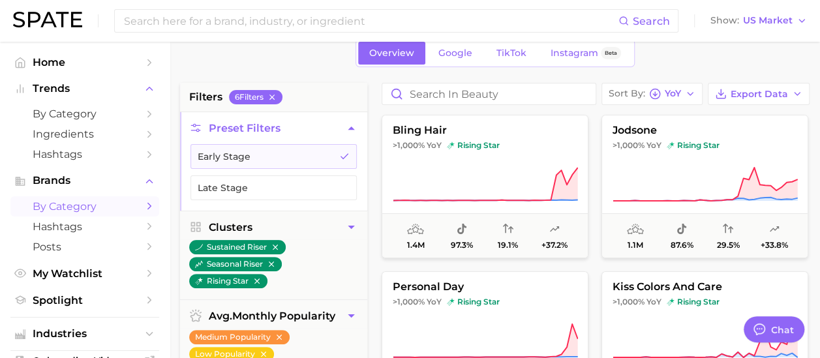
click at [68, 207] on span "by Category" at bounding box center [85, 206] width 104 height 12
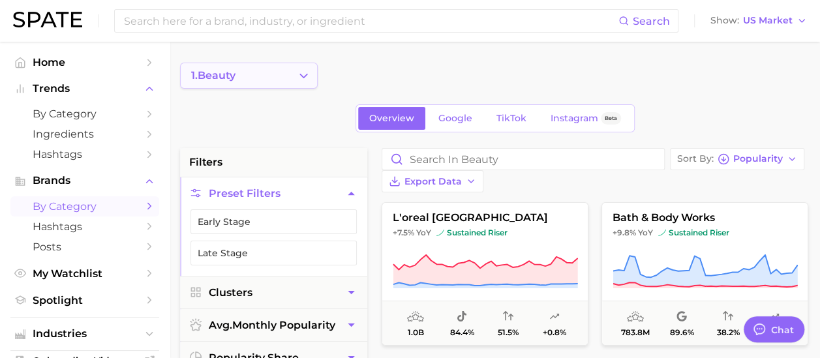
click at [276, 78] on button "1. beauty" at bounding box center [249, 76] width 138 height 26
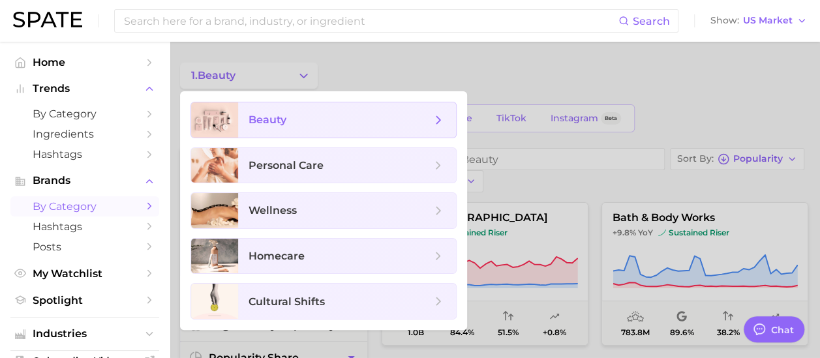
click at [277, 124] on span "beauty" at bounding box center [267, 119] width 38 height 12
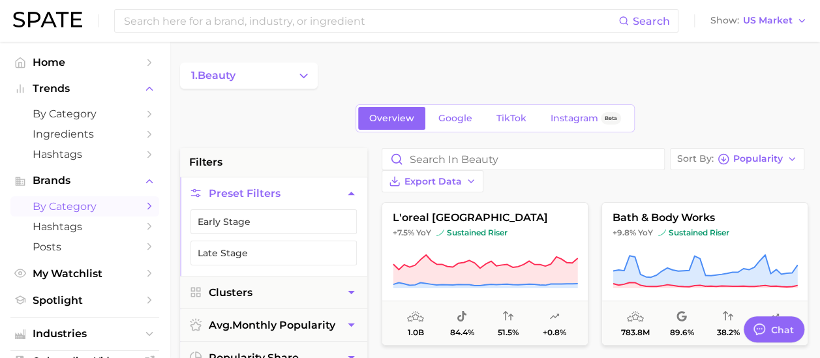
drag, startPoint x: 289, startPoint y: 72, endPoint x: 308, endPoint y: 79, distance: 20.8
click at [290, 72] on button "1. beauty" at bounding box center [249, 76] width 138 height 26
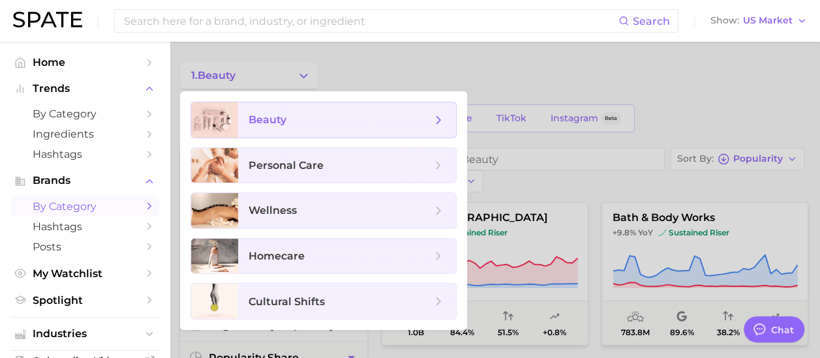
click at [443, 121] on icon at bounding box center [438, 120] width 14 height 14
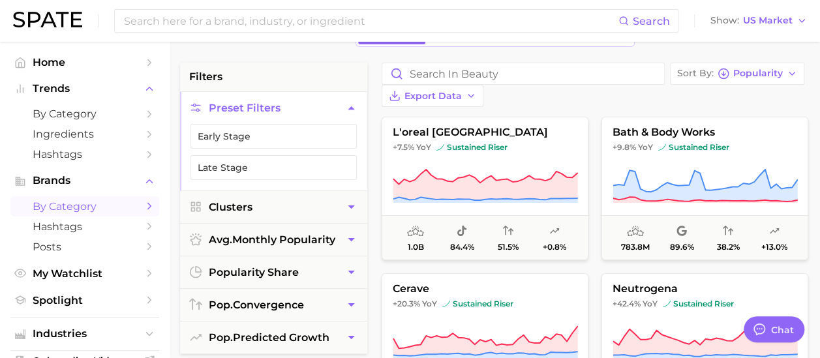
scroll to position [65, 0]
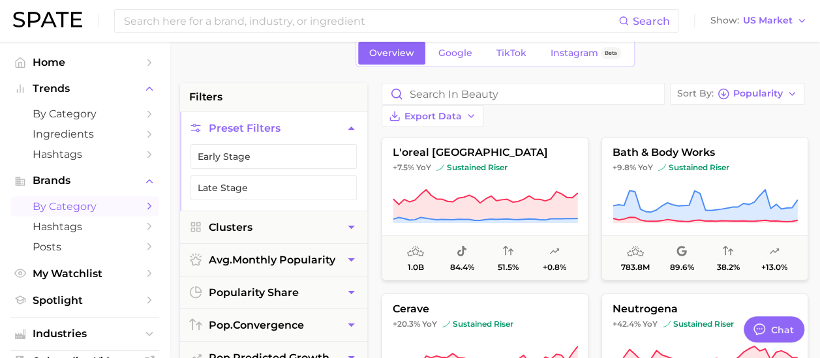
click at [263, 127] on span "Preset Filters" at bounding box center [245, 128] width 72 height 12
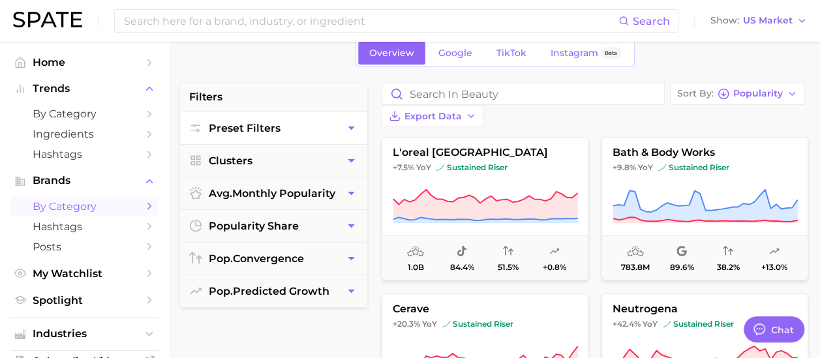
click at [263, 127] on span "Preset Filters" at bounding box center [245, 128] width 72 height 12
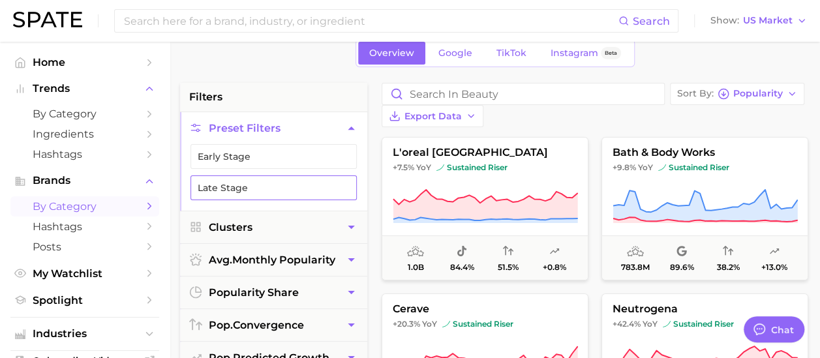
click at [296, 183] on button "Late Stage" at bounding box center [273, 187] width 166 height 25
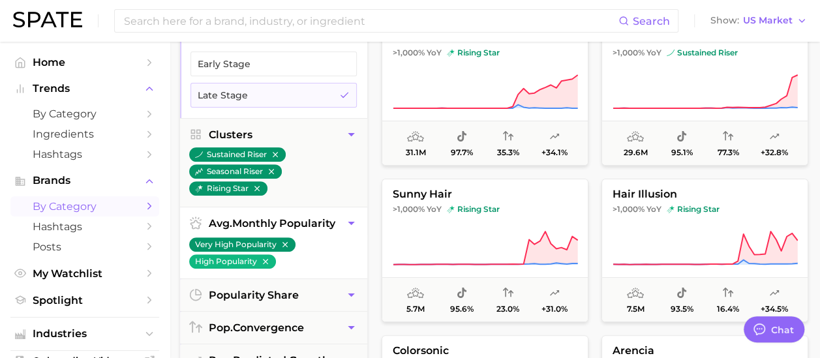
scroll to position [196, 0]
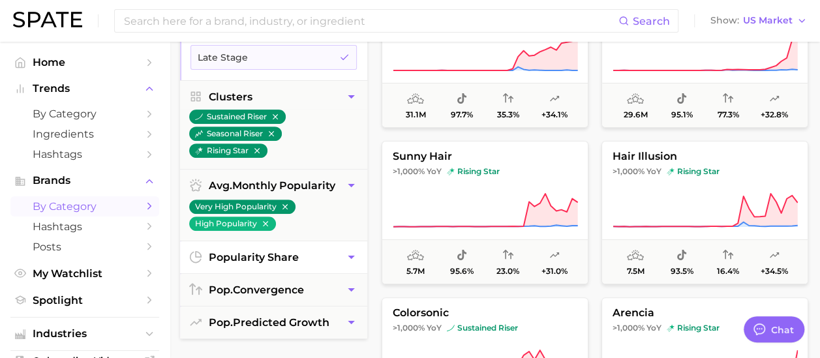
click at [252, 257] on span "popularity share" at bounding box center [254, 257] width 90 height 12
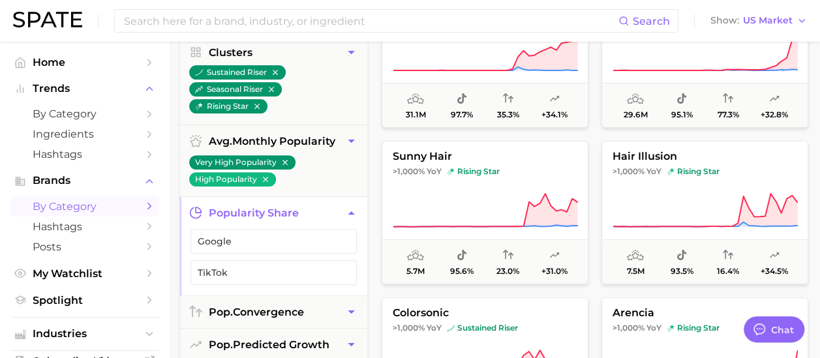
click at [263, 209] on span "popularity share" at bounding box center [254, 213] width 90 height 12
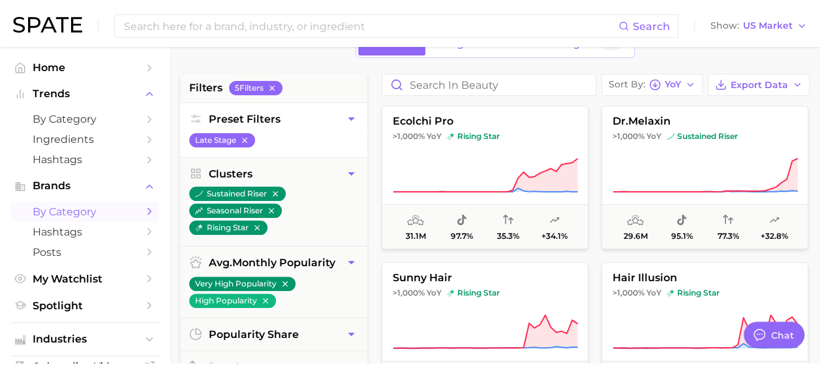
scroll to position [0, 0]
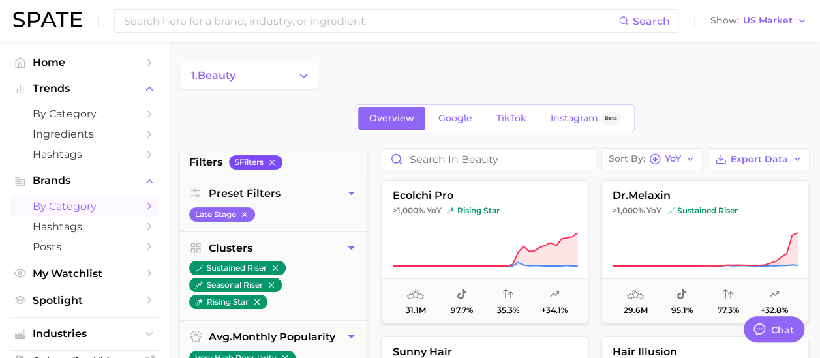
click at [276, 160] on icon "button" at bounding box center [271, 162] width 9 height 9
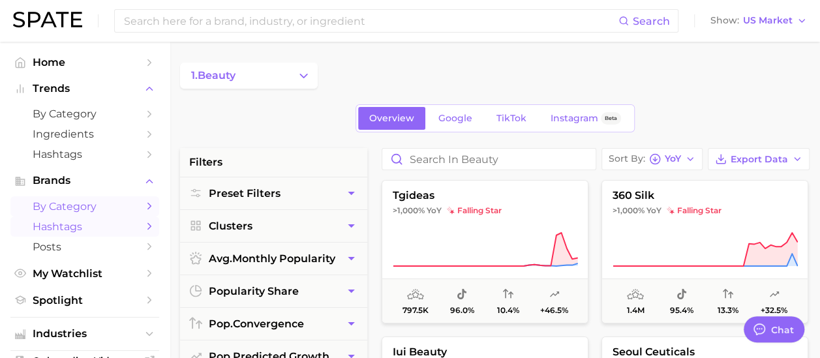
click at [78, 224] on span "Hashtags" at bounding box center [85, 226] width 104 height 12
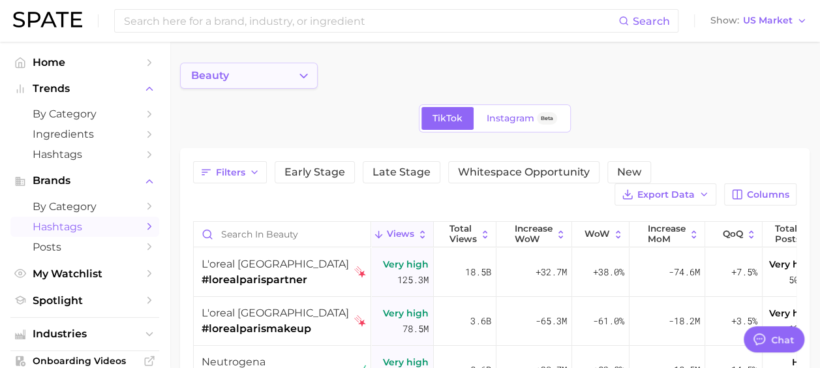
click at [295, 80] on button "beauty" at bounding box center [249, 76] width 138 height 26
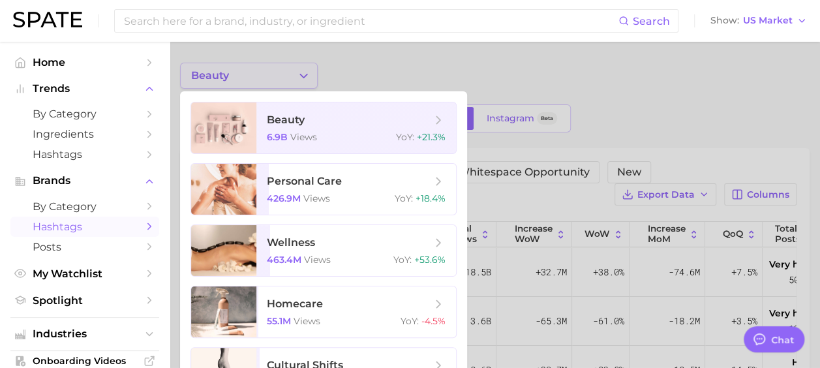
click at [295, 80] on div at bounding box center [410, 184] width 820 height 368
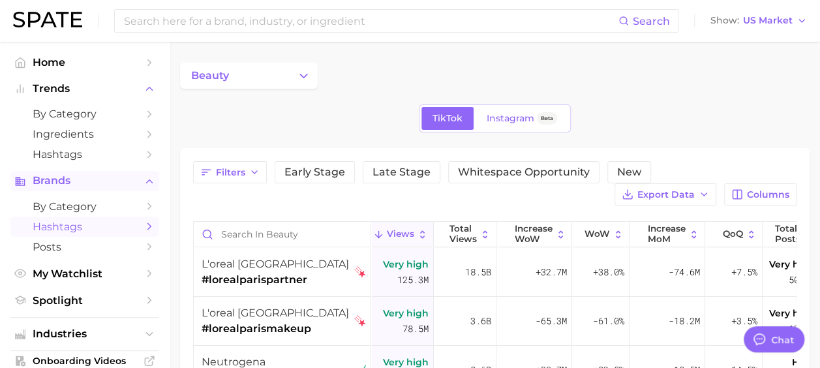
click at [80, 179] on span "Brands" at bounding box center [85, 181] width 104 height 12
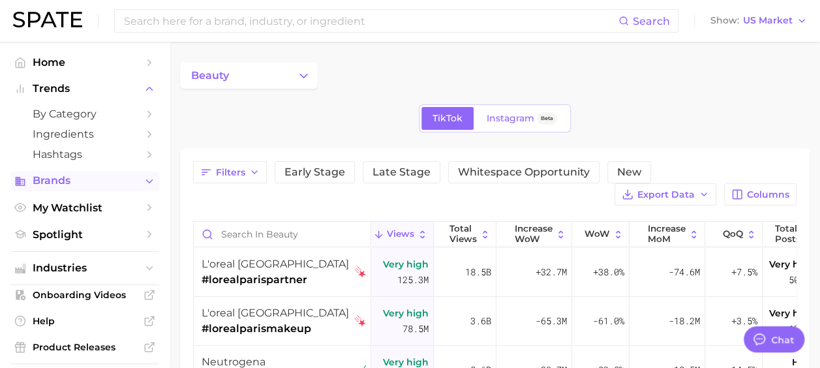
click at [80, 179] on span "Brands" at bounding box center [85, 181] width 104 height 12
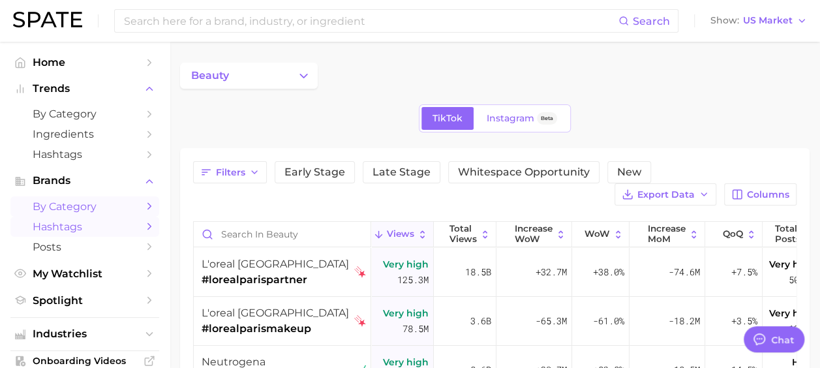
click at [59, 207] on span "by Category" at bounding box center [85, 206] width 104 height 12
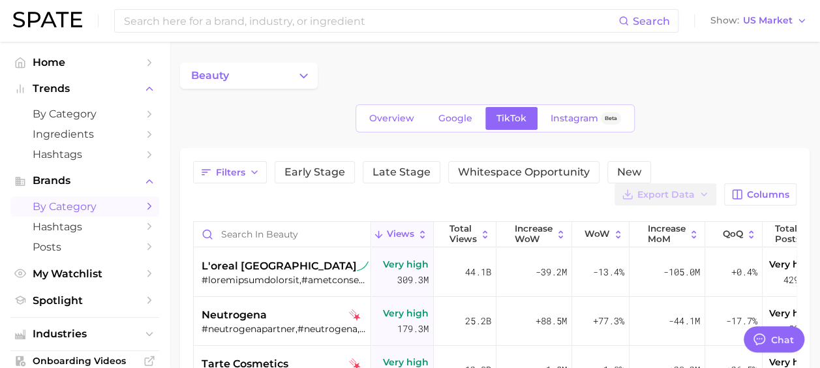
click at [143, 203] on icon "Sidebar" at bounding box center [149, 206] width 12 height 12
click at [254, 78] on button "beauty" at bounding box center [249, 76] width 138 height 26
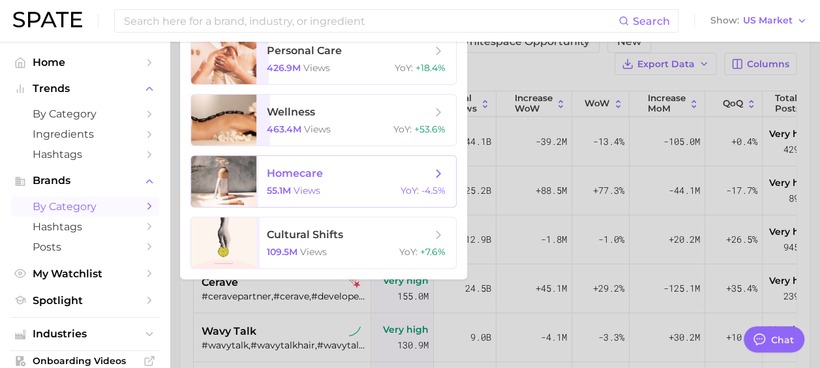
scroll to position [65, 0]
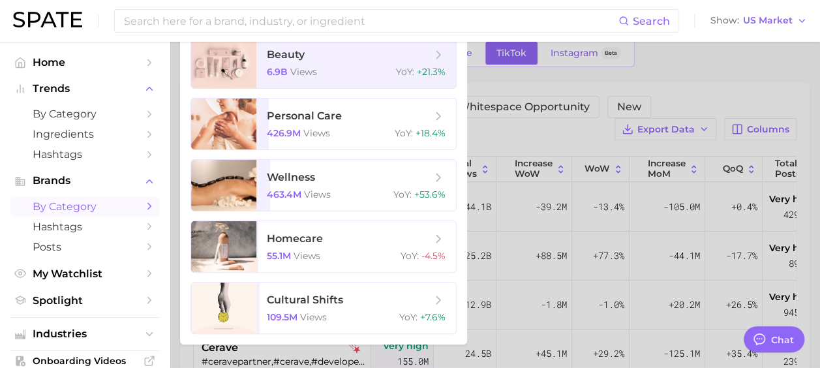
click at [687, 61] on div at bounding box center [410, 184] width 820 height 368
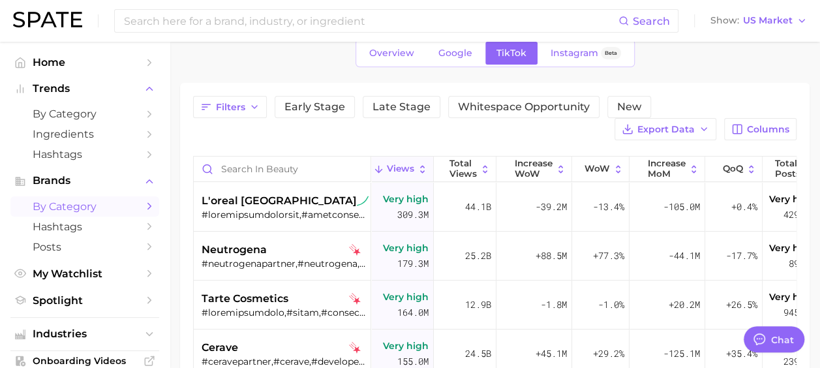
scroll to position [63, 0]
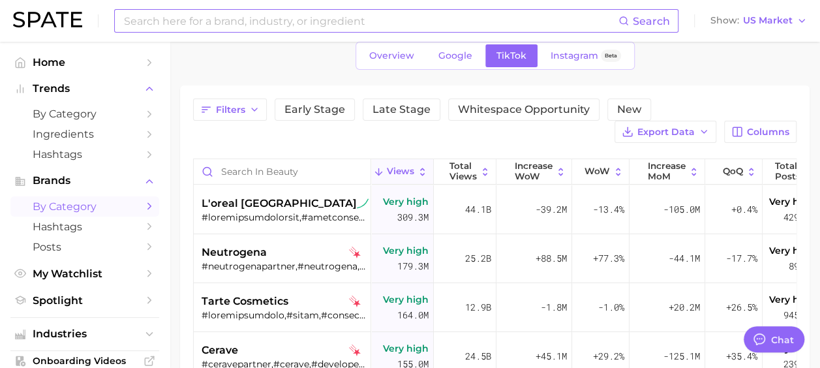
click at [241, 12] on input at bounding box center [371, 21] width 496 height 22
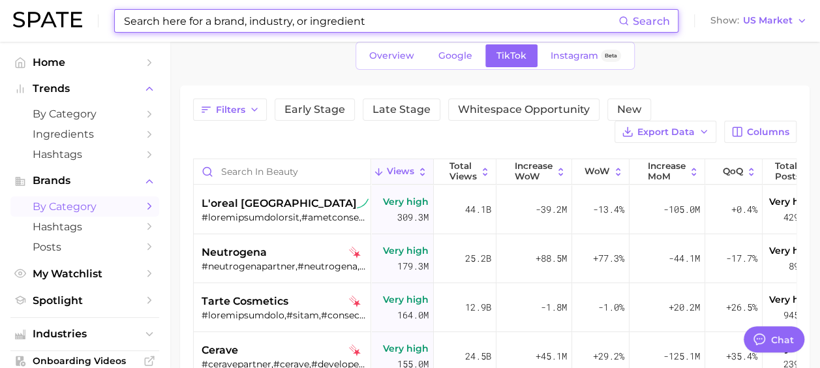
click at [233, 29] on input at bounding box center [371, 21] width 496 height 22
click at [154, 27] on input at bounding box center [371, 21] width 496 height 22
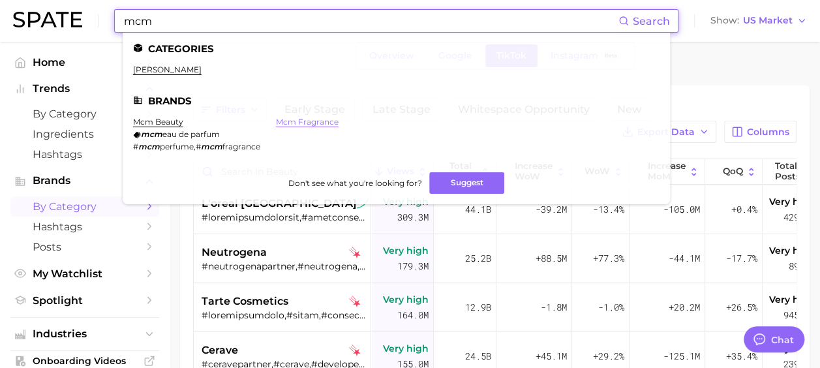
type input "mcm"
click at [314, 118] on link "mcm fragrance" at bounding box center [307, 122] width 63 height 10
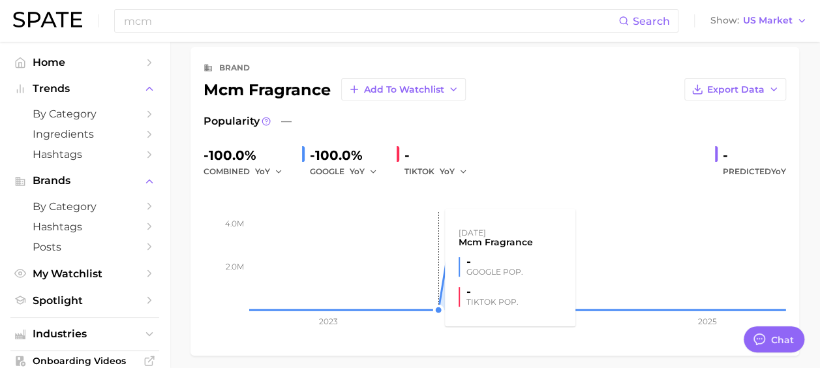
scroll to position [37, 0]
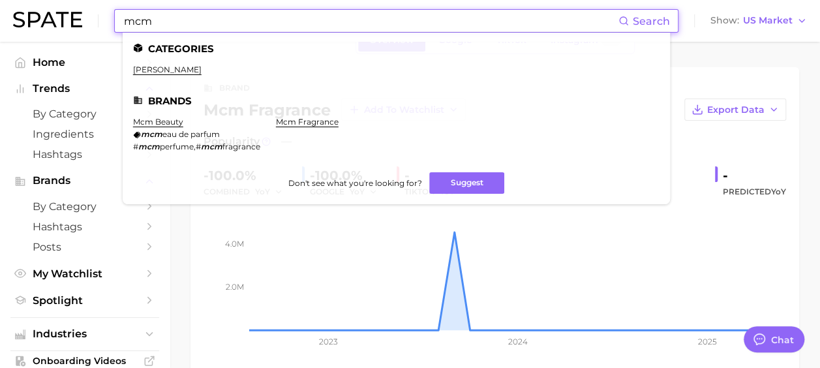
drag, startPoint x: 160, startPoint y: 25, endPoint x: 91, endPoint y: 22, distance: 69.2
click at [94, 22] on div "mcm Search Categories [PERSON_NAME] Brands mcm beauty mcm eau de parfum # mcm p…" at bounding box center [410, 21] width 794 height 42
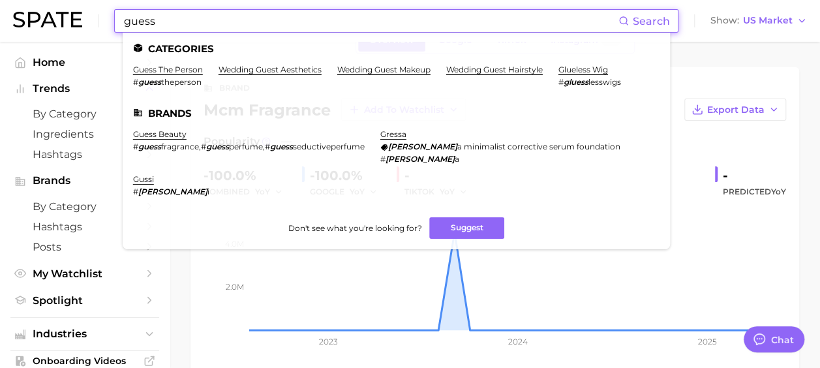
type input "guess"
click at [176, 123] on ul "Categories guess the person # guess theperson wedding guest aesthetics wedding …" at bounding box center [396, 141] width 547 height 216
click at [175, 129] on link "guess beauty" at bounding box center [159, 134] width 53 height 10
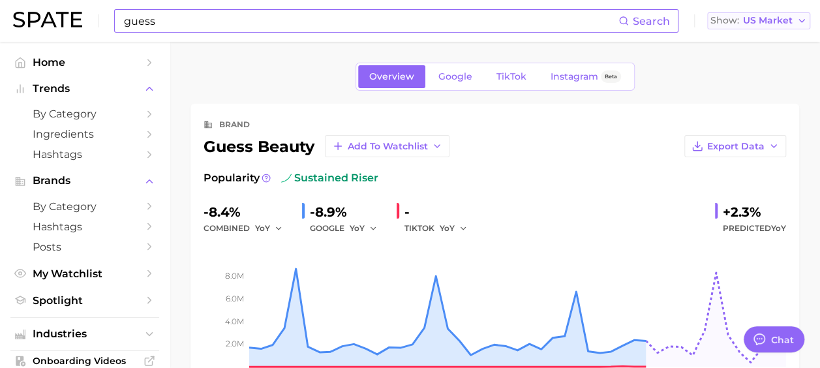
click at [753, 17] on span "US Market" at bounding box center [768, 20] width 50 height 7
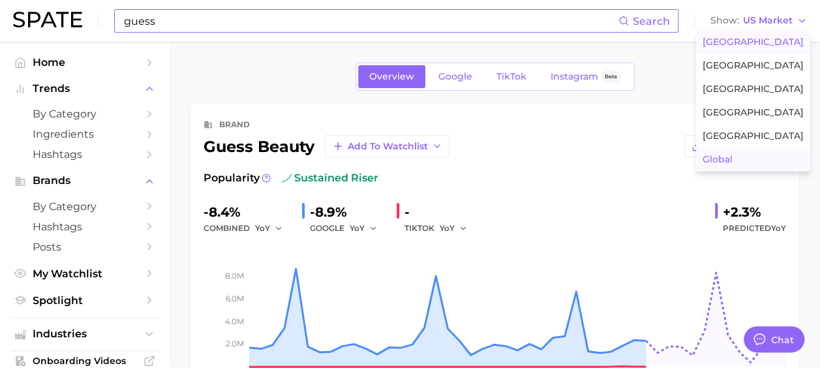
click at [732, 162] on span "Global" at bounding box center [717, 159] width 30 height 11
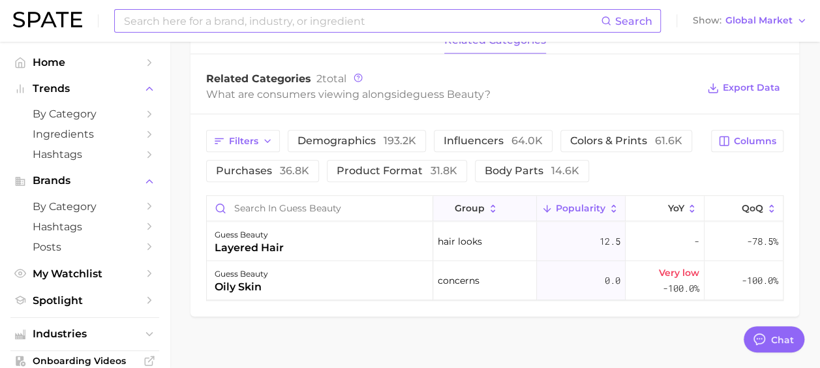
scroll to position [561, 0]
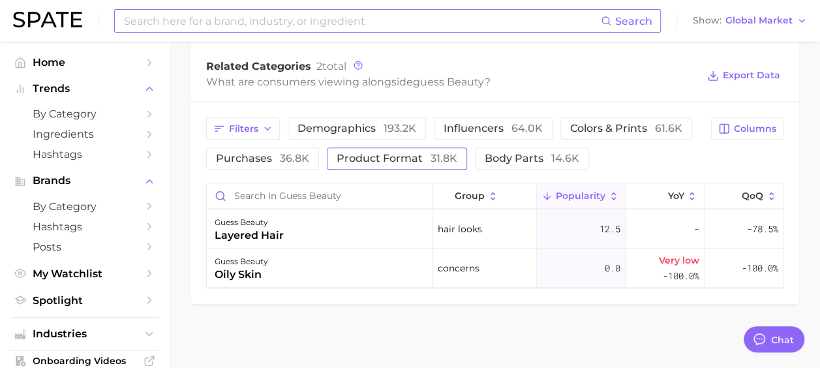
click at [381, 159] on span "product format 31.8k" at bounding box center [396, 158] width 121 height 10
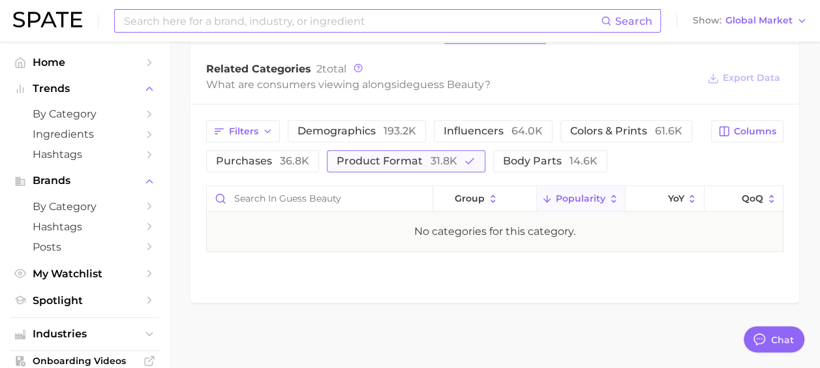
scroll to position [558, 0]
click at [274, 161] on span "purchases 36.8k" at bounding box center [262, 162] width 93 height 10
click at [358, 142] on button "demographics 193.2k" at bounding box center [357, 132] width 138 height 22
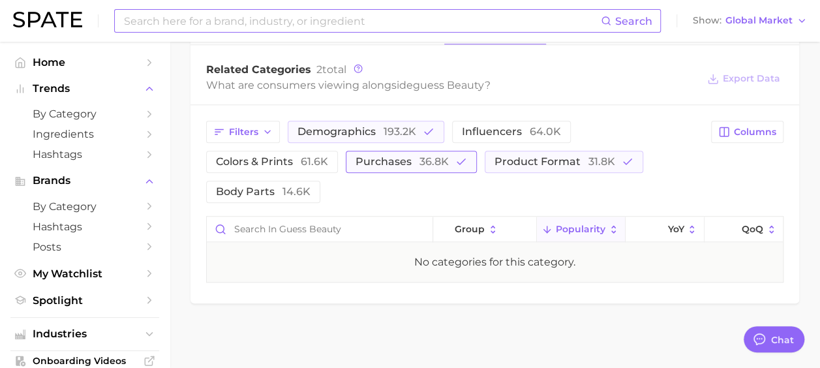
click at [428, 163] on span "36.8k" at bounding box center [433, 161] width 29 height 12
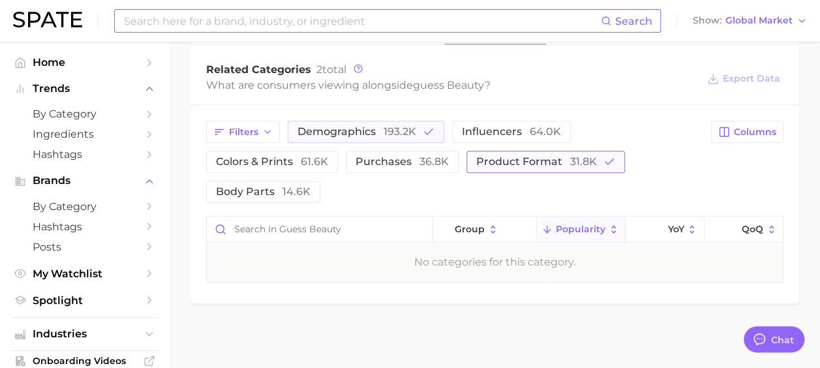
click at [537, 161] on span "product format 31.8k" at bounding box center [536, 162] width 121 height 10
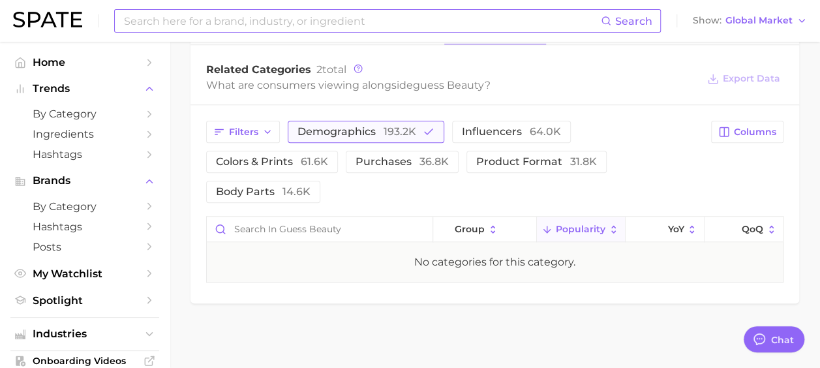
click at [385, 130] on span "193.2k" at bounding box center [399, 131] width 33 height 12
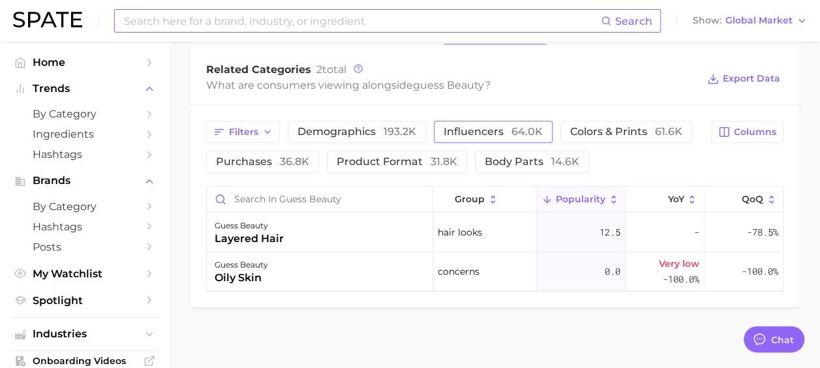
click at [489, 127] on span "influencers 64.0k" at bounding box center [492, 132] width 99 height 10
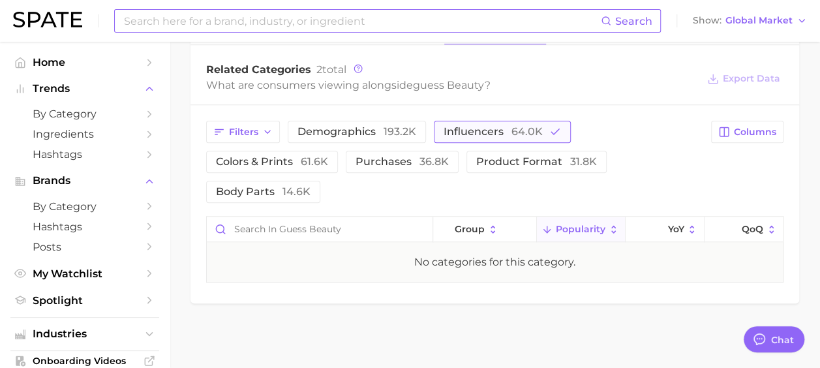
click at [489, 127] on span "influencers 64.0k" at bounding box center [492, 132] width 99 height 10
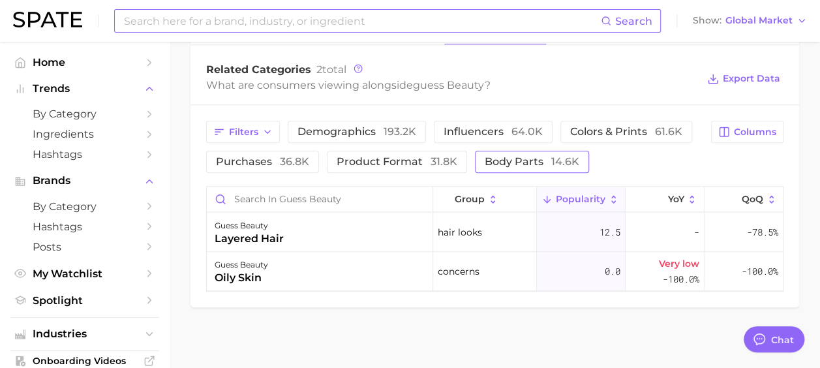
click at [512, 164] on span "body parts 14.6k" at bounding box center [532, 162] width 95 height 10
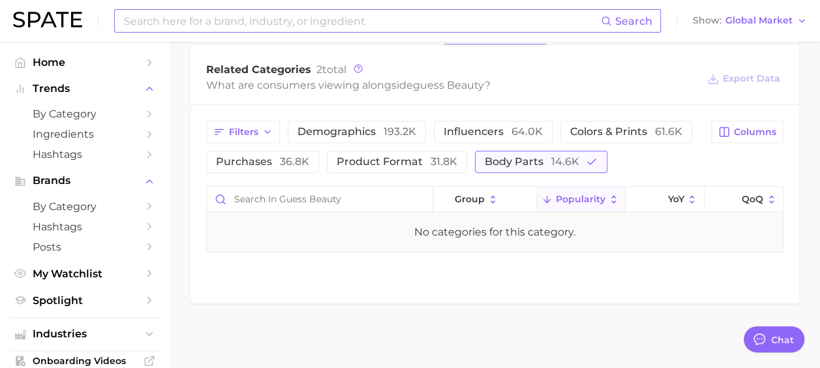
click at [512, 164] on span "body parts 14.6k" at bounding box center [532, 162] width 95 height 10
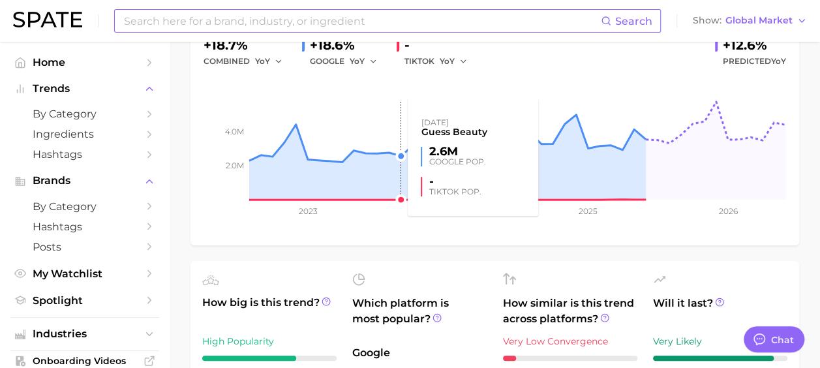
scroll to position [0, 0]
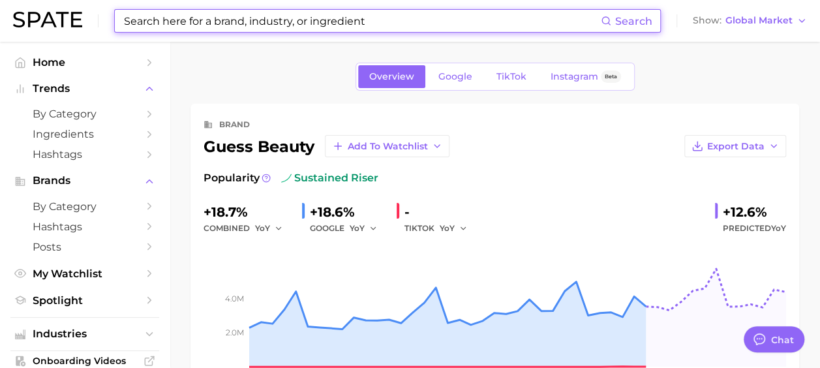
click at [184, 27] on input at bounding box center [362, 21] width 478 height 22
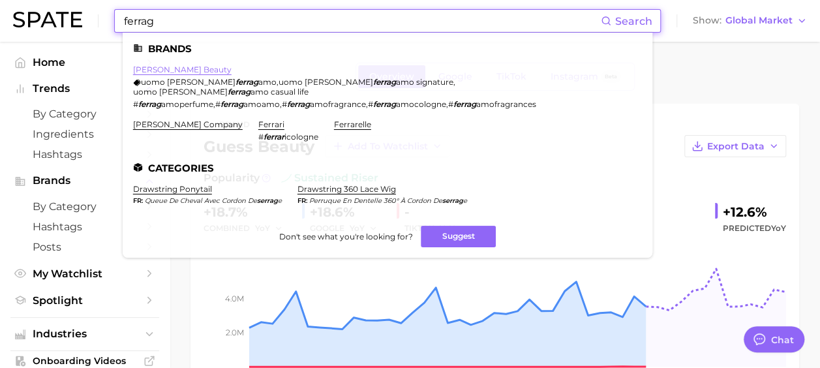
click at [168, 67] on link "[PERSON_NAME] beauty" at bounding box center [182, 70] width 98 height 10
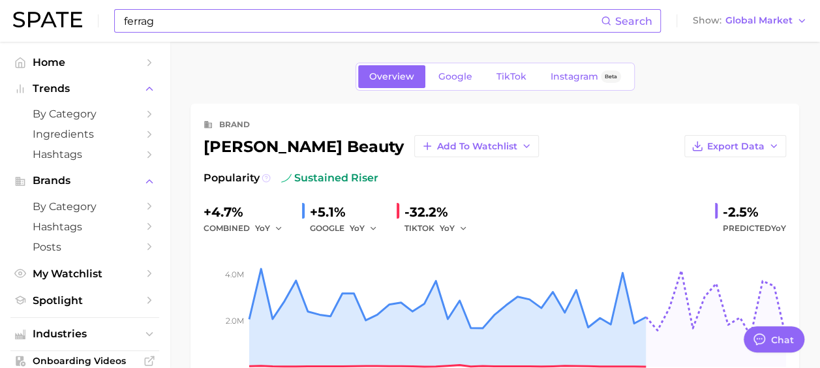
click at [265, 177] on icon at bounding box center [266, 177] width 2 height 3
click at [421, 172] on div "Popularity sustained riser" at bounding box center [494, 178] width 582 height 16
click at [425, 213] on div "-32.2%" at bounding box center [440, 211] width 72 height 21
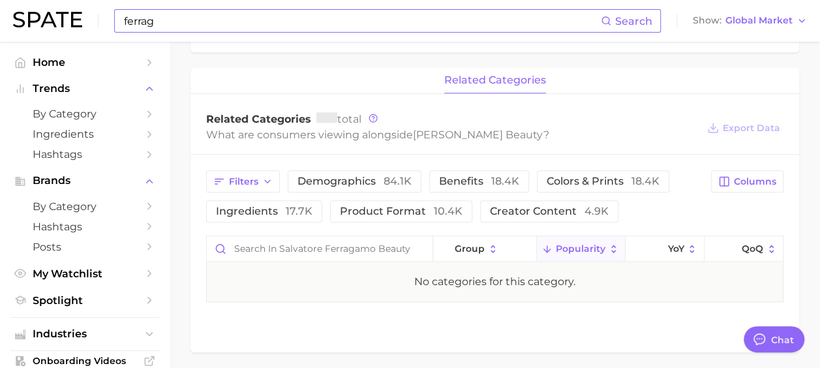
scroll to position [522, 0]
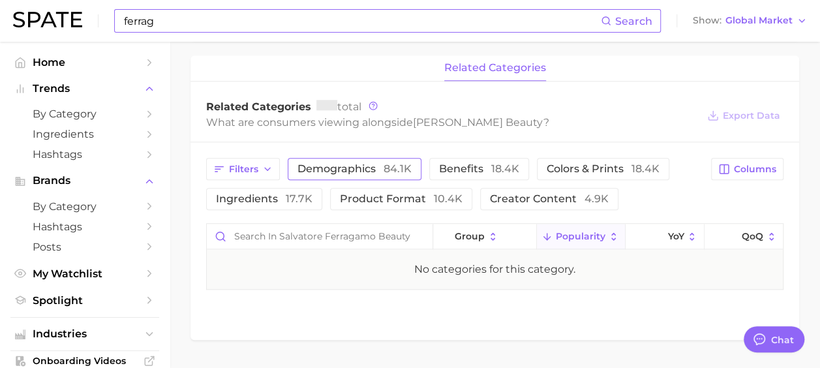
click at [350, 170] on span "demographics 84.1k" at bounding box center [354, 169] width 114 height 10
click at [349, 170] on span "demographics 84.1k" at bounding box center [354, 169] width 114 height 10
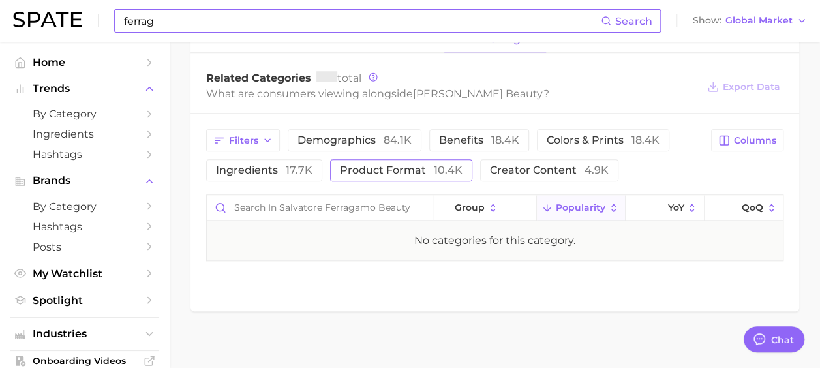
scroll to position [558, 0]
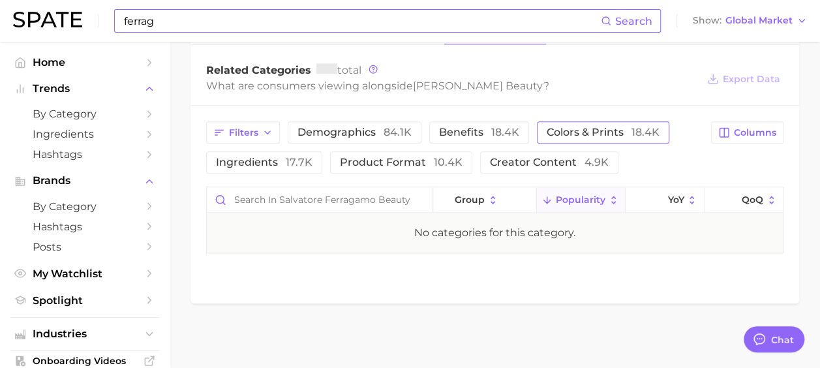
click at [578, 138] on button "colors & prints 18.4k" at bounding box center [603, 132] width 132 height 22
click at [578, 141] on button "colors & prints 18.4k" at bounding box center [612, 132] width 151 height 22
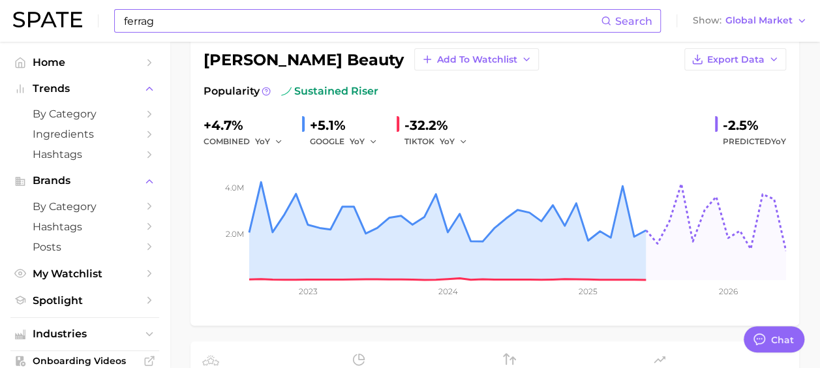
scroll to position [0, 0]
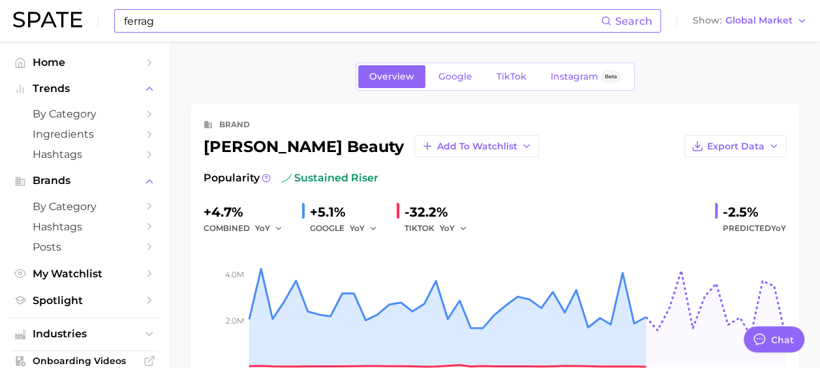
click at [181, 17] on input "ferrag" at bounding box center [362, 21] width 478 height 22
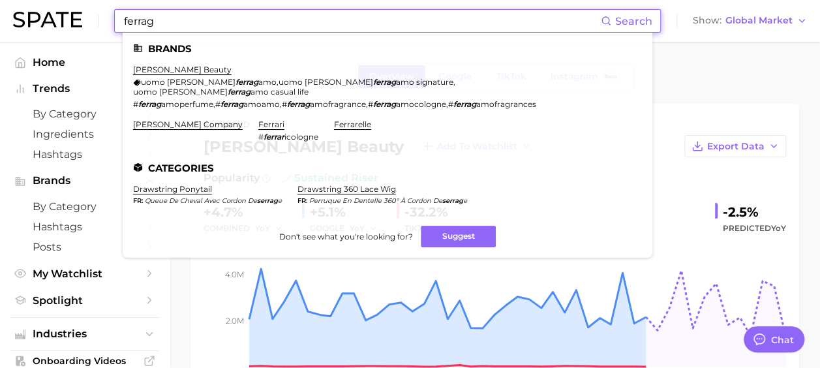
drag, startPoint x: 177, startPoint y: 17, endPoint x: 83, endPoint y: 11, distance: 93.4
click at [85, 10] on div "ferrag Search Brands [PERSON_NAME] beauty uomo [PERSON_NAME] , uomo [PERSON_NAM…" at bounding box center [410, 21] width 794 height 42
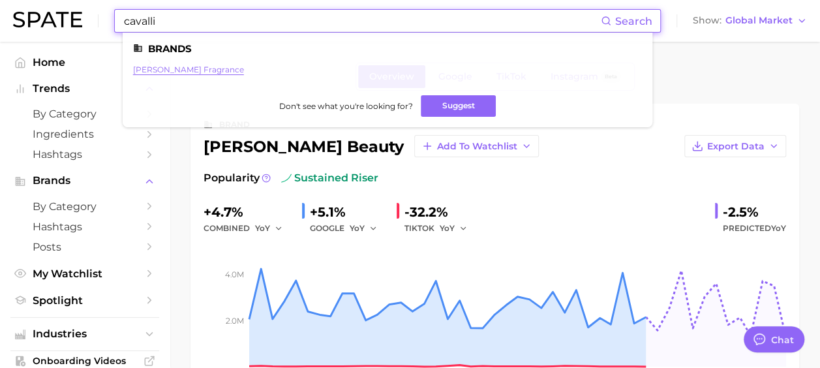
type input "cavalli"
click at [193, 70] on link "[PERSON_NAME] fragrance" at bounding box center [188, 70] width 111 height 10
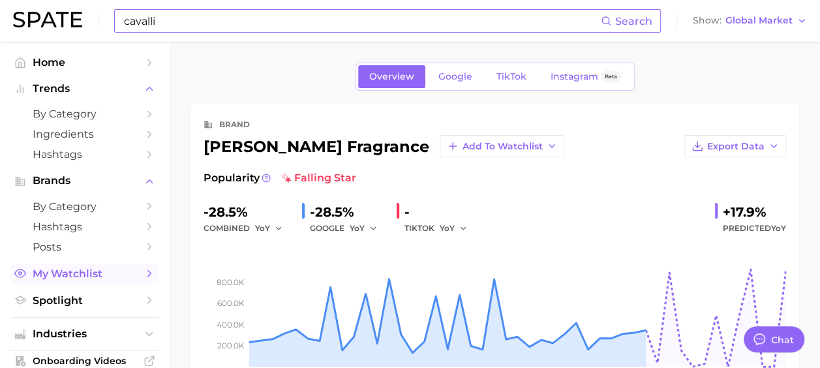
click at [53, 279] on span "My Watchlist" at bounding box center [85, 273] width 104 height 12
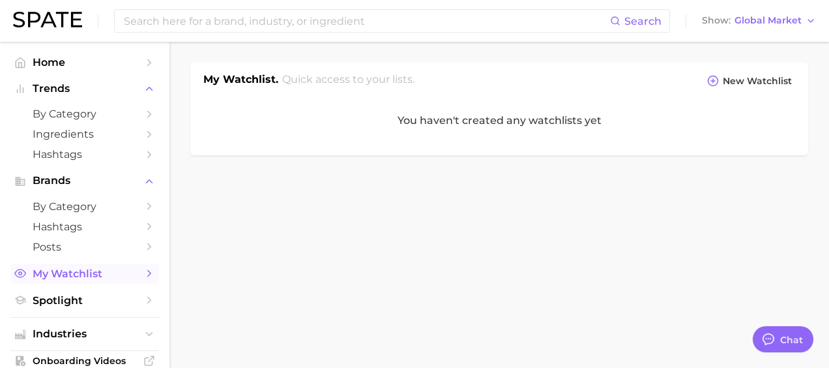
click at [148, 275] on polyline "Sidebar" at bounding box center [149, 274] width 3 height 6
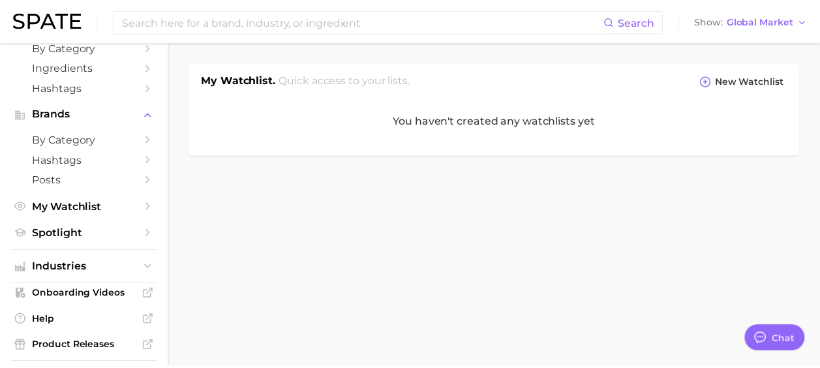
scroll to position [130, 0]
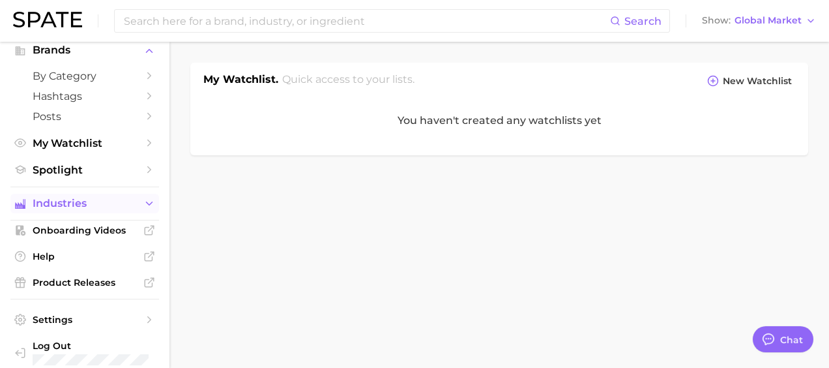
click at [54, 196] on button "Industries" at bounding box center [84, 204] width 149 height 20
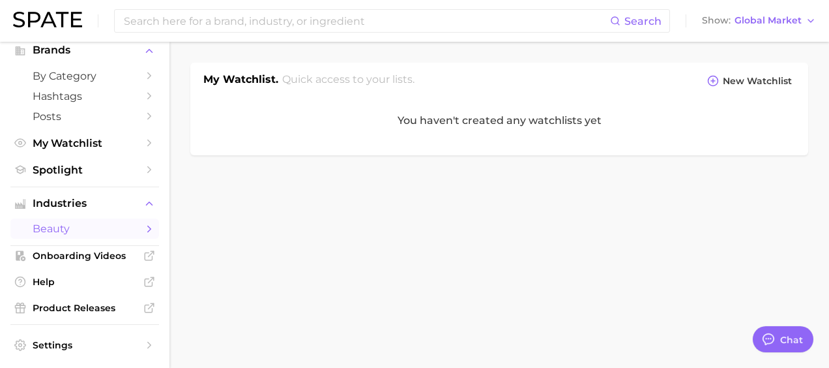
click at [57, 235] on span "beauty" at bounding box center [85, 228] width 104 height 12
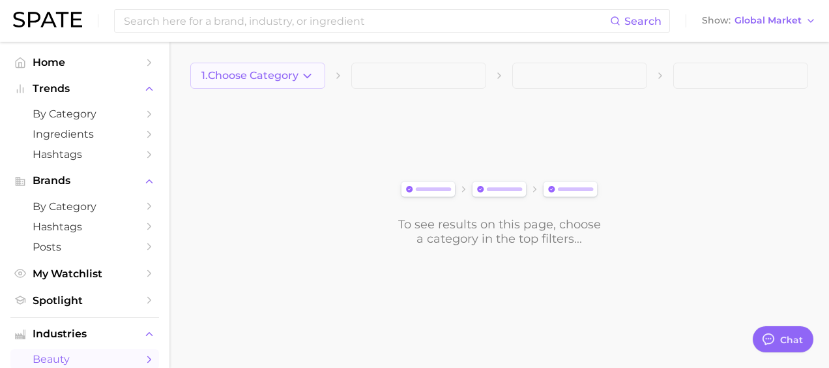
click at [291, 82] on button "1. Choose Category" at bounding box center [257, 76] width 135 height 26
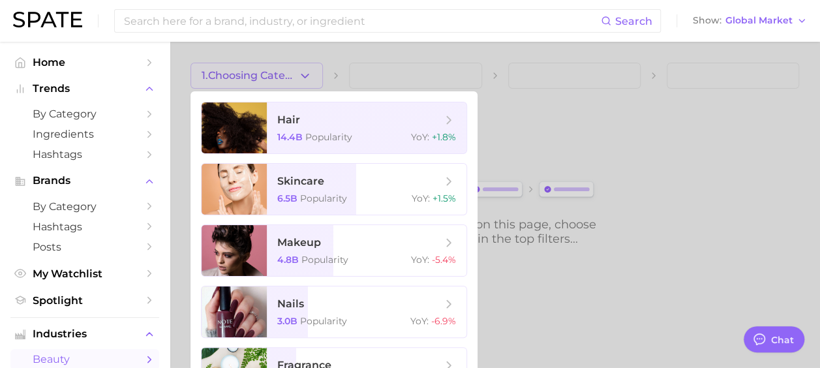
scroll to position [42, 0]
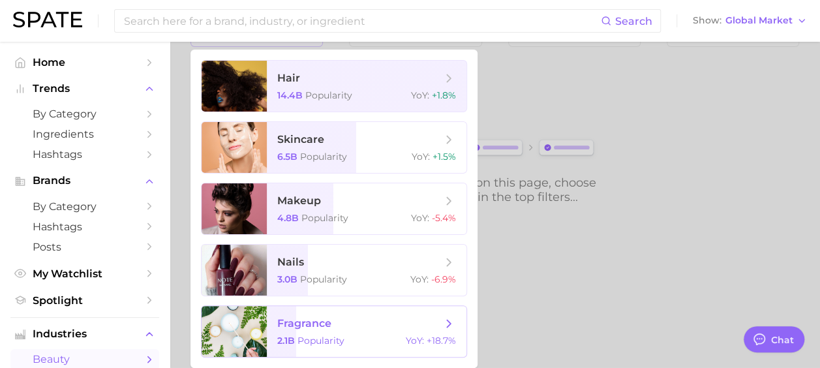
click at [305, 338] on span "Popularity" at bounding box center [320, 341] width 47 height 12
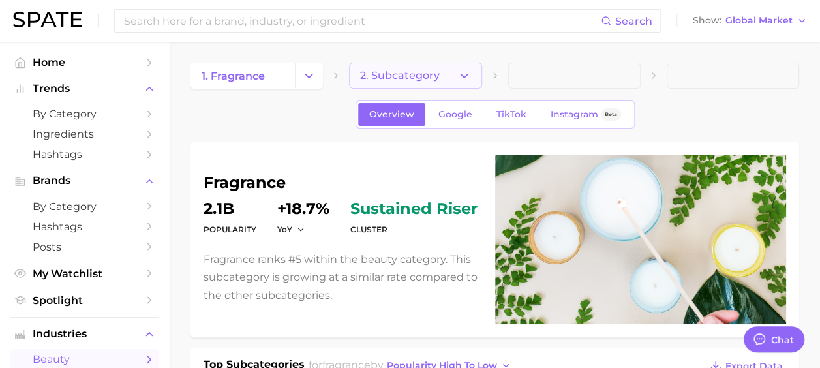
click at [400, 70] on span "2. Subcategory" at bounding box center [400, 76] width 80 height 12
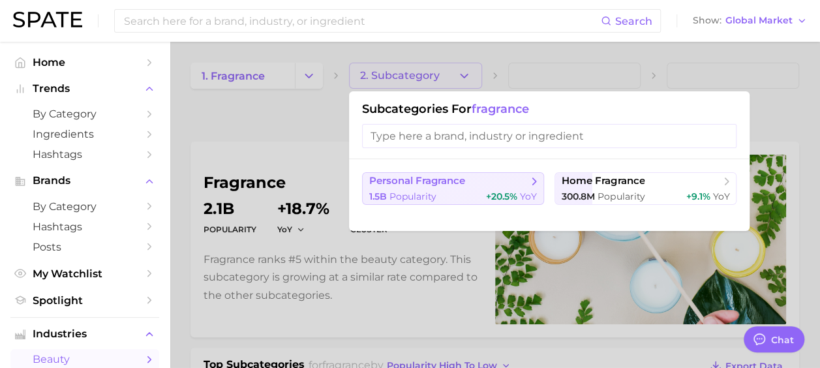
click at [408, 184] on span "personal fragrance" at bounding box center [417, 181] width 96 height 12
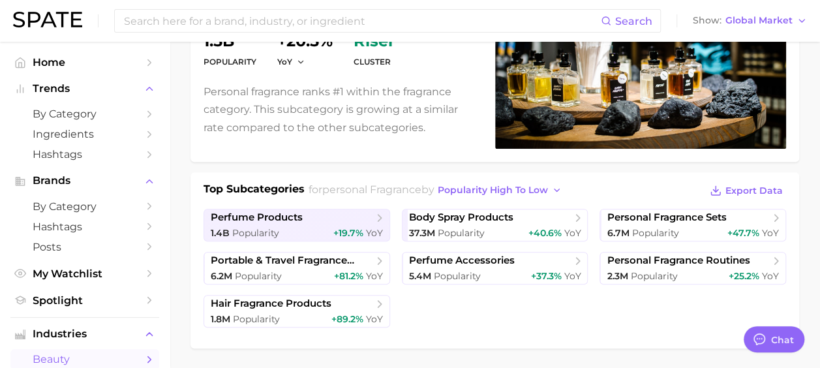
scroll to position [196, 0]
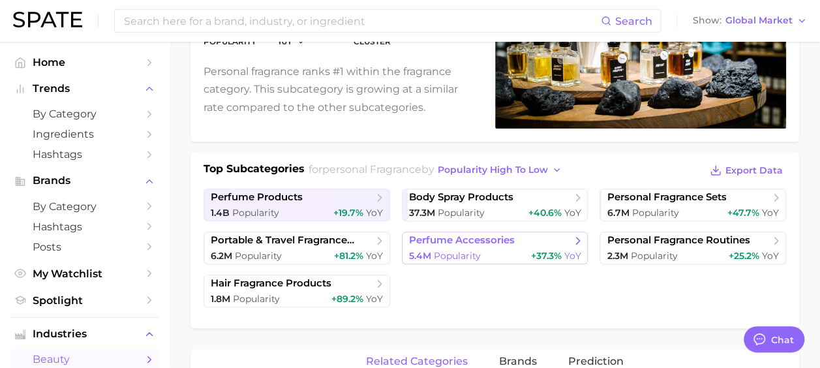
click at [499, 256] on div "5.4m Popularity +37.3% YoY" at bounding box center [495, 256] width 172 height 12
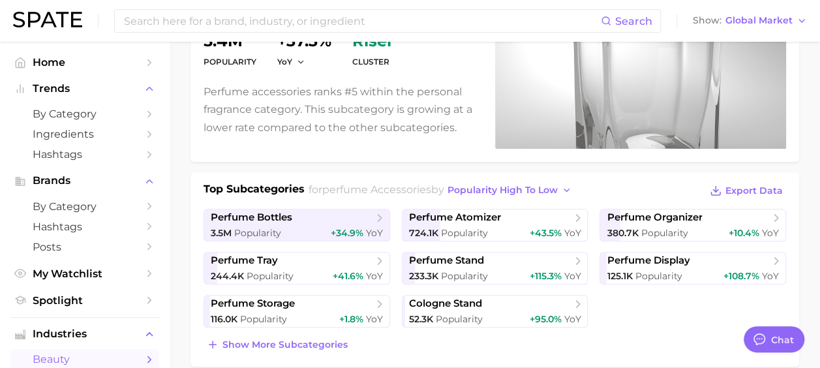
scroll to position [196, 0]
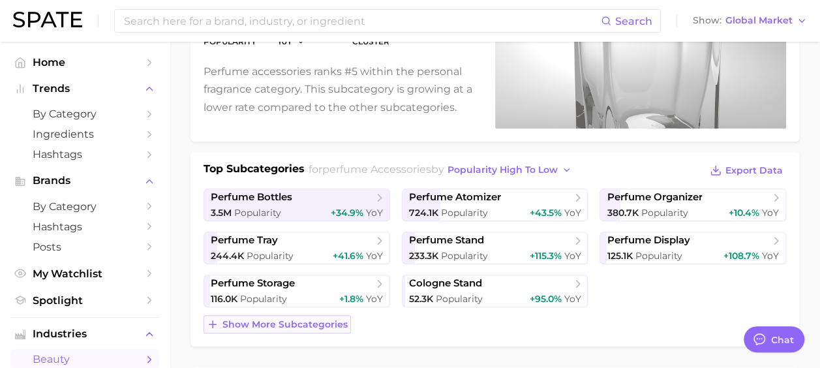
click at [322, 321] on span "Show more subcategories" at bounding box center [284, 324] width 125 height 11
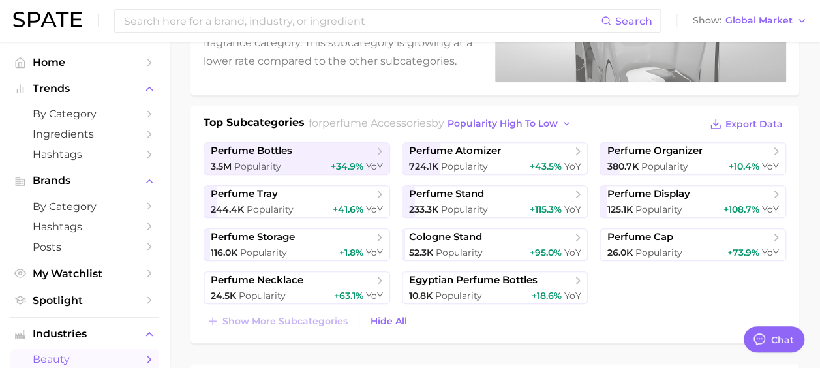
scroll to position [261, 0]
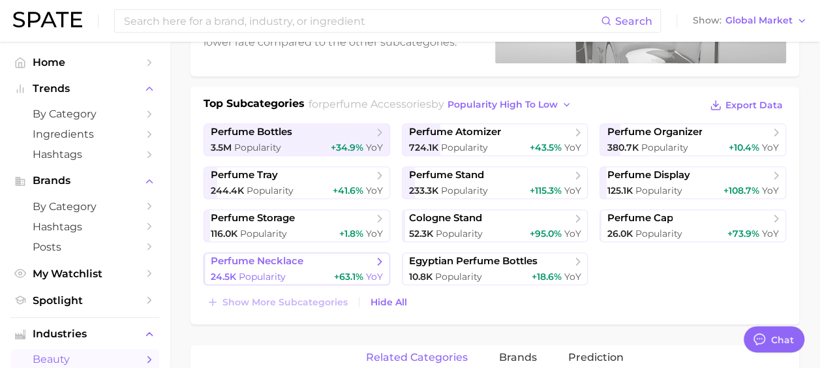
click at [299, 275] on div "24.5k Popularity +63.1% YoY" at bounding box center [297, 277] width 172 height 12
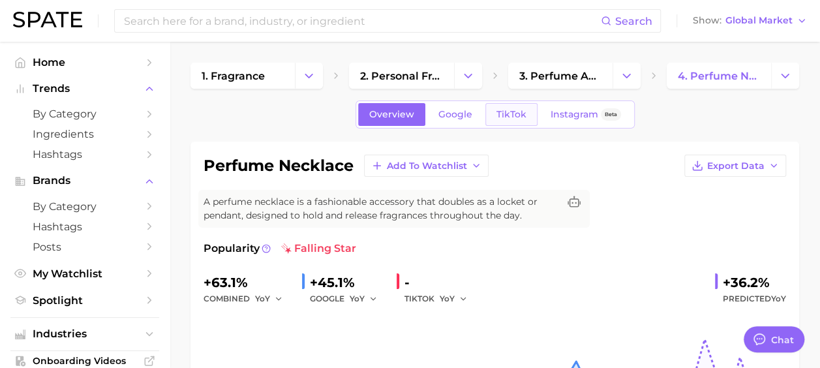
click at [514, 107] on link "TikTok" at bounding box center [511, 114] width 52 height 23
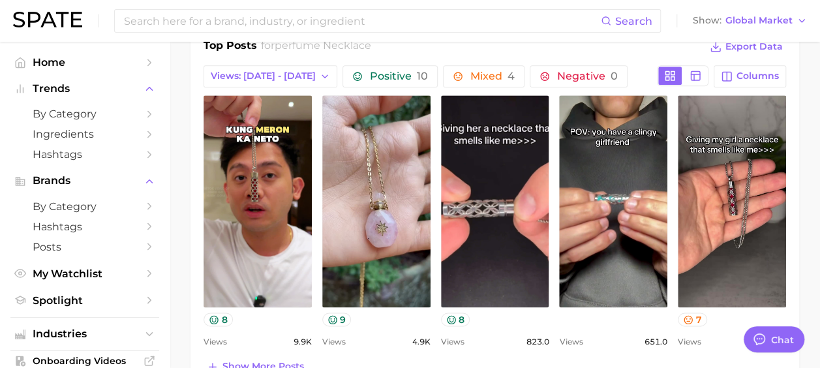
scroll to position [652, 0]
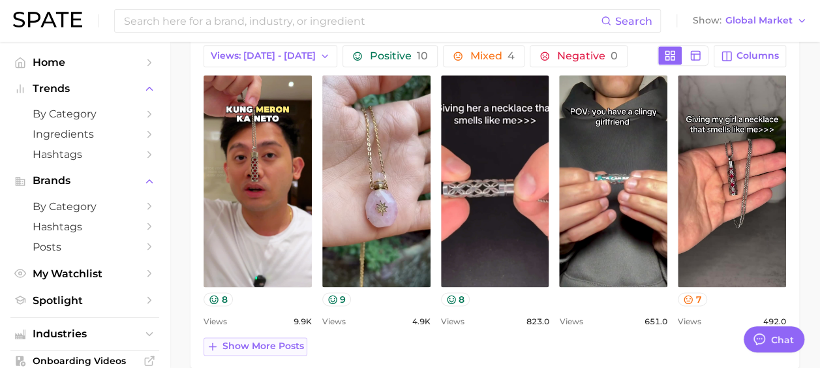
click at [283, 344] on span "Show more posts" at bounding box center [263, 345] width 82 height 11
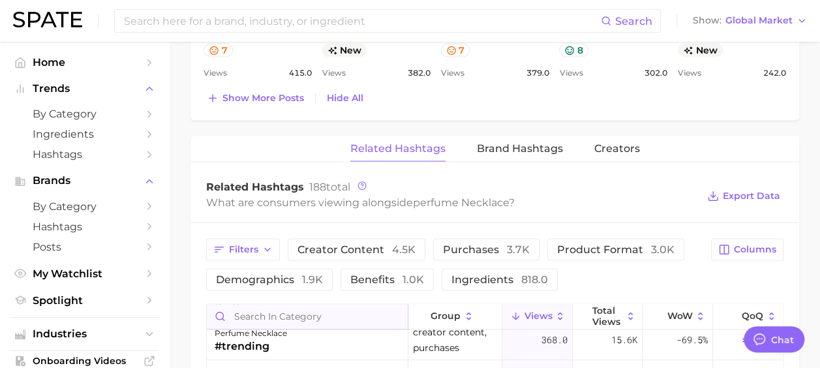
scroll to position [326, 0]
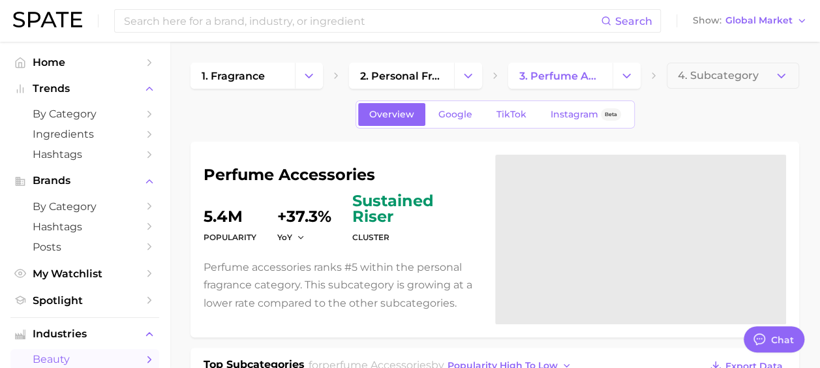
scroll to position [261, 0]
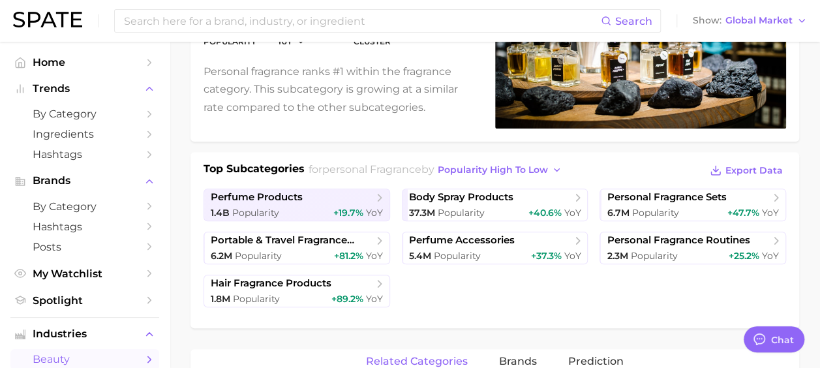
click at [430, 318] on div "Top Subcategories for personal fragrance by popularity high to low Export Data …" at bounding box center [494, 240] width 608 height 176
click at [296, 240] on span "portable & travel fragrance products" at bounding box center [292, 240] width 162 height 12
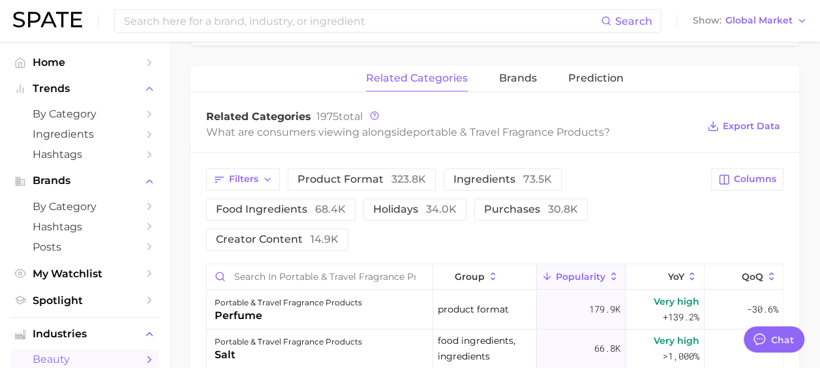
scroll to position [456, 0]
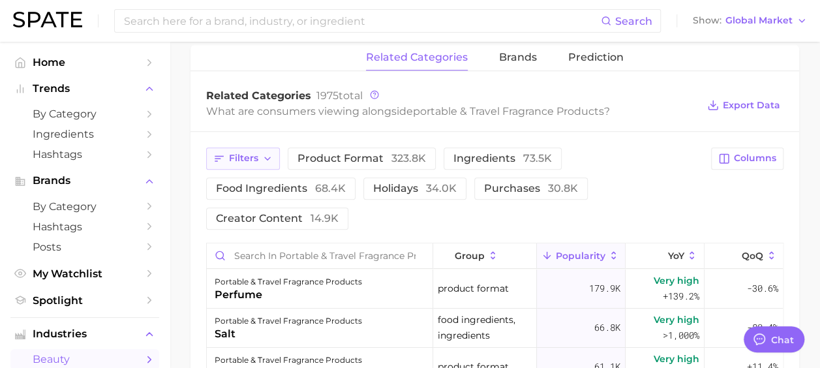
click at [268, 155] on icon "button" at bounding box center [267, 158] width 10 height 10
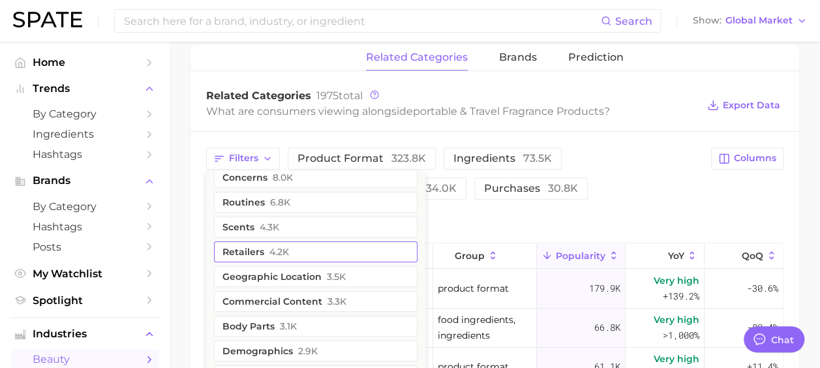
scroll to position [65, 0]
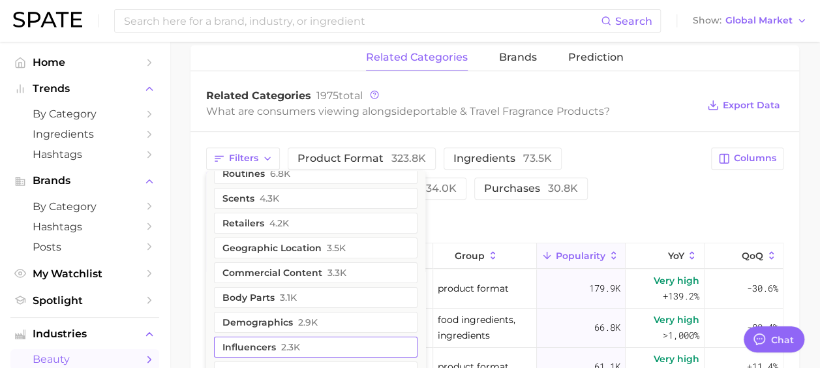
click at [284, 346] on span "2.3k" at bounding box center [290, 347] width 19 height 10
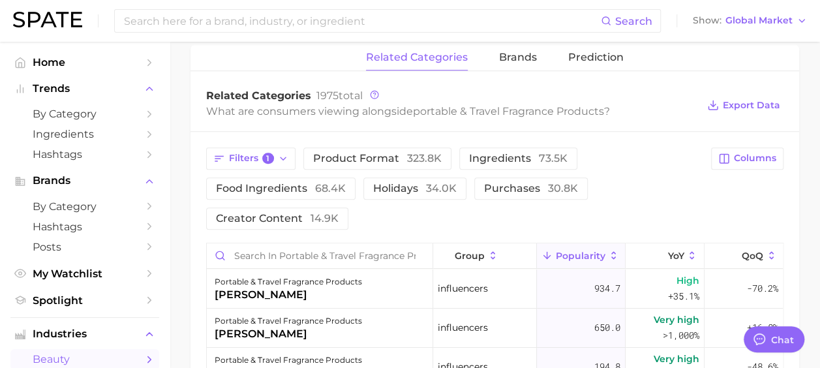
click at [653, 165] on div "Filters 1 product format 323.8k ingredients 73.5k food ingredients 68.4k holida…" at bounding box center [454, 188] width 497 height 82
click at [273, 157] on span "1" at bounding box center [268, 159] width 12 height 12
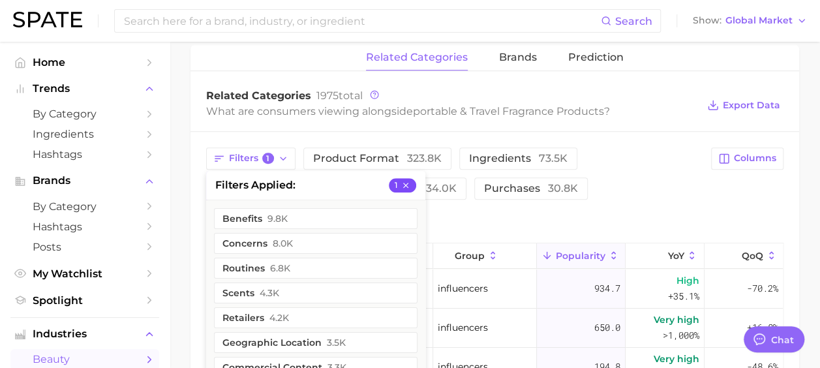
click at [403, 181] on icon "button" at bounding box center [405, 185] width 9 height 9
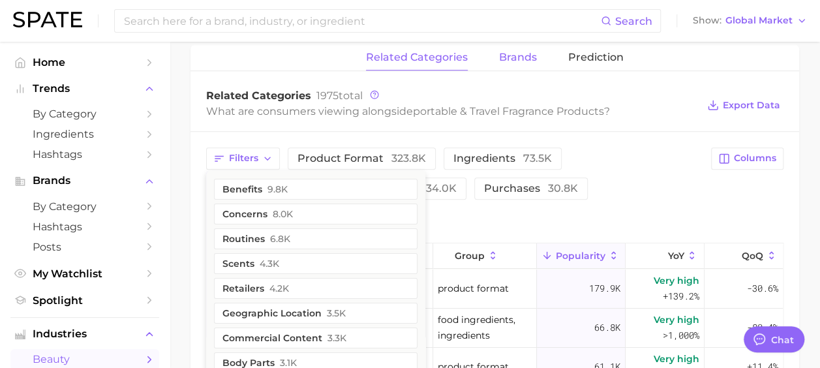
click at [513, 55] on span "brands" at bounding box center [518, 58] width 38 height 12
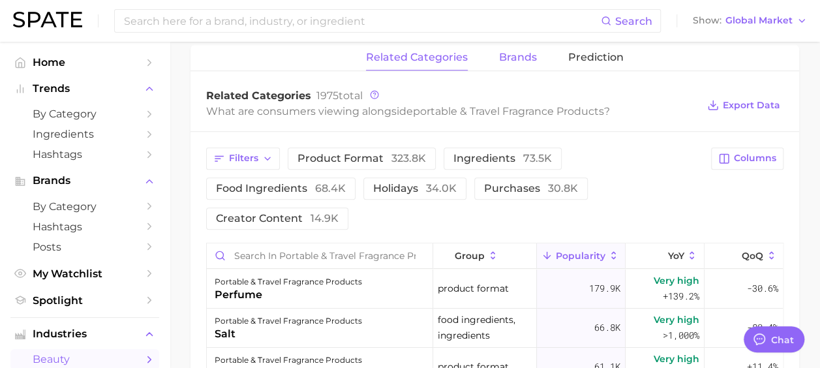
click at [515, 57] on span "brands" at bounding box center [518, 58] width 38 height 12
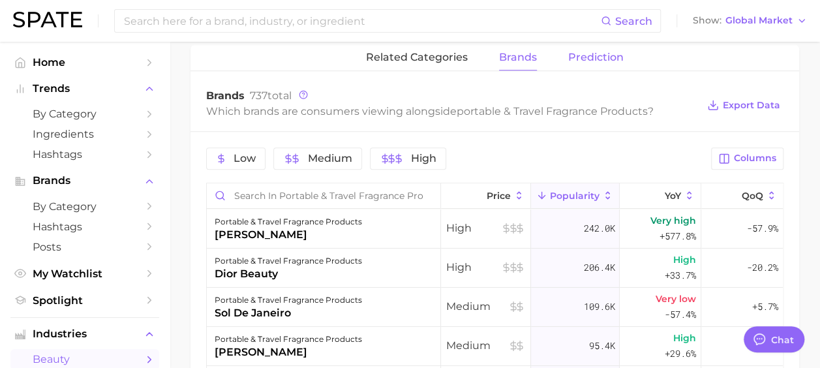
click at [600, 53] on span "Prediction" at bounding box center [595, 58] width 55 height 12
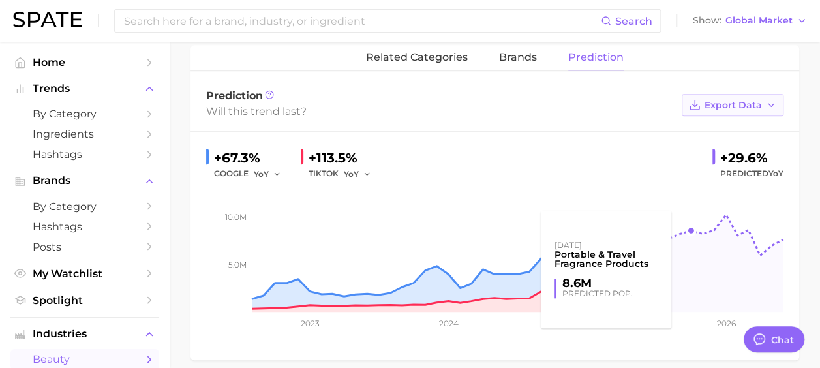
drag, startPoint x: 689, startPoint y: 228, endPoint x: 725, endPoint y: 104, distance: 129.2
click at [725, 104] on span "Export Data" at bounding box center [732, 105] width 57 height 11
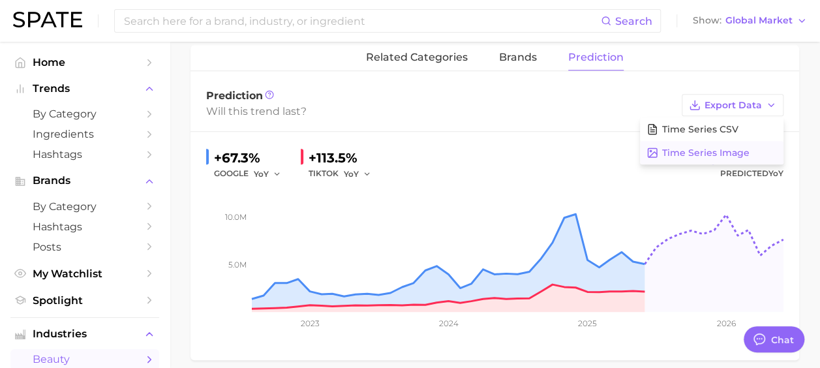
click at [717, 154] on span "Time Series Image" at bounding box center [705, 152] width 87 height 11
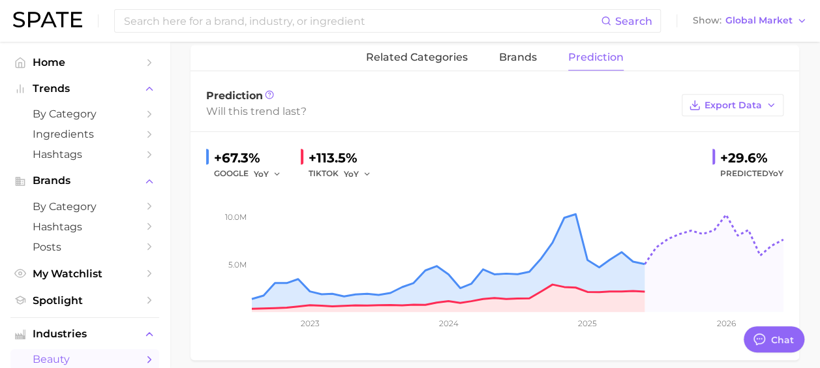
drag, startPoint x: 404, startPoint y: 110, endPoint x: 438, endPoint y: 108, distance: 33.9
click at [404, 110] on div "Will this trend last?" at bounding box center [440, 111] width 469 height 18
click at [741, 106] on span "Export Data" at bounding box center [732, 105] width 57 height 11
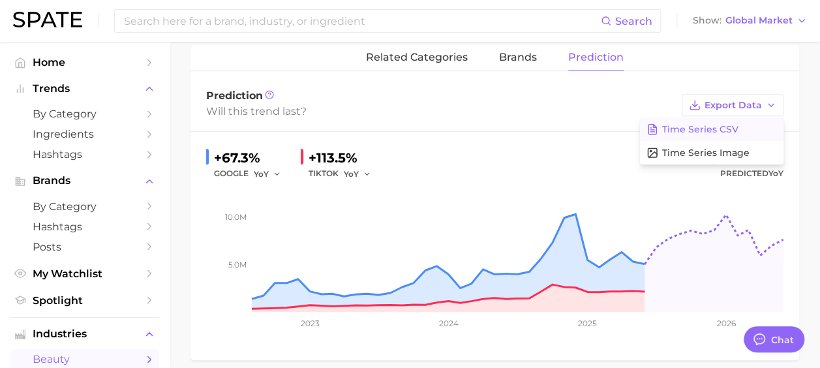
click at [706, 128] on span "Time Series CSV" at bounding box center [700, 129] width 76 height 11
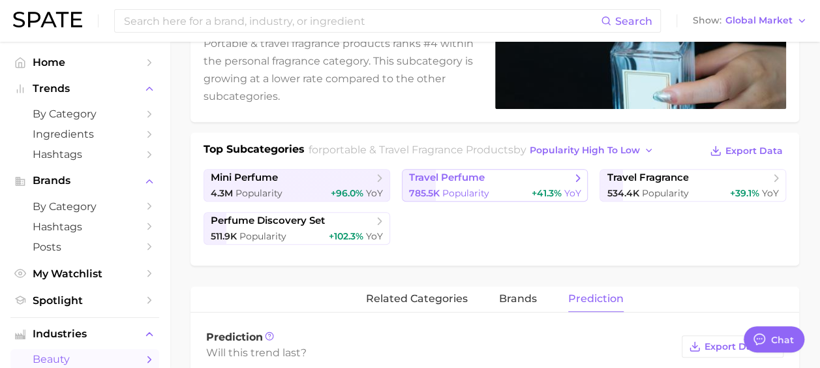
scroll to position [316, 0]
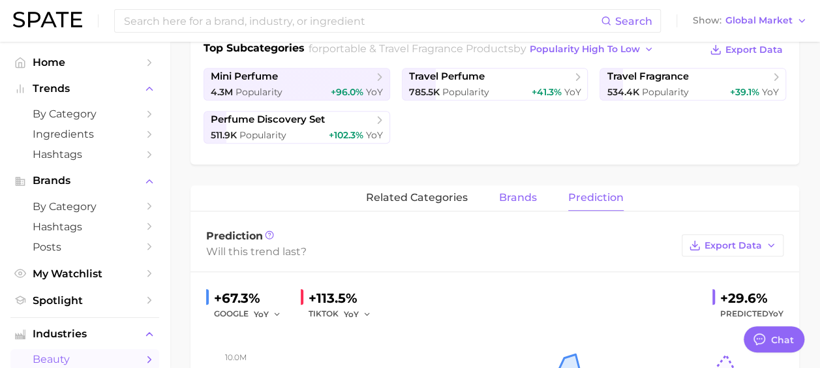
click at [518, 198] on span "brands" at bounding box center [518, 198] width 38 height 12
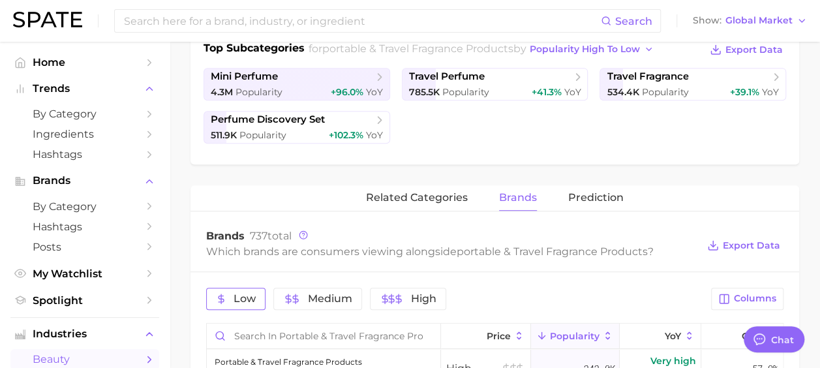
click at [247, 303] on button "Low" at bounding box center [235, 299] width 59 height 22
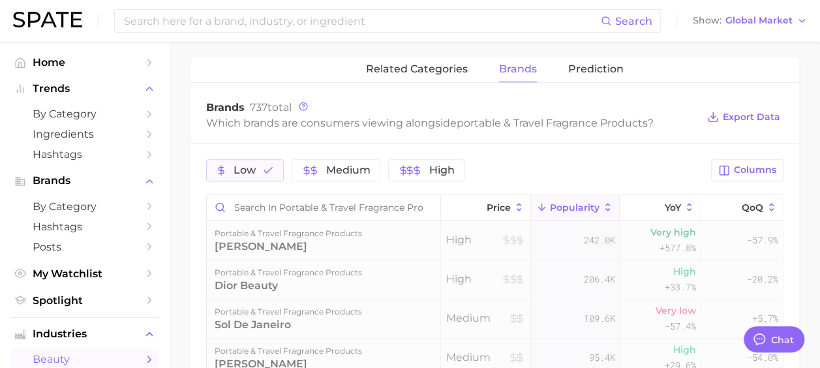
scroll to position [447, 0]
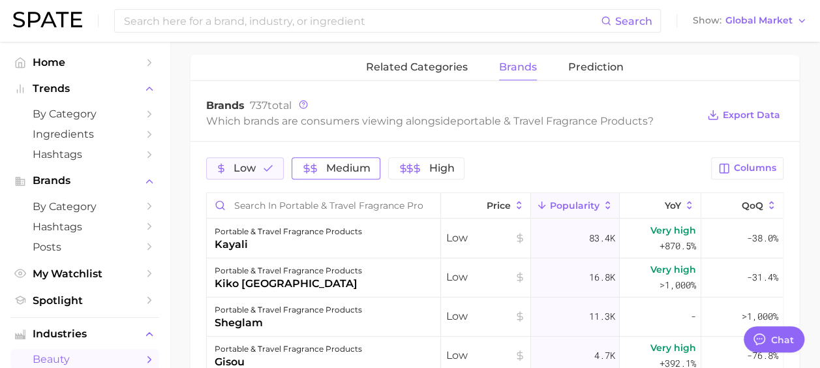
click at [323, 167] on span "Medium" at bounding box center [335, 168] width 69 height 10
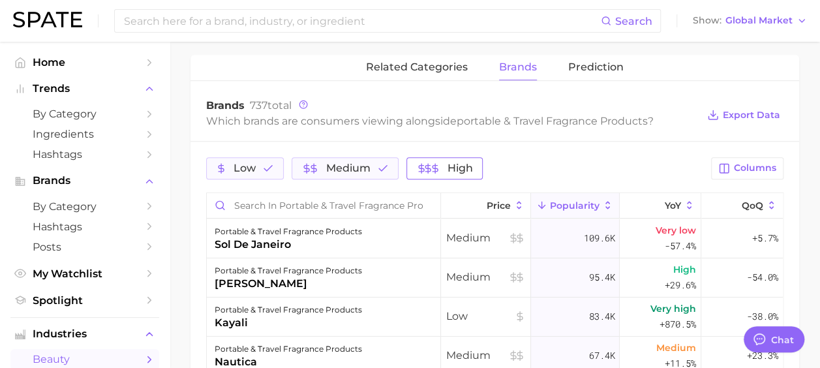
click at [453, 171] on span "High" at bounding box center [459, 168] width 25 height 10
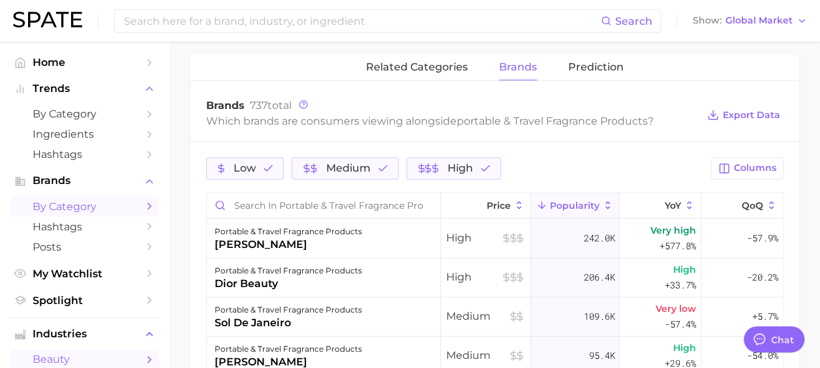
click at [77, 211] on span "by Category" at bounding box center [85, 206] width 104 height 12
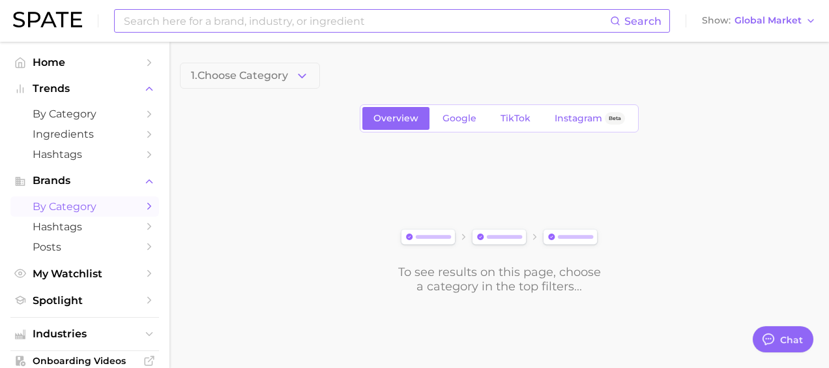
click at [194, 16] on input at bounding box center [367, 21] width 488 height 22
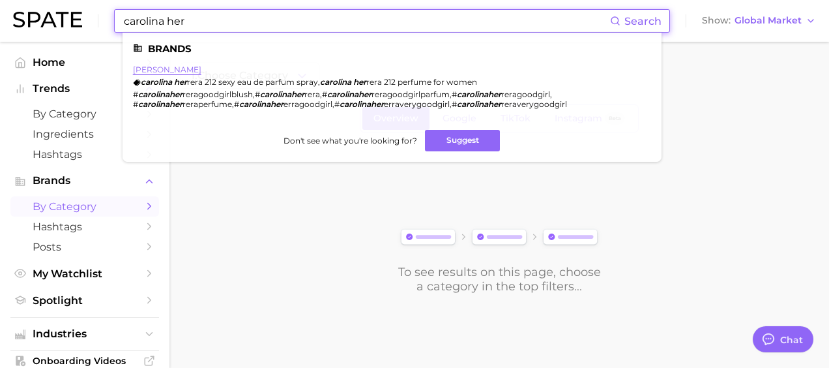
type input "carolina her"
click at [179, 73] on link "[PERSON_NAME]" at bounding box center [167, 70] width 68 height 10
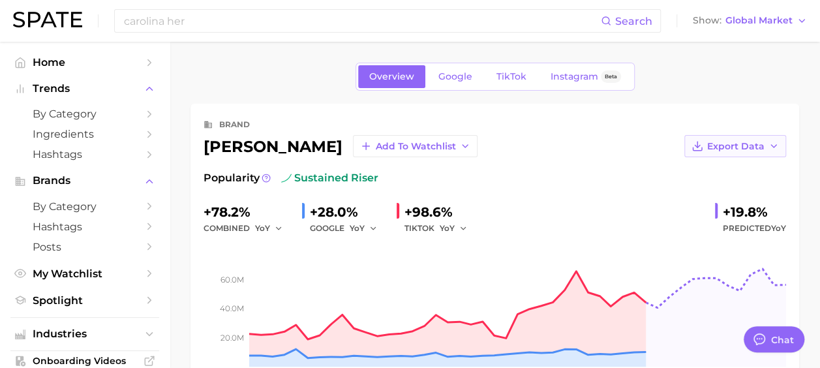
click at [745, 141] on span "Export Data" at bounding box center [735, 146] width 57 height 11
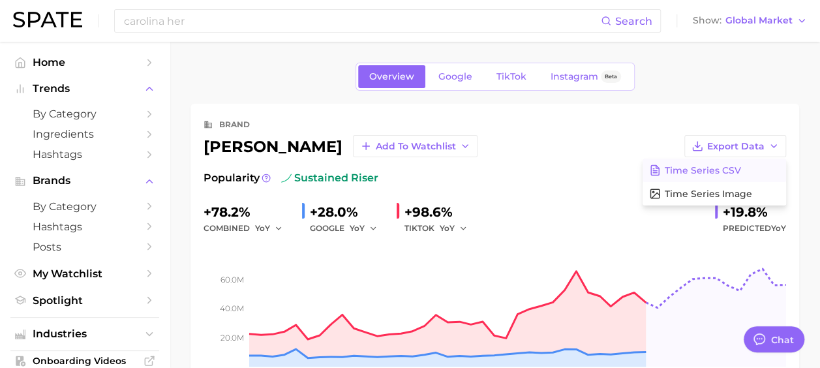
click at [728, 171] on span "Time Series CSV" at bounding box center [702, 170] width 76 height 11
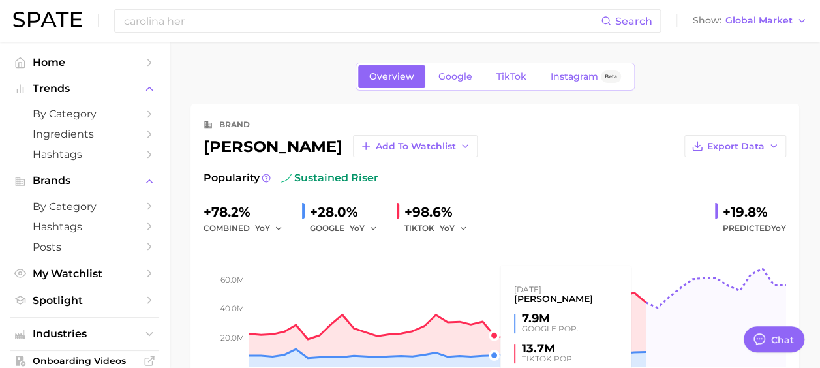
click at [481, 258] on rect at bounding box center [494, 301] width 582 height 130
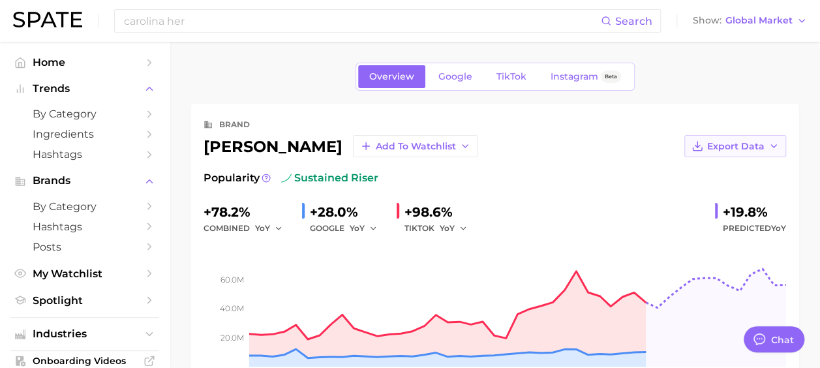
click at [763, 141] on span "Export Data" at bounding box center [735, 146] width 57 height 11
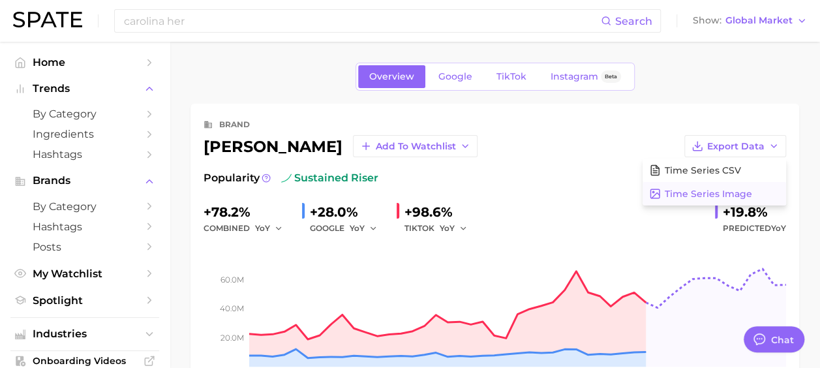
click at [706, 193] on span "Time Series Image" at bounding box center [707, 193] width 87 height 11
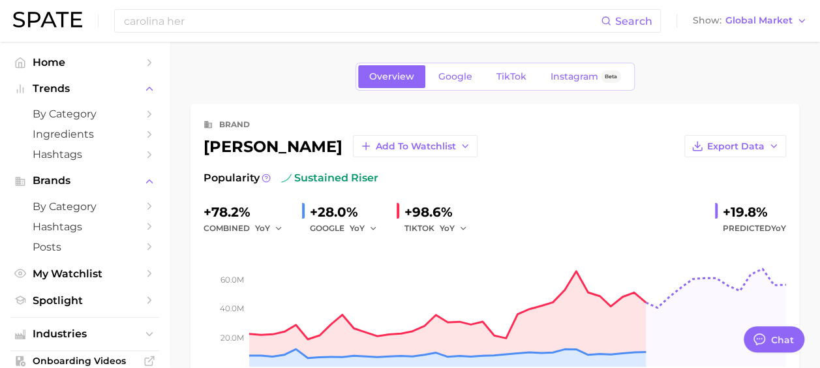
click at [271, 89] on div "Overview Google TikTok Instagram Beta" at bounding box center [494, 77] width 608 height 28
click at [771, 24] on span "Global Market" at bounding box center [758, 20] width 67 height 7
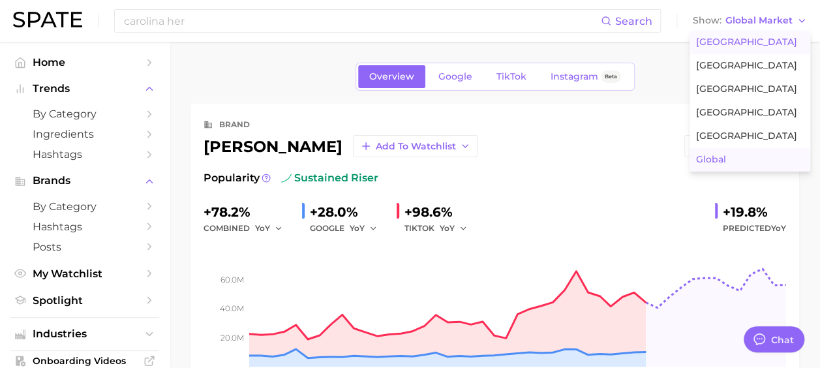
click at [736, 38] on span "[GEOGRAPHIC_DATA]" at bounding box center [746, 42] width 101 height 11
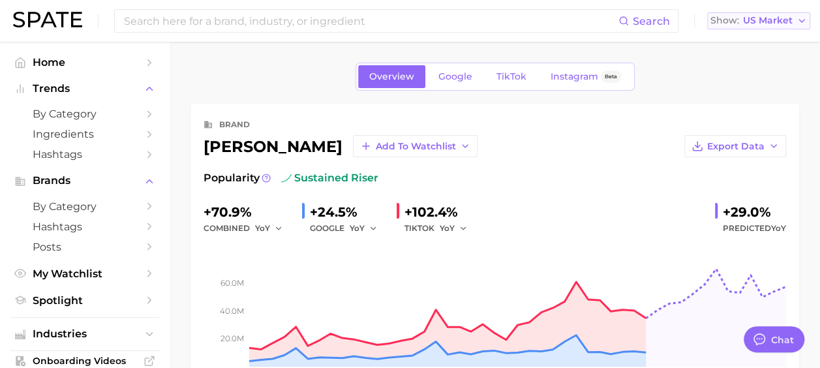
click at [771, 19] on span "US Market" at bounding box center [768, 20] width 50 height 7
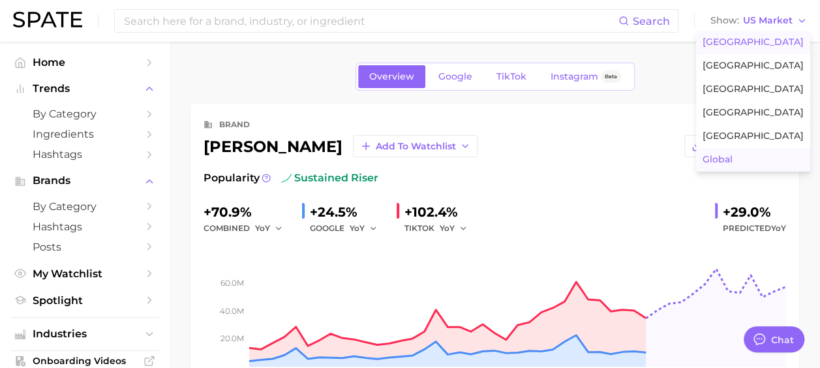
click at [732, 156] on span "Global" at bounding box center [717, 159] width 30 height 11
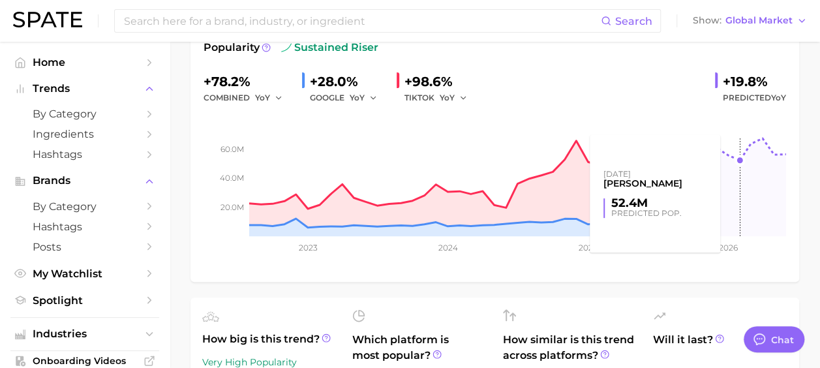
scroll to position [261, 0]
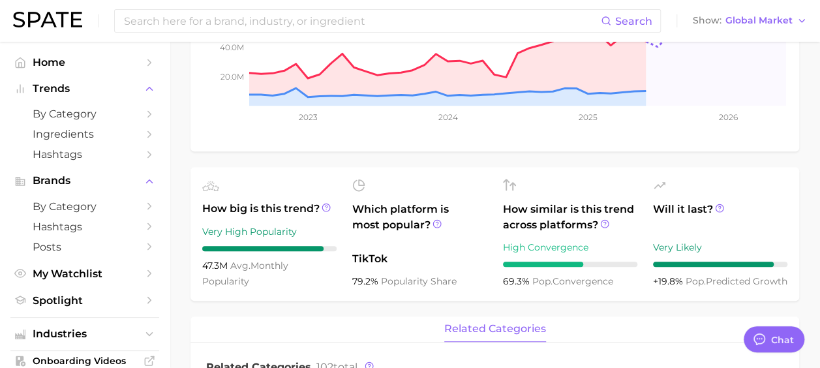
click at [319, 209] on span "How big is this trend?" at bounding box center [269, 209] width 134 height 16
click at [329, 209] on circle at bounding box center [326, 207] width 8 height 8
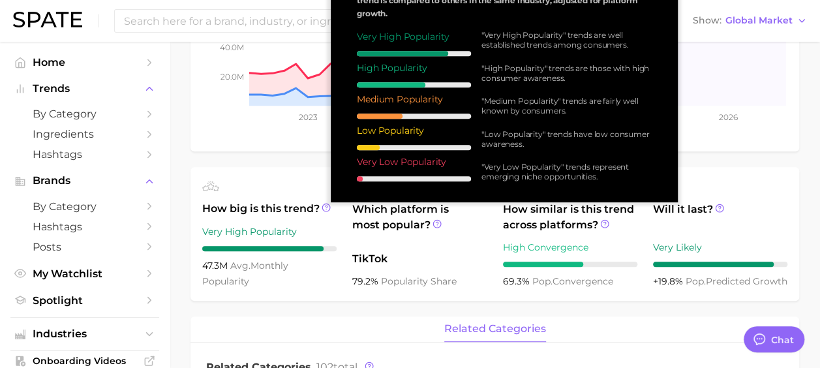
click at [271, 176] on ul "How big is this trend? Very High Popularity 47.3m avg. monthly popularity Which…" at bounding box center [494, 234] width 608 height 134
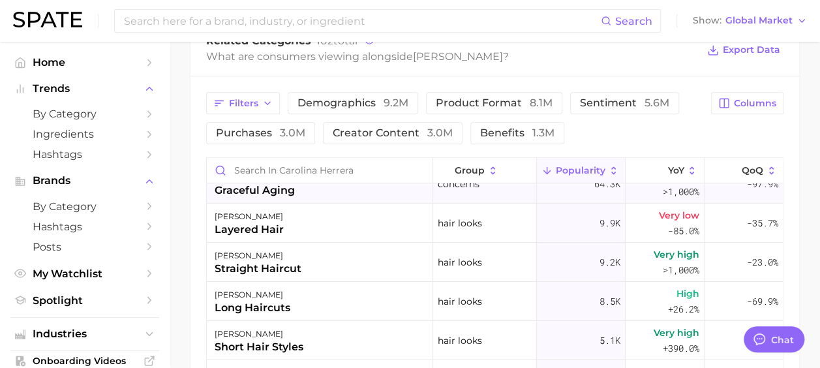
scroll to position [0, 0]
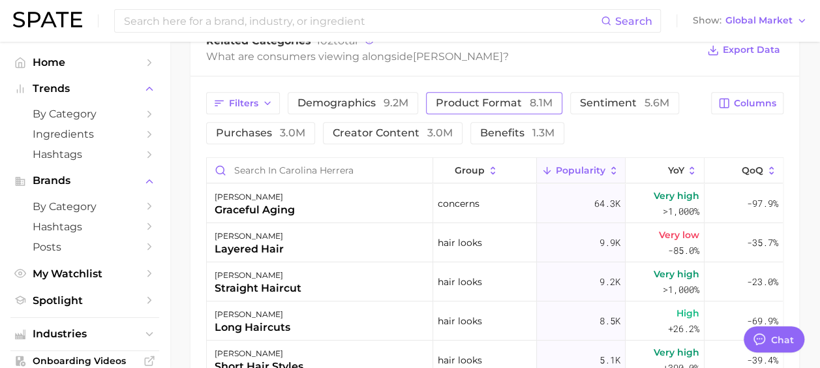
click at [508, 108] on span "product format 8.1m" at bounding box center [494, 103] width 117 height 10
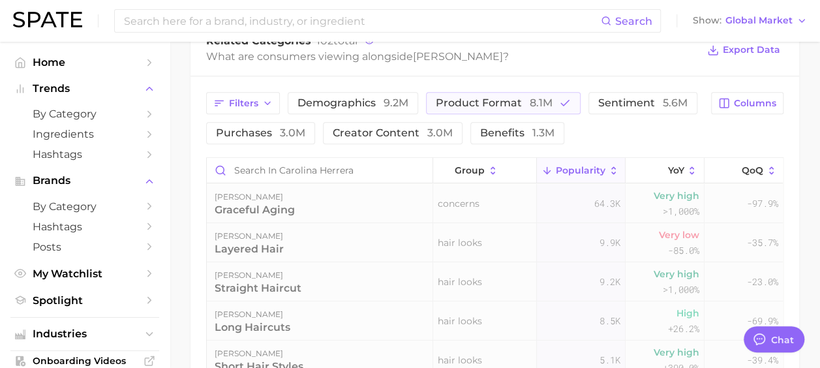
scroll to position [559, 0]
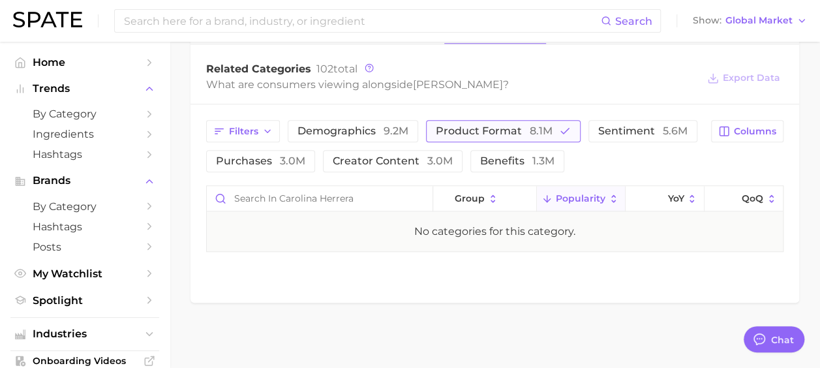
click at [524, 132] on span "product format 8.1m" at bounding box center [494, 131] width 117 height 10
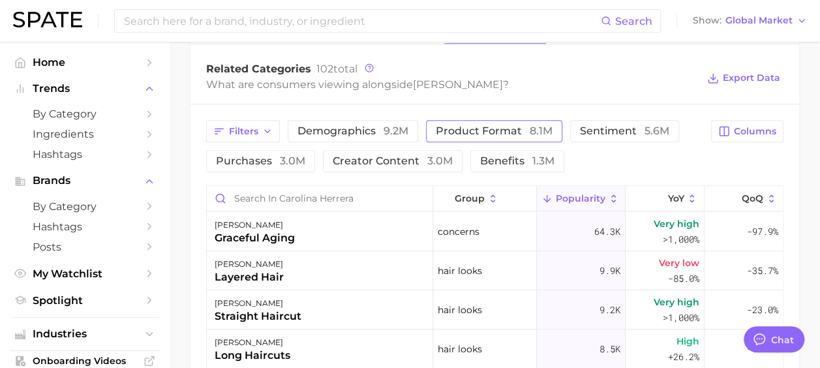
scroll to position [587, 0]
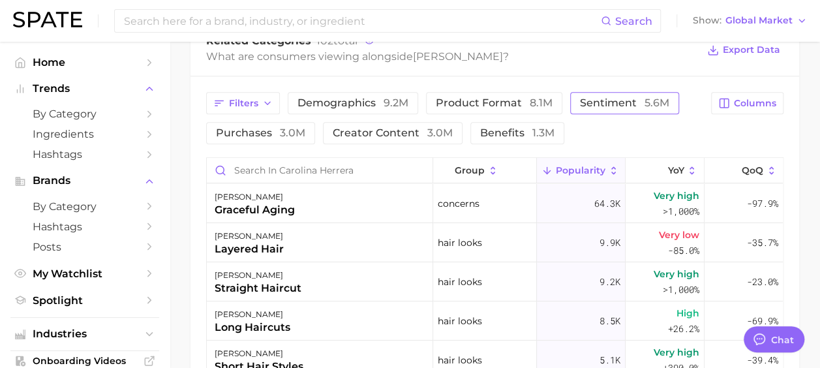
click at [636, 104] on span "sentiment 5.6m" at bounding box center [624, 103] width 89 height 10
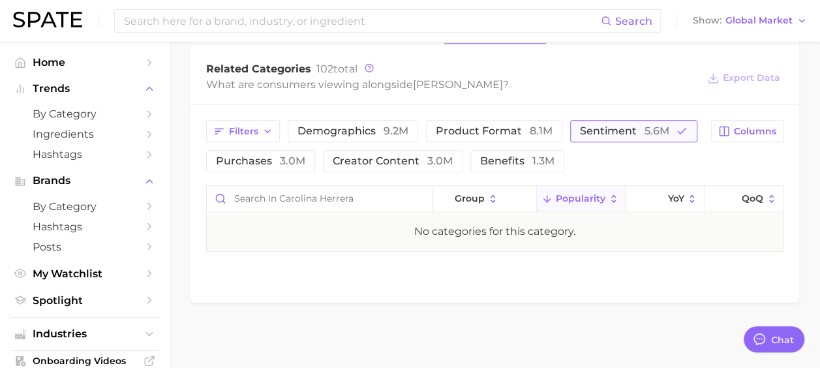
scroll to position [559, 0]
click at [636, 104] on div "Filters demographics 9.2m product format 8.1m sentiment 5.6m purchases 3.0m cre…" at bounding box center [494, 185] width 608 height 163
click at [635, 127] on span "sentiment 5.6m" at bounding box center [624, 131] width 89 height 10
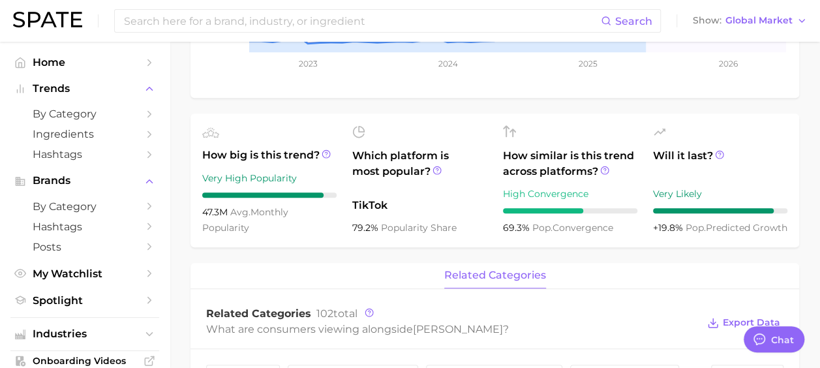
scroll to position [0, 0]
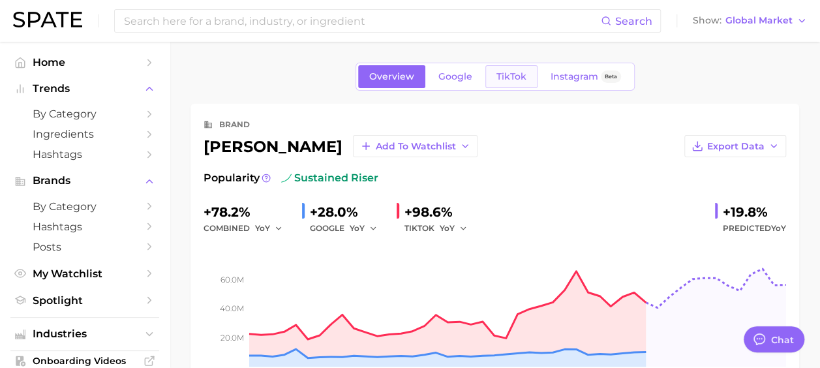
click at [519, 74] on span "TikTok" at bounding box center [511, 76] width 30 height 11
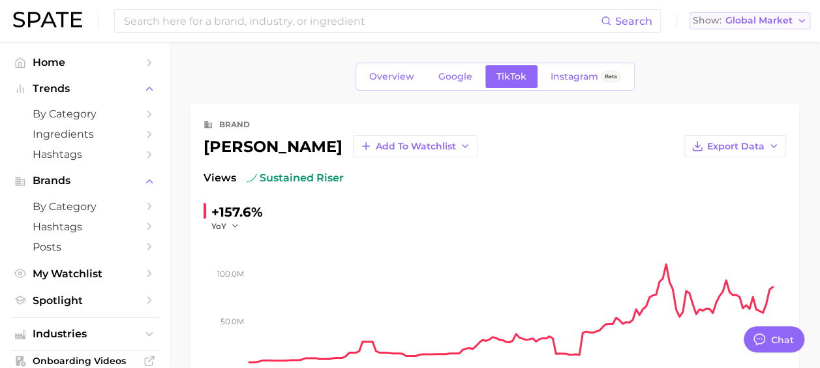
click at [764, 22] on span "Global Market" at bounding box center [758, 20] width 67 height 7
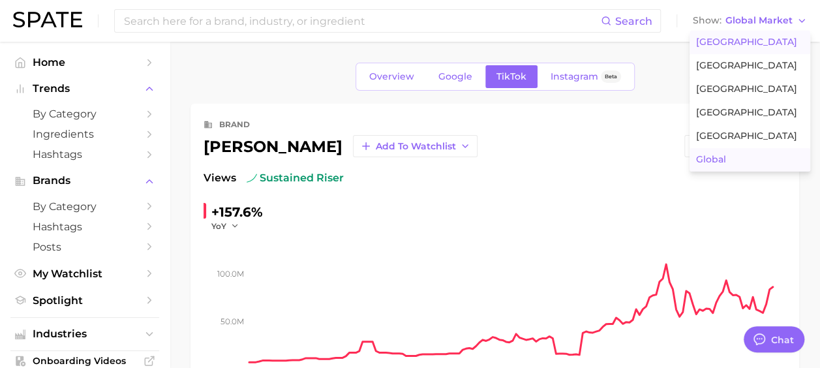
click at [751, 40] on span "[GEOGRAPHIC_DATA]" at bounding box center [746, 42] width 101 height 11
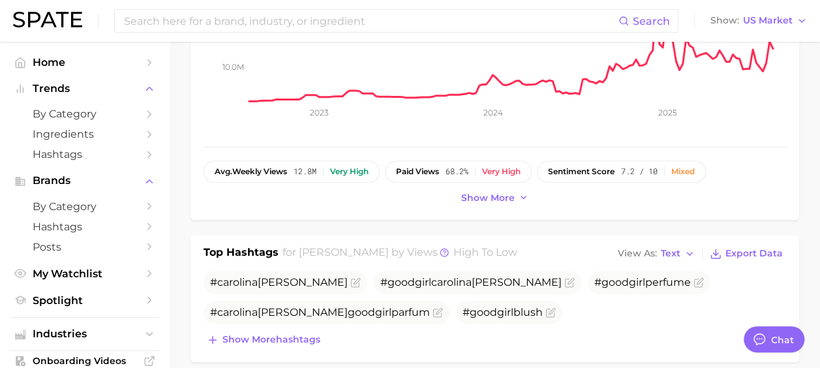
scroll to position [326, 0]
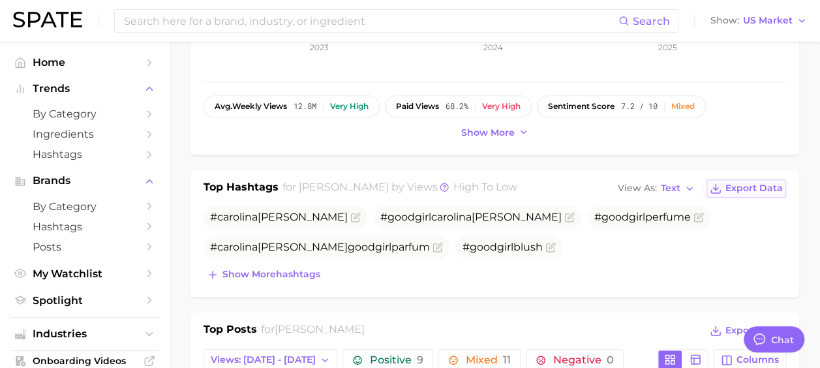
click at [753, 185] on span "Export Data" at bounding box center [753, 188] width 57 height 11
click at [787, 249] on div "Top Hashtags for [PERSON_NAME] by Views high to low View As Text Export Data # …" at bounding box center [494, 233] width 608 height 127
click at [665, 185] on span "Text" at bounding box center [671, 188] width 20 height 7
click at [662, 222] on button "Table" at bounding box center [685, 233] width 143 height 23
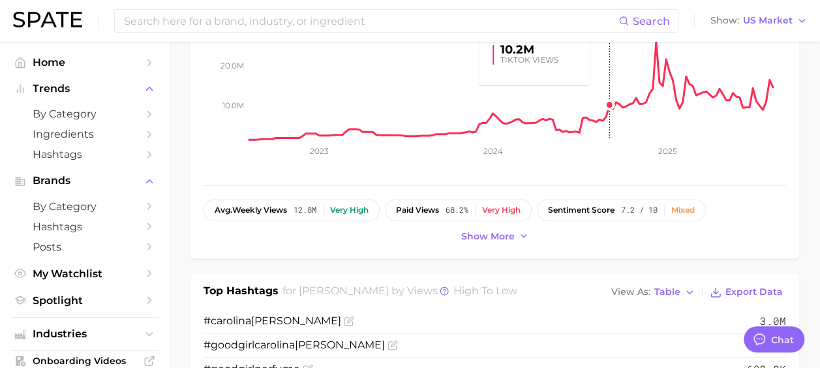
scroll to position [196, 0]
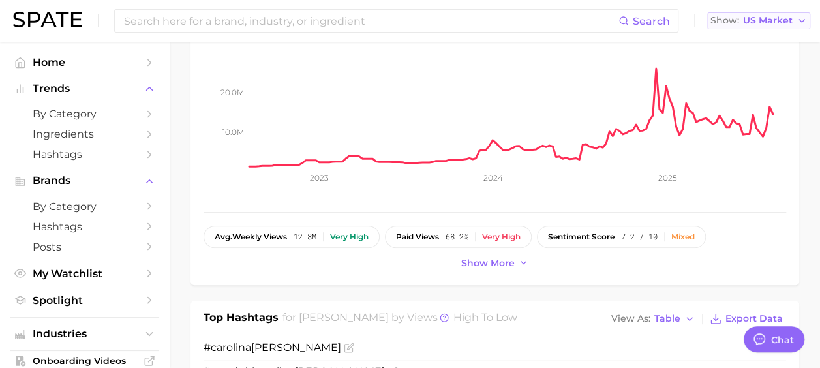
click at [764, 21] on span "US Market" at bounding box center [768, 20] width 50 height 7
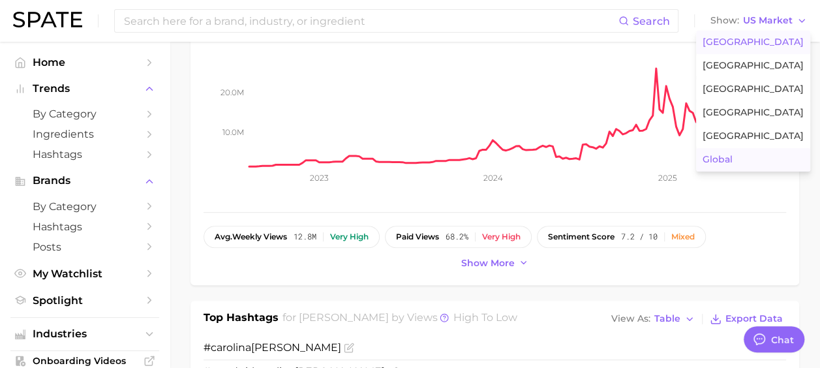
click at [729, 161] on span "Global" at bounding box center [717, 159] width 30 height 11
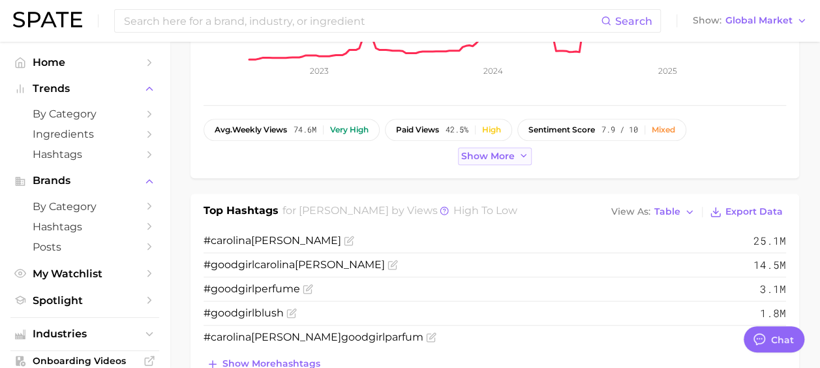
scroll to position [391, 0]
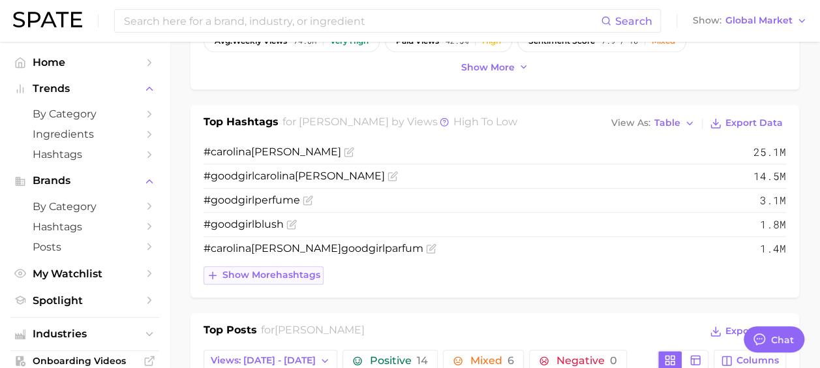
click at [275, 273] on span "Show more hashtags" at bounding box center [271, 274] width 98 height 11
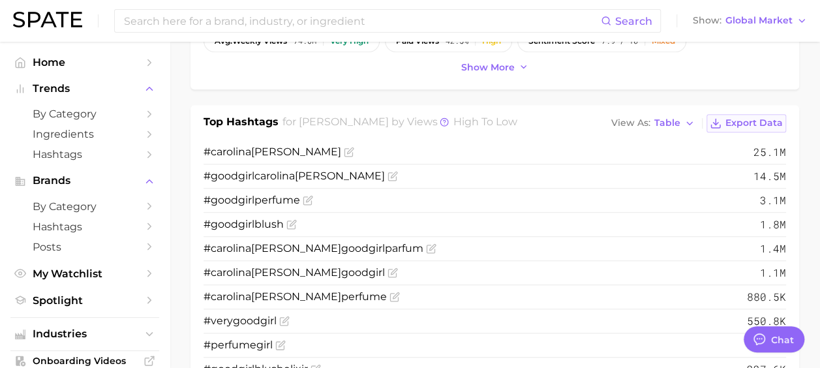
click at [743, 121] on span "Export Data" at bounding box center [753, 122] width 57 height 11
click at [440, 122] on icon at bounding box center [444, 121] width 9 height 9
click at [440, 120] on icon at bounding box center [444, 121] width 9 height 9
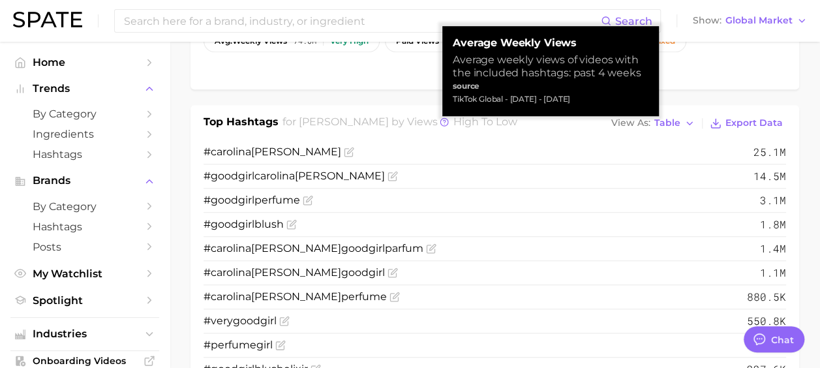
drag, startPoint x: 459, startPoint y: 44, endPoint x: 611, endPoint y: 102, distance: 162.4
click at [611, 102] on div "Average Weekly Views Average weekly views of videos with the included hashtags:…" at bounding box center [551, 71] width 196 height 69
click at [611, 102] on div "TikTok Global - [DATE] - [DATE]" at bounding box center [551, 99] width 196 height 13
click at [606, 100] on div "TikTok Global - [DATE] - [DATE]" at bounding box center [551, 99] width 196 height 13
click at [603, 100] on div "TikTok Global - [DATE] - [DATE]" at bounding box center [551, 99] width 196 height 13
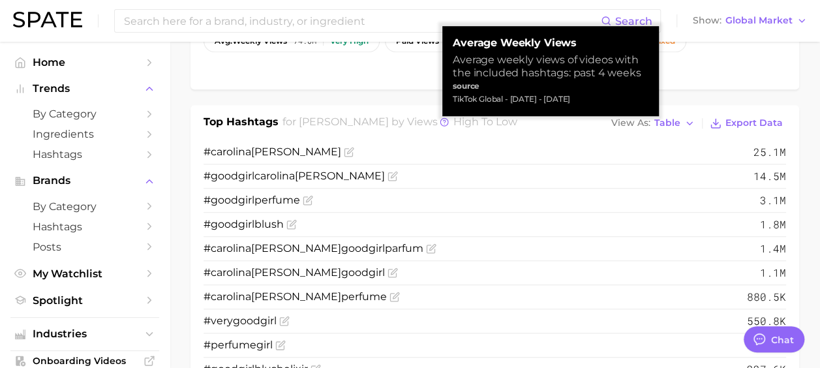
drag, startPoint x: 604, startPoint y: 97, endPoint x: 449, endPoint y: 40, distance: 165.9
click at [449, 40] on div "Average Weekly Views Average weekly views of videos with the included hashtags:…" at bounding box center [550, 71] width 216 height 90
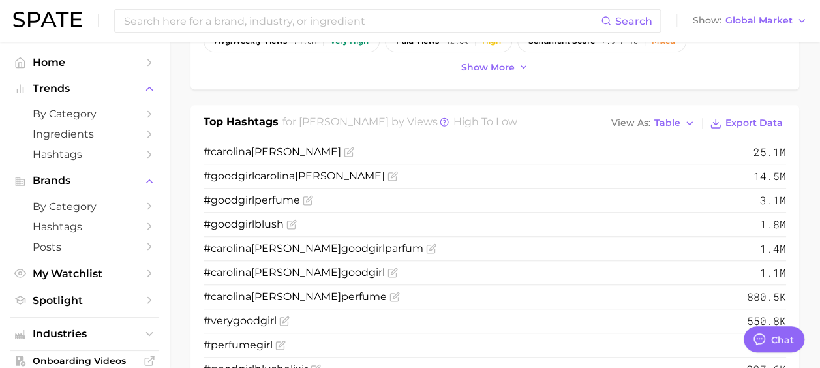
copy div "Average Weekly Views Average weekly views of videos with the included hashtags:…"
click at [395, 108] on div "Top Hashtags for [PERSON_NAME] by Views high to low View As Table Export Data #…" at bounding box center [494, 261] width 608 height 312
click at [440, 120] on icon at bounding box center [444, 121] width 9 height 9
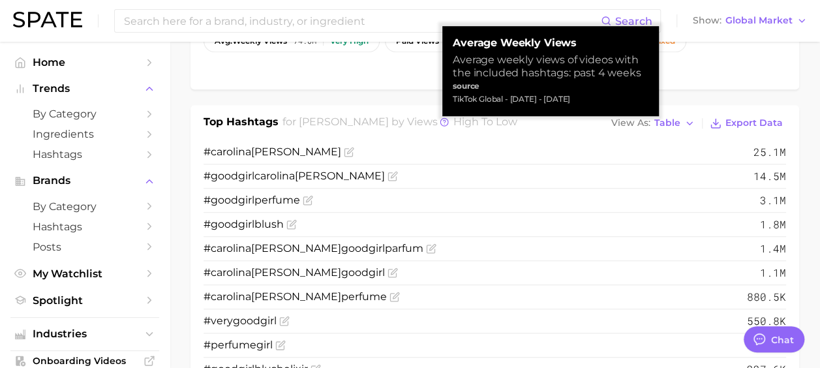
drag, startPoint x: 456, startPoint y: 43, endPoint x: 623, endPoint y: 100, distance: 175.9
click at [623, 100] on div "Average Weekly Views Average weekly views of videos with the included hashtags:…" at bounding box center [551, 71] width 196 height 69
drag, startPoint x: 623, startPoint y: 100, endPoint x: 557, endPoint y: 74, distance: 70.8
copy div "Average Weekly Views Average weekly views of videos with the included hashtags:…"
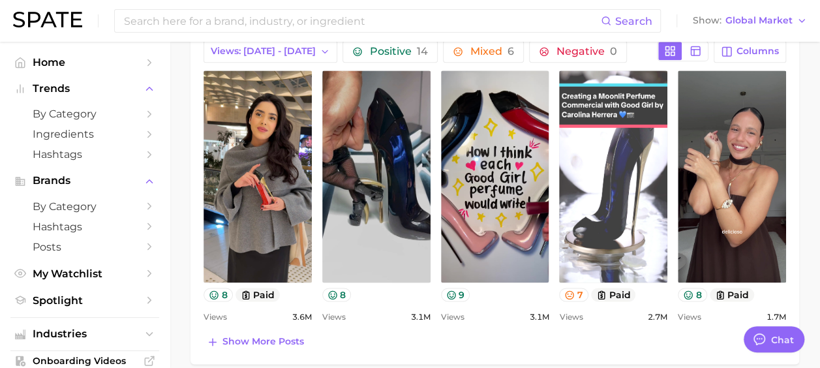
scroll to position [848, 0]
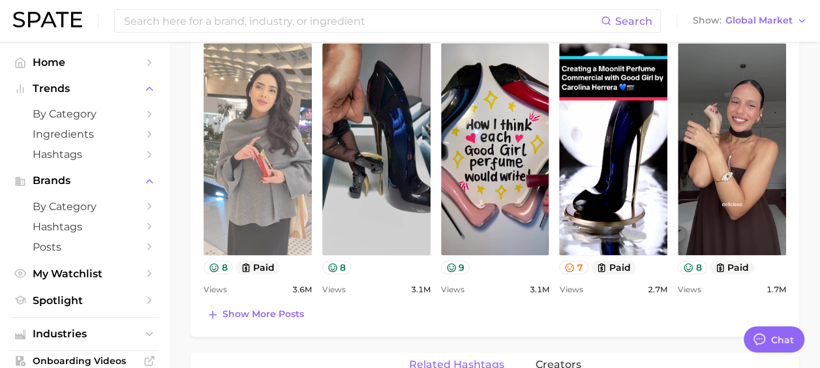
click at [263, 179] on link "view post on TikTok" at bounding box center [257, 149] width 108 height 212
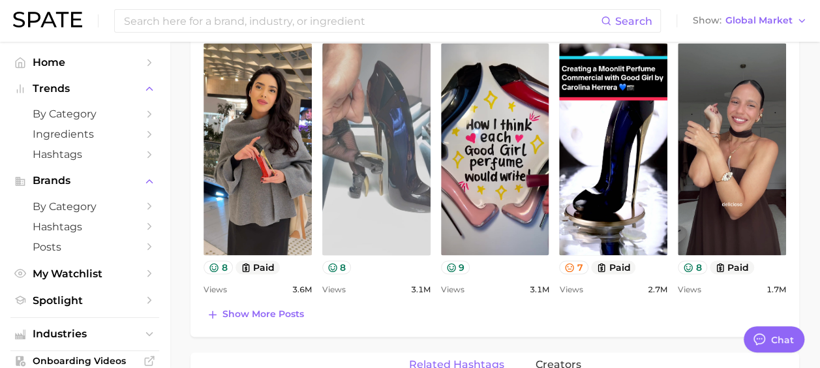
click at [388, 173] on link "view post on TikTok" at bounding box center [376, 149] width 108 height 212
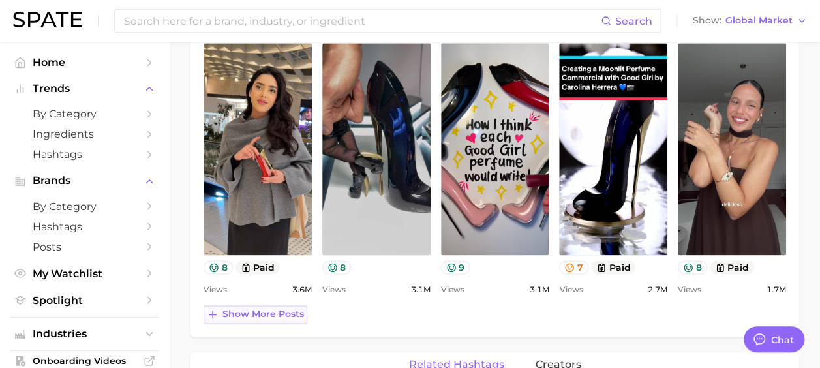
click at [270, 311] on span "Show more posts" at bounding box center [263, 313] width 82 height 11
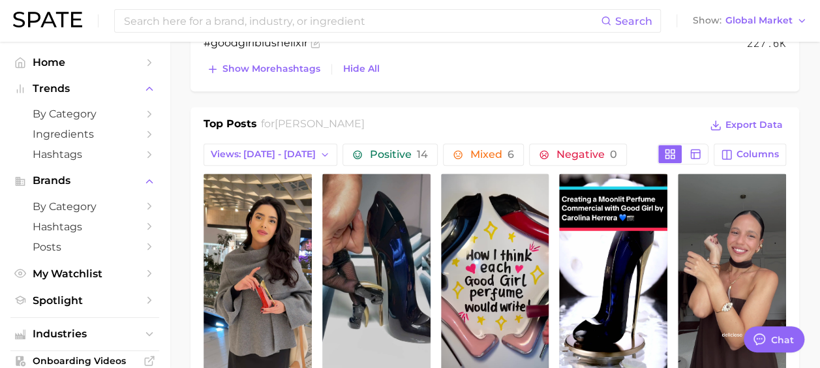
scroll to position [652, 0]
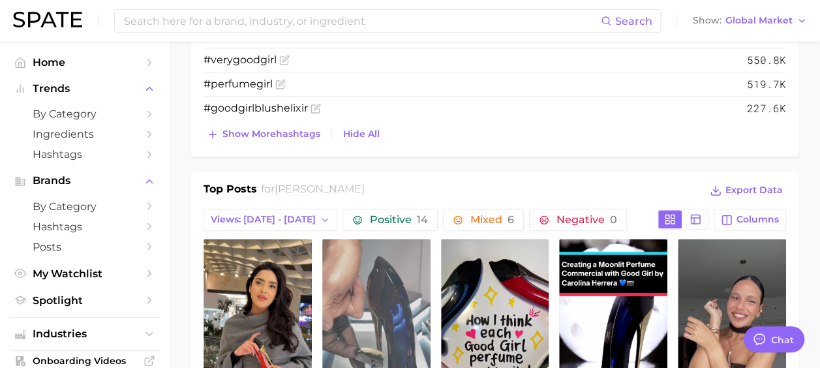
click at [380, 268] on link "view post on TikTok" at bounding box center [376, 345] width 108 height 212
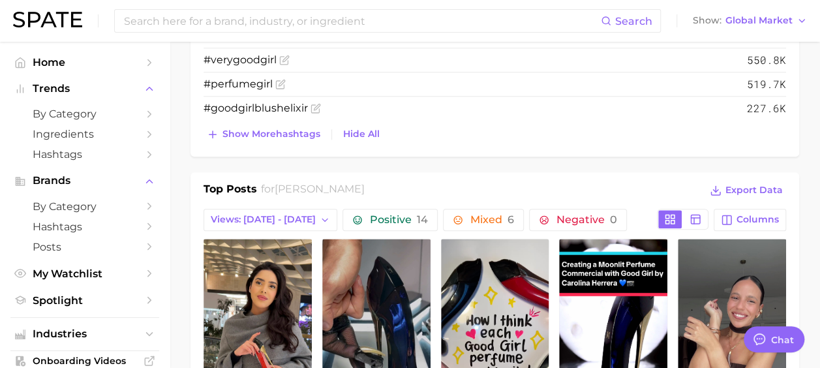
scroll to position [783, 0]
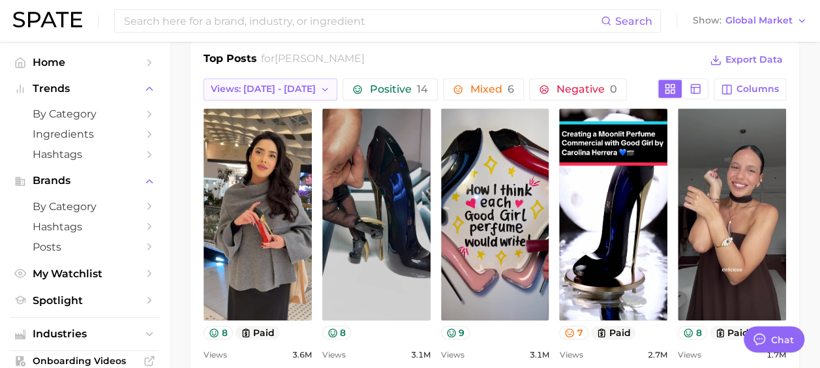
click at [293, 78] on button "Views: [DATE] - [DATE]" at bounding box center [270, 89] width 134 height 22
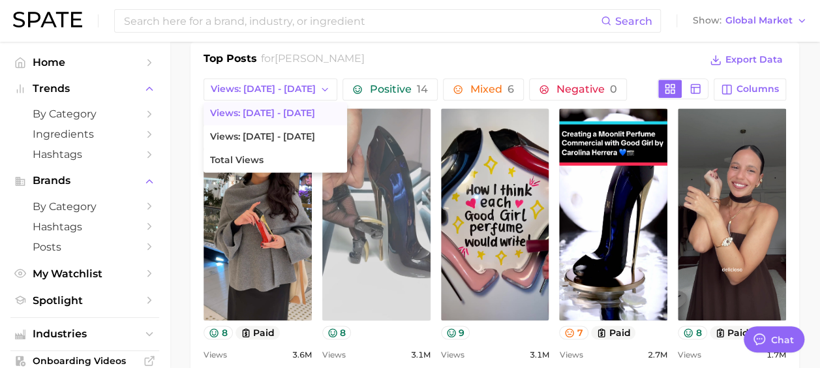
click at [378, 258] on link "view post on TikTok" at bounding box center [376, 214] width 108 height 212
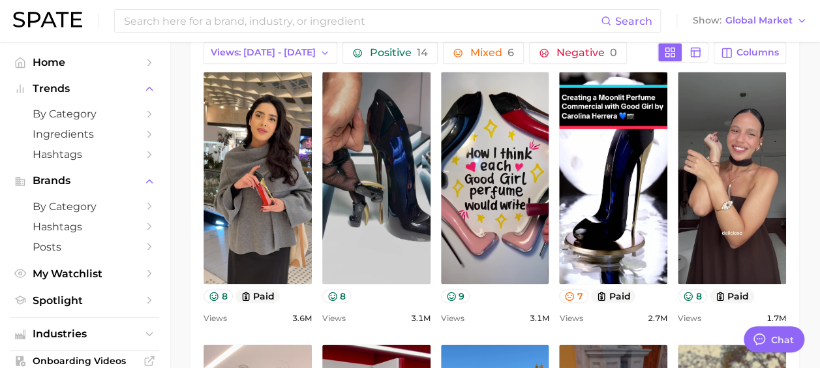
scroll to position [848, 0]
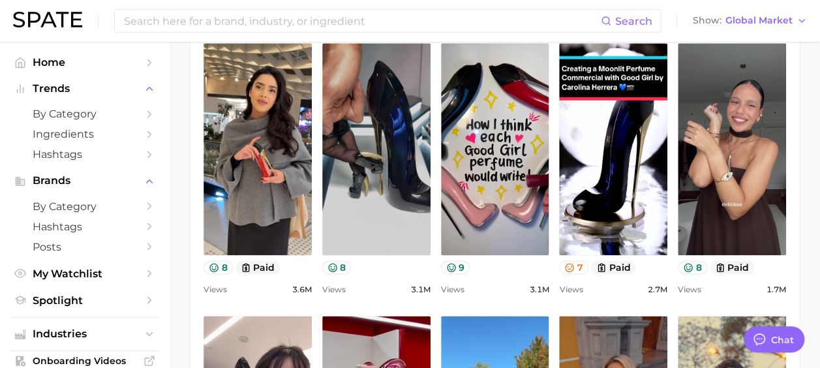
click at [346, 282] on div "Views 3.1m" at bounding box center [376, 290] width 108 height 16
click at [340, 264] on button "8" at bounding box center [336, 267] width 29 height 14
click at [411, 286] on span "3.1m" at bounding box center [421, 290] width 20 height 16
